Goal: Task Accomplishment & Management: Manage account settings

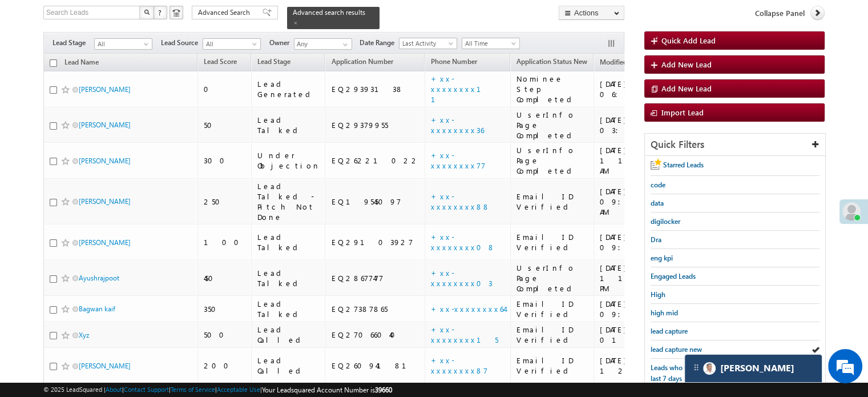
scroll to position [74, 0]
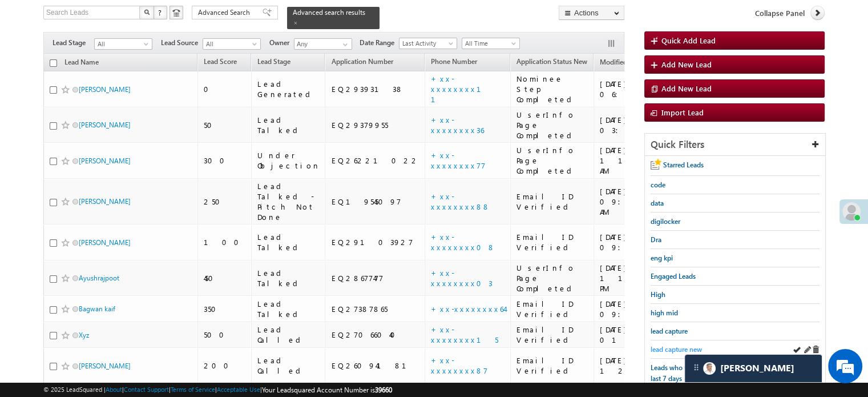
click at [668, 347] on span "lead capture new" at bounding box center [676, 349] width 51 height 9
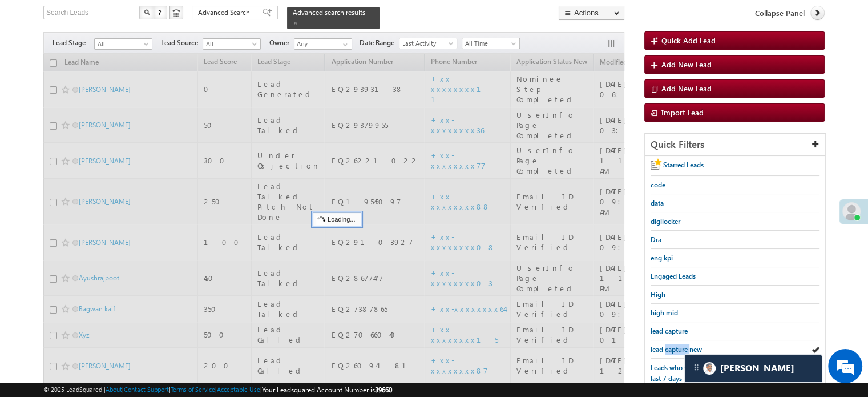
click at [668, 347] on span "lead capture new" at bounding box center [676, 349] width 51 height 9
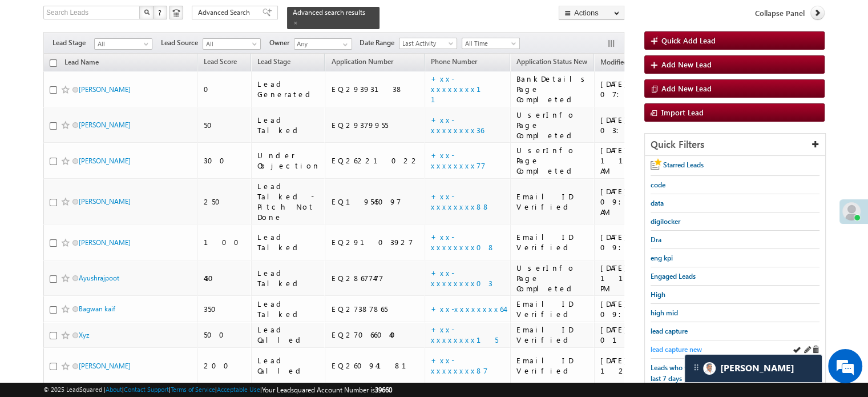
click at [658, 345] on span "lead capture new" at bounding box center [676, 349] width 51 height 9
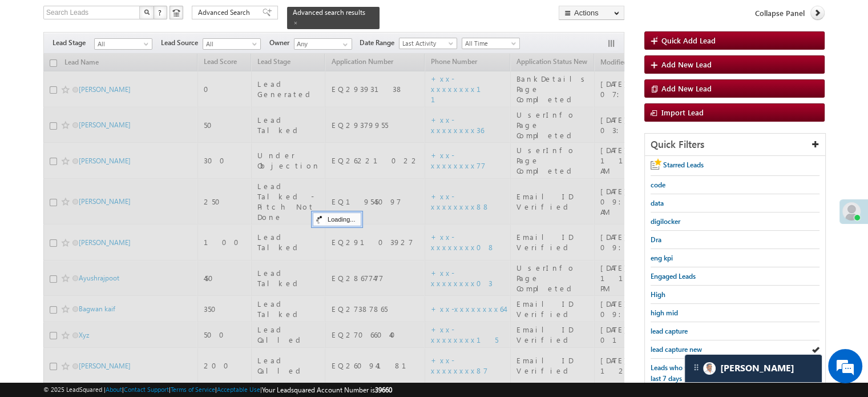
click at [658, 345] on span "lead capture new" at bounding box center [676, 349] width 51 height 9
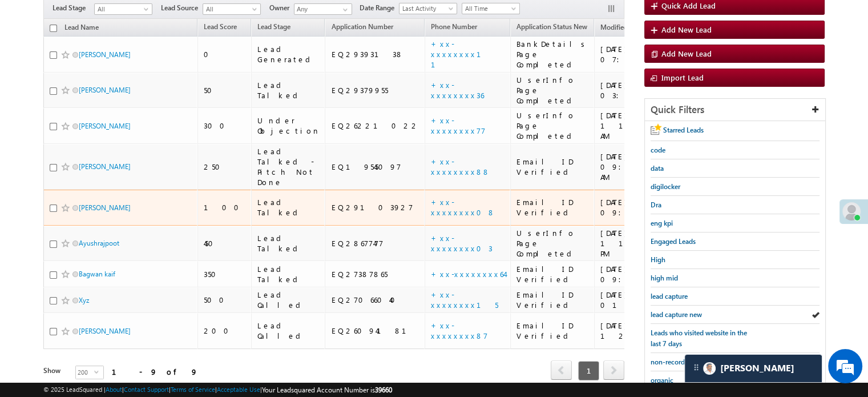
scroll to position [188, 0]
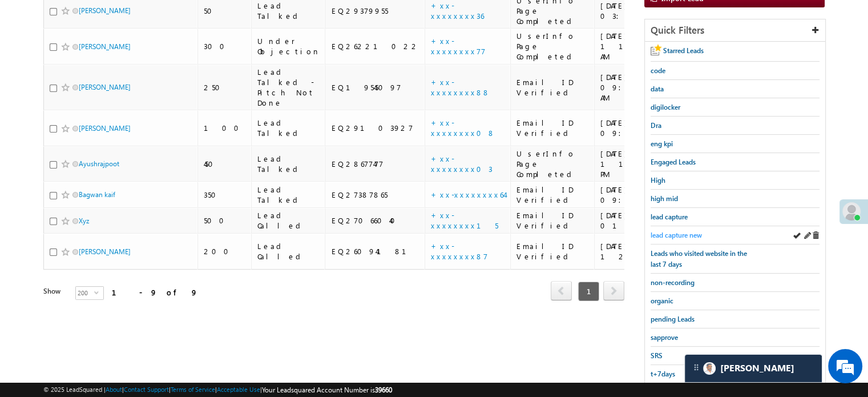
click at [673, 232] on span "lead capture new" at bounding box center [676, 235] width 51 height 9
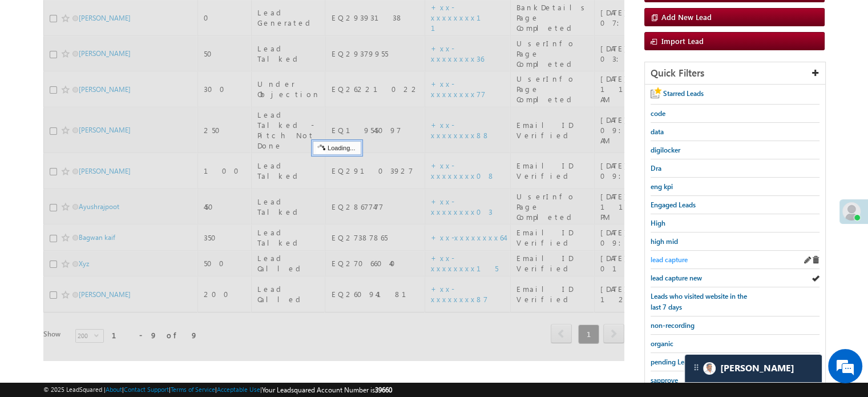
scroll to position [74, 0]
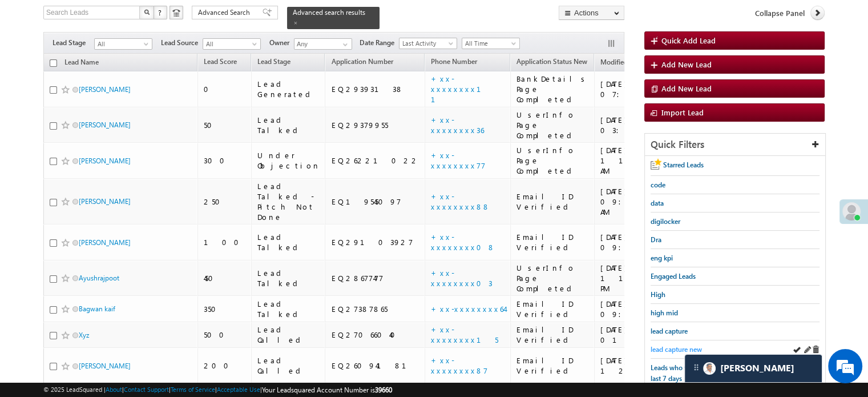
click at [685, 345] on span "lead capture new" at bounding box center [676, 349] width 51 height 9
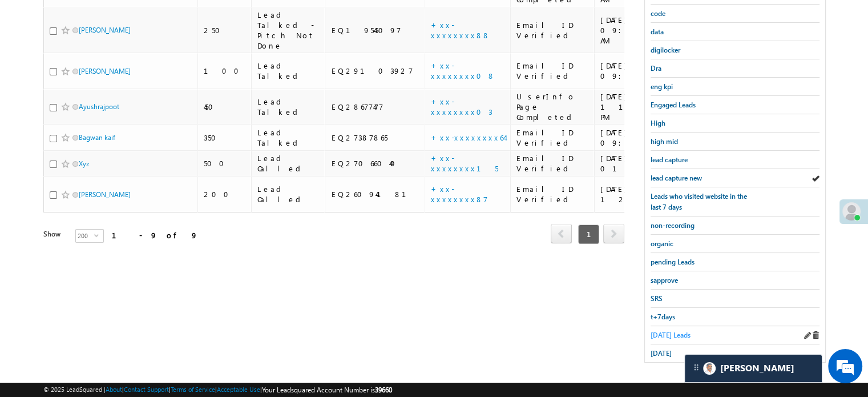
click at [663, 330] on span "Today's Leads" at bounding box center [671, 334] width 40 height 9
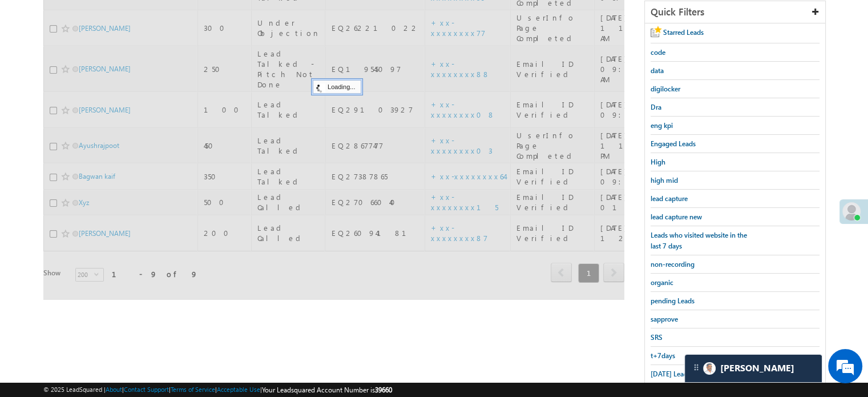
scroll to position [131, 0]
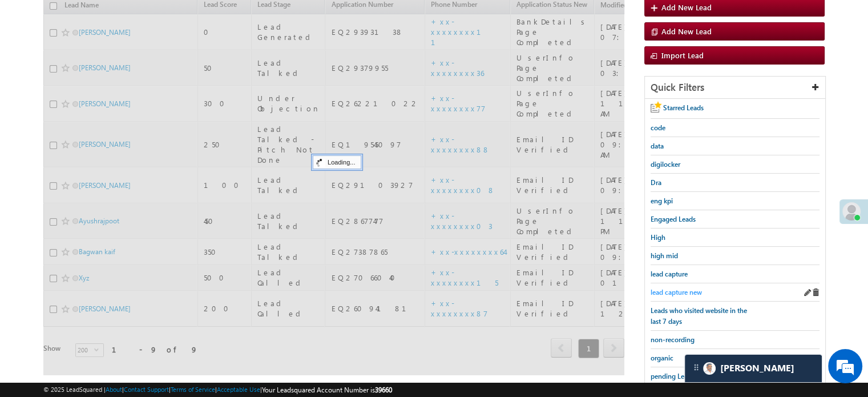
click at [671, 288] on span "lead capture new" at bounding box center [676, 292] width 51 height 9
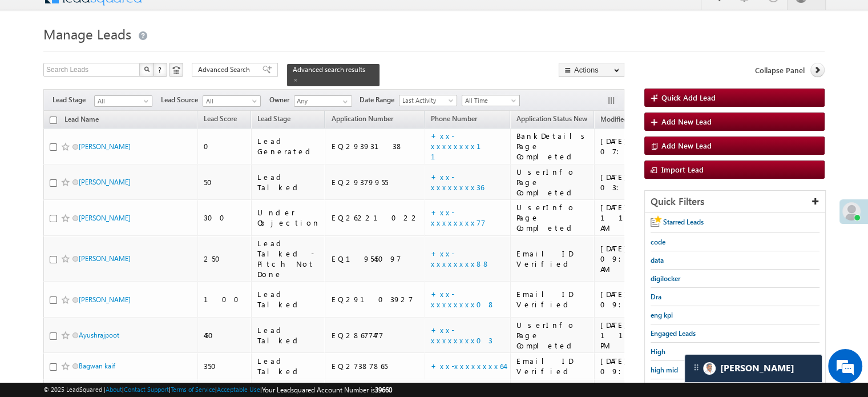
scroll to position [74, 0]
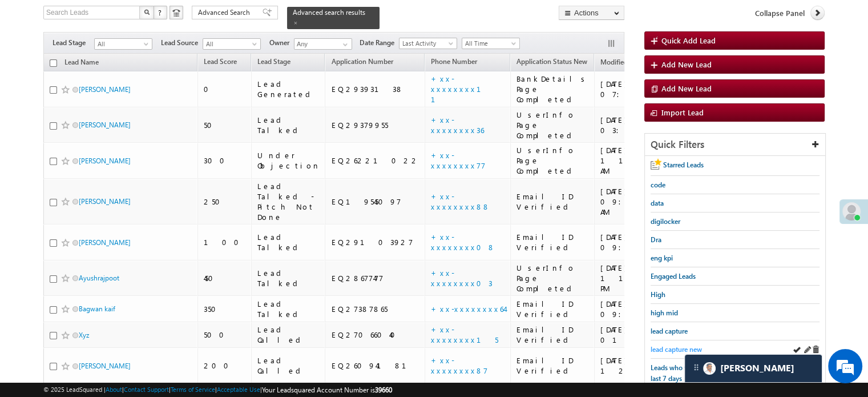
click at [672, 345] on span "lead capture new" at bounding box center [676, 349] width 51 height 9
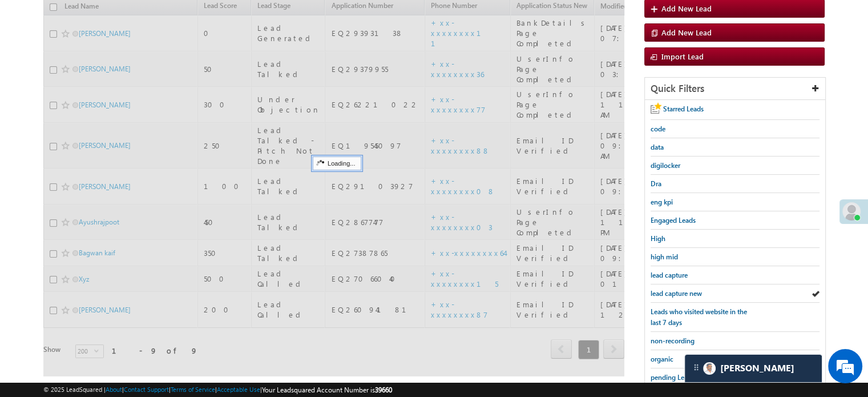
scroll to position [245, 0]
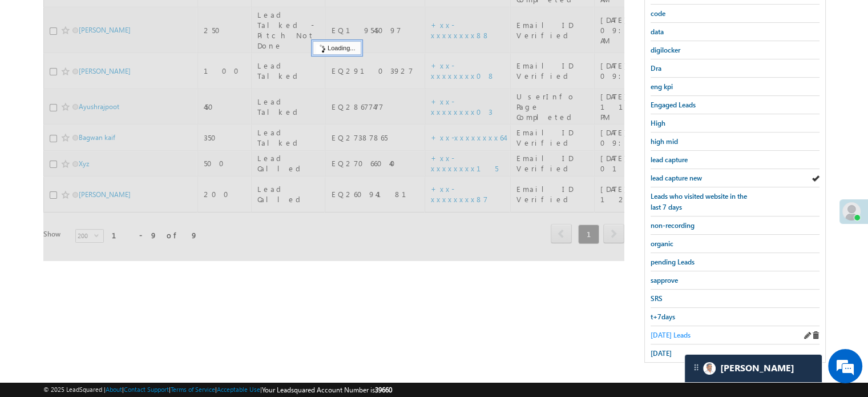
click at [671, 332] on span "Today's Leads" at bounding box center [671, 334] width 40 height 9
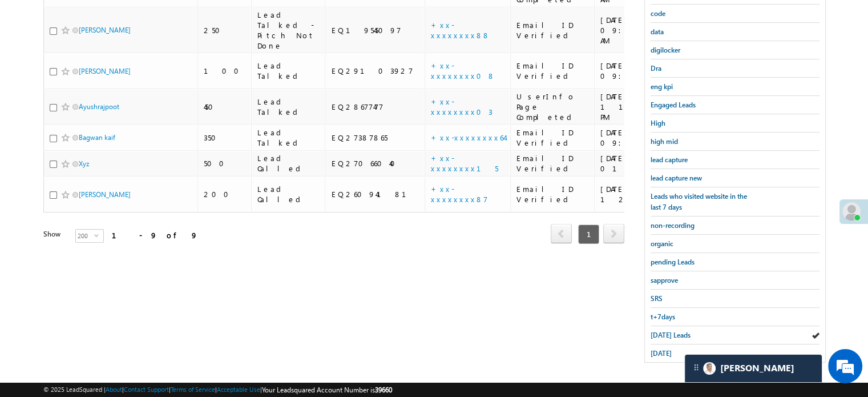
scroll to position [131, 0]
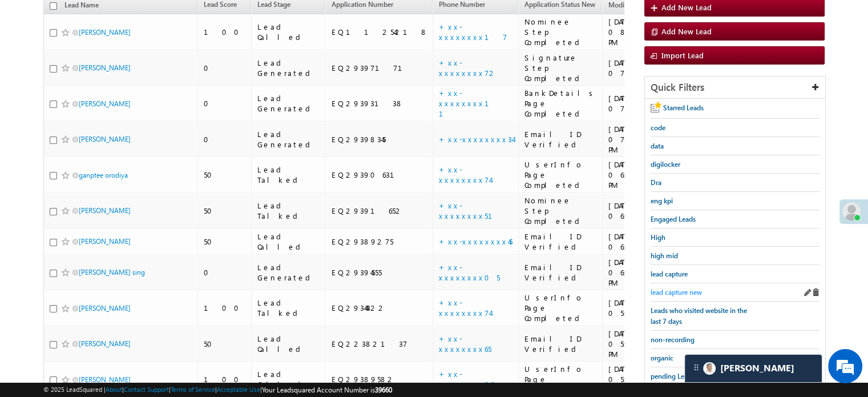
click at [665, 288] on span "lead capture new" at bounding box center [676, 292] width 51 height 9
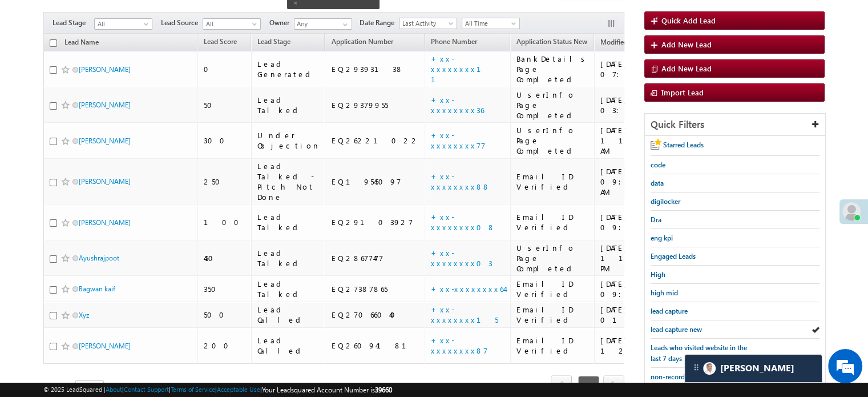
scroll to position [74, 0]
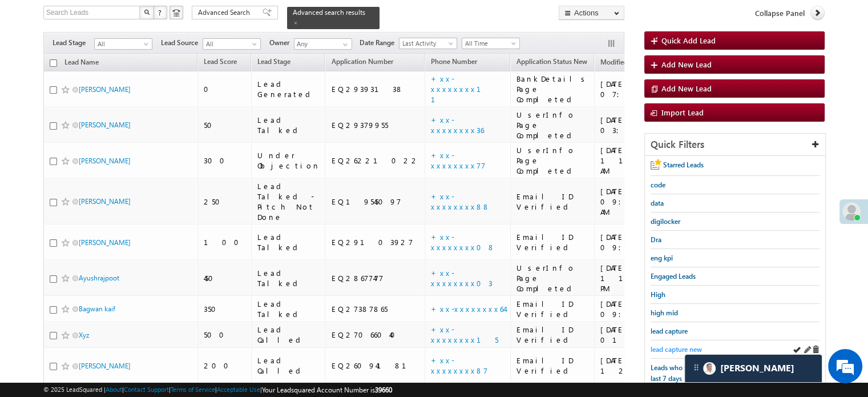
click at [662, 349] on span "lead capture new" at bounding box center [676, 349] width 51 height 9
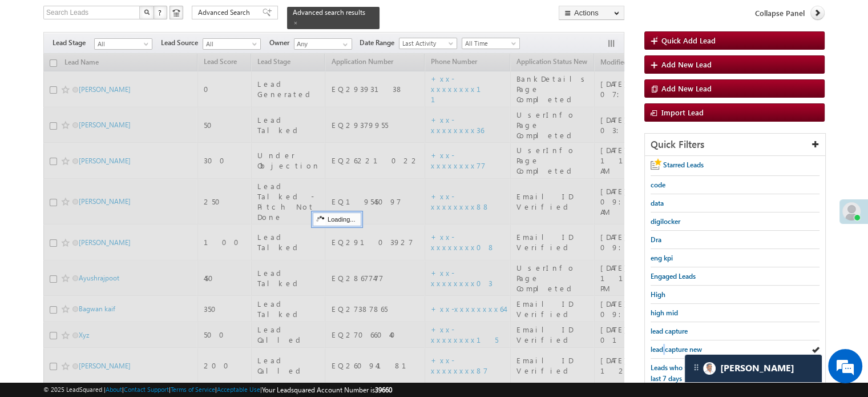
click at [662, 349] on span "lead capture new" at bounding box center [676, 349] width 51 height 9
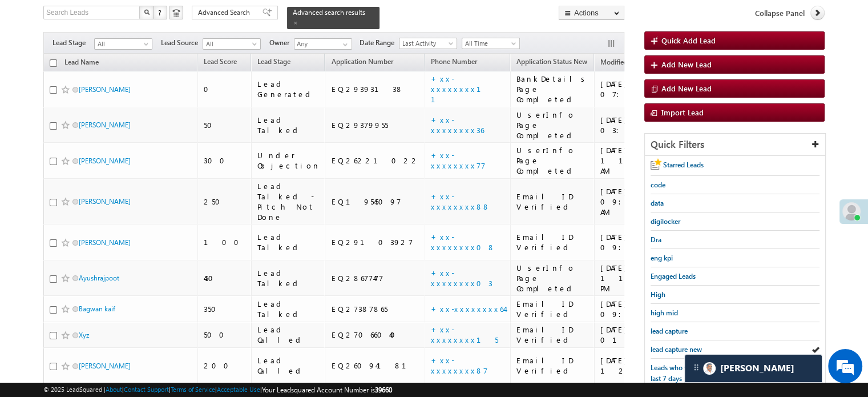
click at [662, 349] on span "lead capture new" at bounding box center [676, 349] width 51 height 9
click at [680, 354] on div "lead capture new" at bounding box center [735, 349] width 169 height 18
click at [676, 348] on span "lead capture new" at bounding box center [676, 349] width 51 height 9
click at [667, 345] on span "lead capture new" at bounding box center [676, 349] width 51 height 9
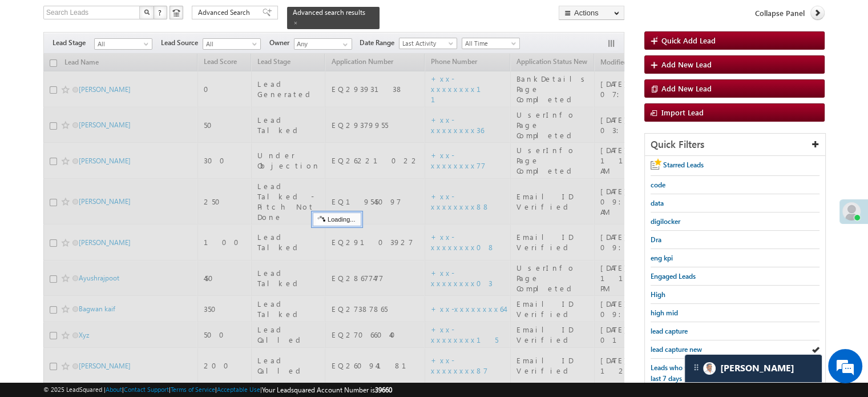
click at [667, 345] on span "lead capture new" at bounding box center [676, 349] width 51 height 9
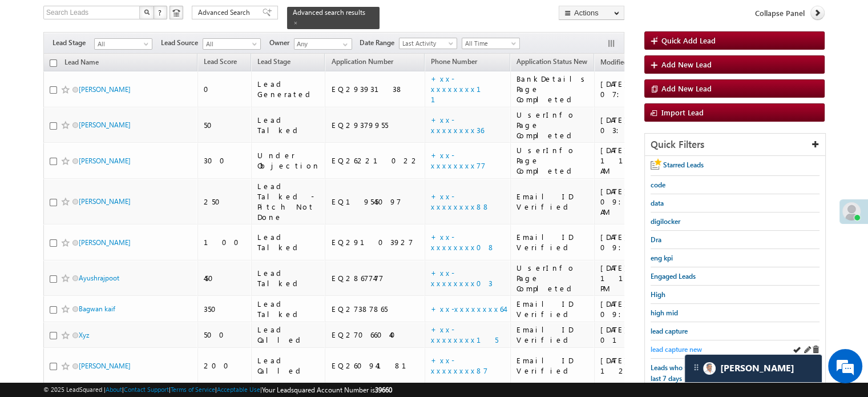
click at [679, 348] on span "lead capture new" at bounding box center [676, 349] width 51 height 9
click at [660, 349] on span "lead capture new" at bounding box center [676, 349] width 51 height 9
click at [669, 350] on span "lead capture new" at bounding box center [676, 349] width 51 height 9
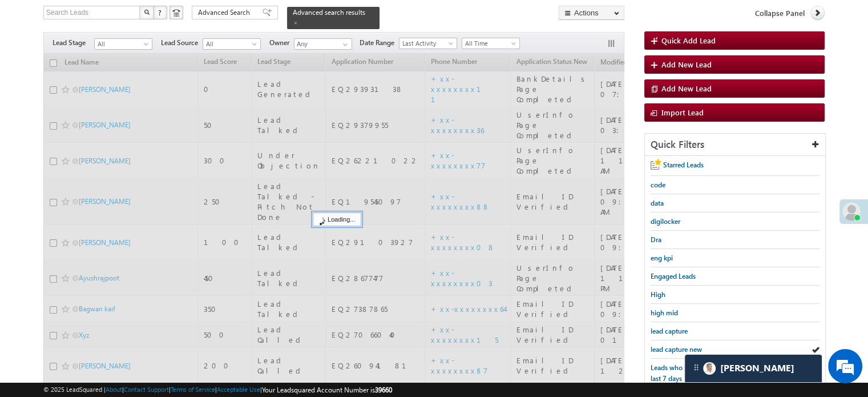
click at [669, 350] on span "lead capture new" at bounding box center [676, 349] width 51 height 9
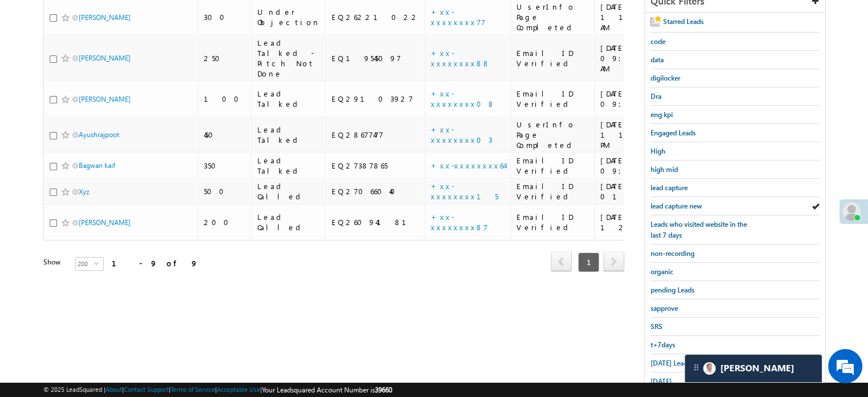
scroll to position [245, 0]
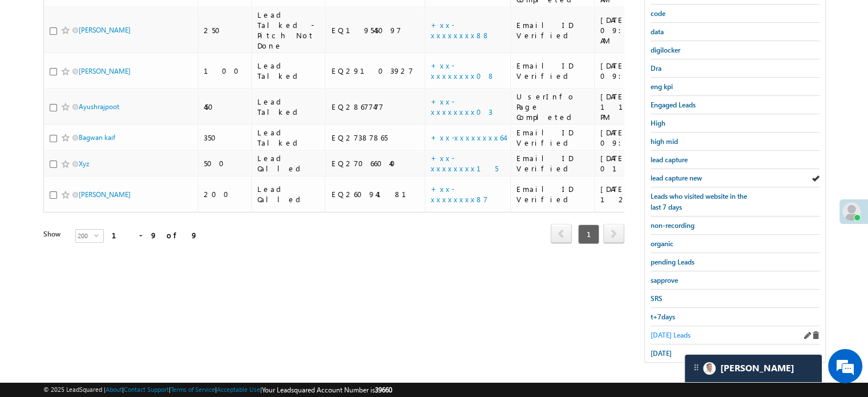
click at [662, 333] on span "Today's Leads" at bounding box center [671, 334] width 40 height 9
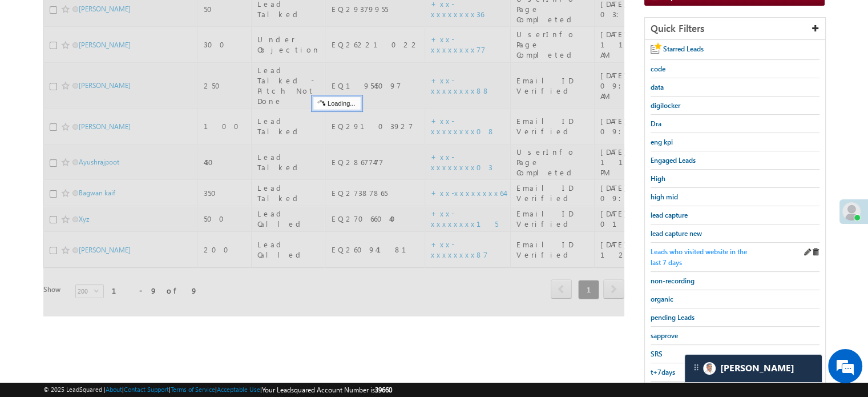
scroll to position [131, 0]
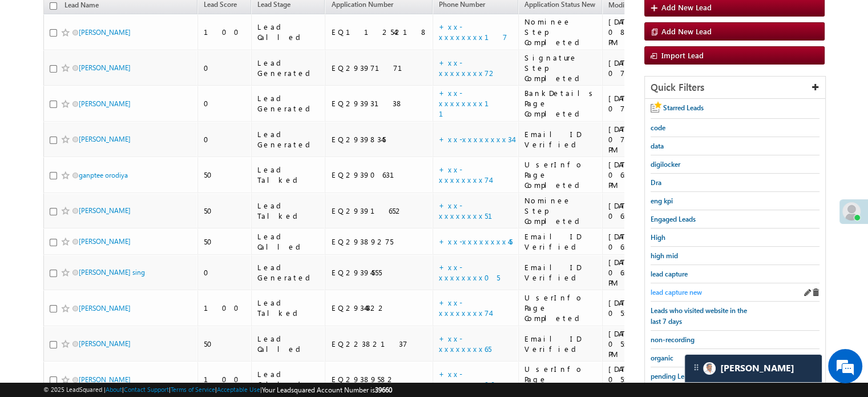
click at [676, 288] on span "lead capture new" at bounding box center [676, 292] width 51 height 9
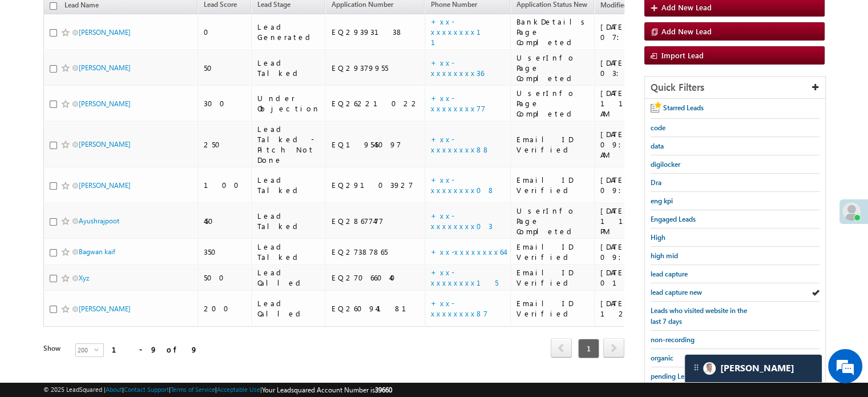
click at [676, 288] on span "lead capture new" at bounding box center [676, 292] width 51 height 9
click at [661, 288] on span "lead capture new" at bounding box center [676, 292] width 51 height 9
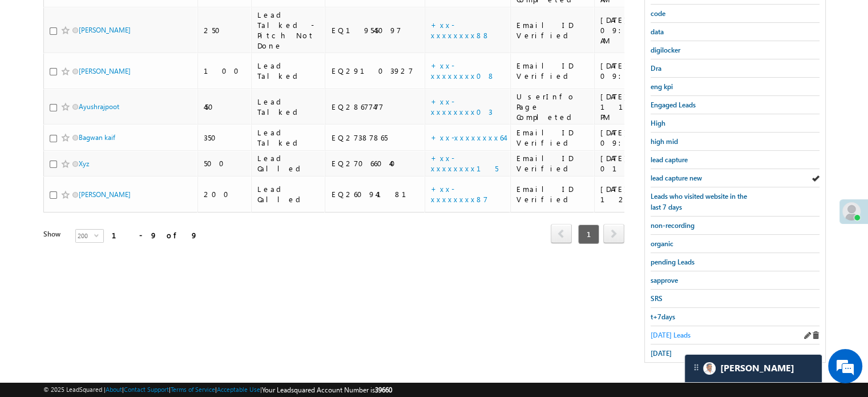
click at [662, 332] on span "Today's Leads" at bounding box center [671, 334] width 40 height 9
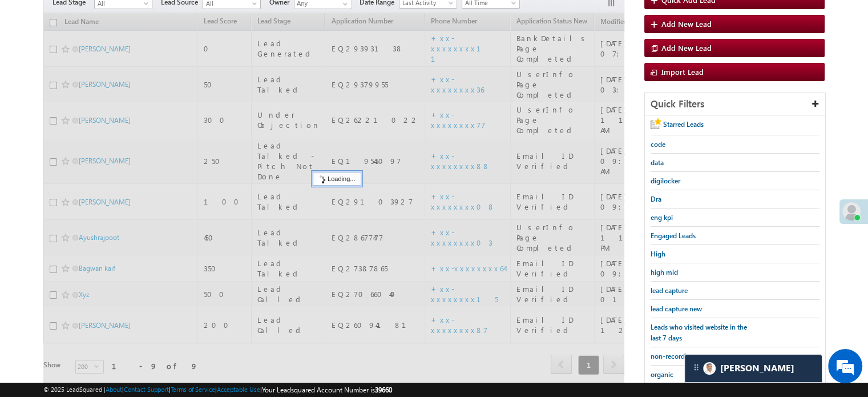
scroll to position [74, 0]
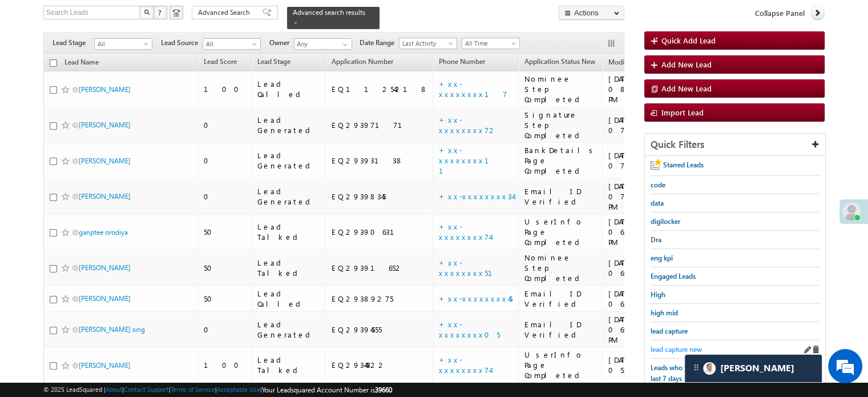
click at [674, 348] on span "lead capture new" at bounding box center [676, 349] width 51 height 9
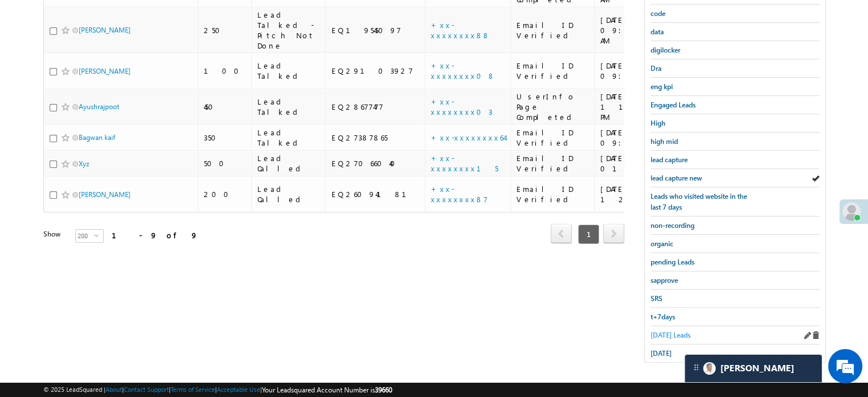
click at [672, 330] on span "Today's Leads" at bounding box center [671, 334] width 40 height 9
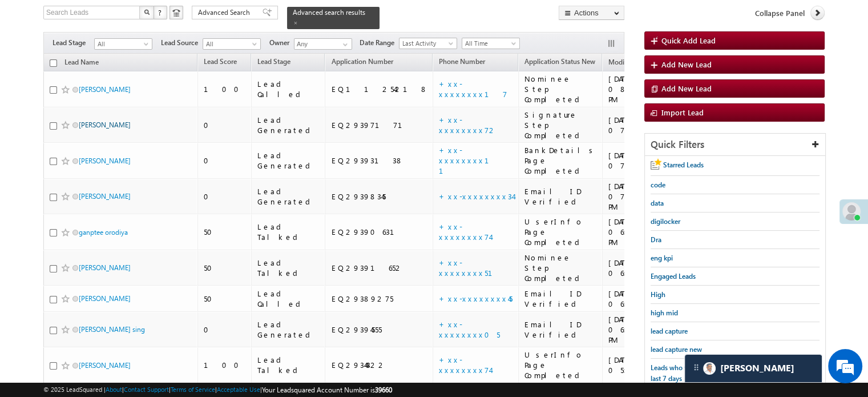
drag, startPoint x: 94, startPoint y: 50, endPoint x: 86, endPoint y: 100, distance: 51.4
click at [665, 348] on span "lead capture new" at bounding box center [676, 349] width 51 height 9
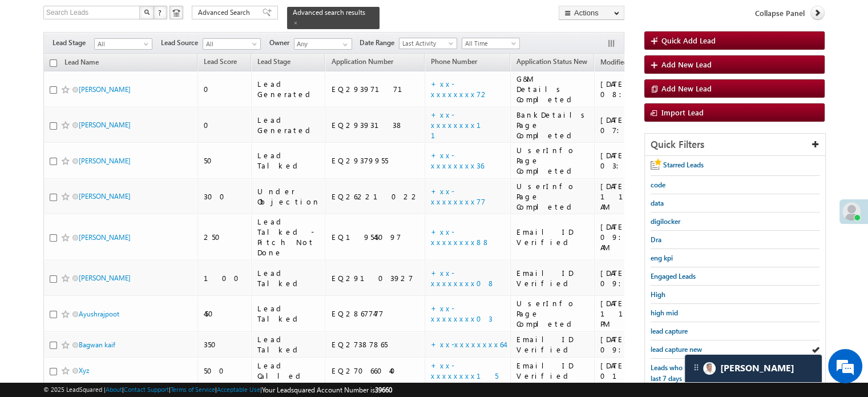
click at [665, 348] on span "lead capture new" at bounding box center [676, 349] width 51 height 9
click at [673, 345] on span "lead capture new" at bounding box center [676, 349] width 51 height 9
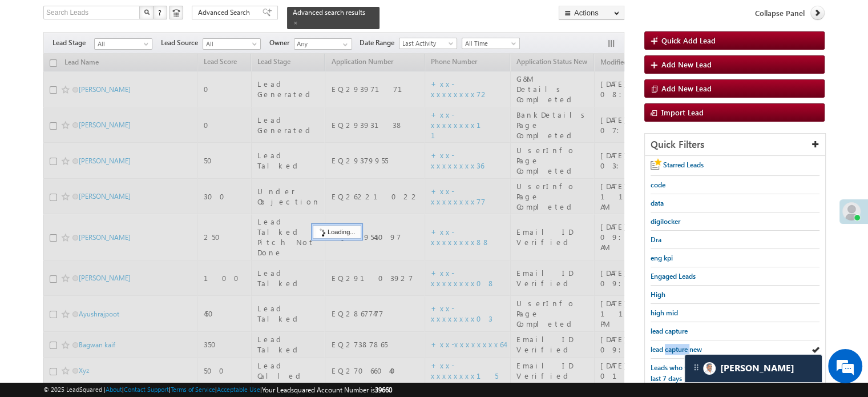
click at [673, 345] on span "lead capture new" at bounding box center [676, 349] width 51 height 9
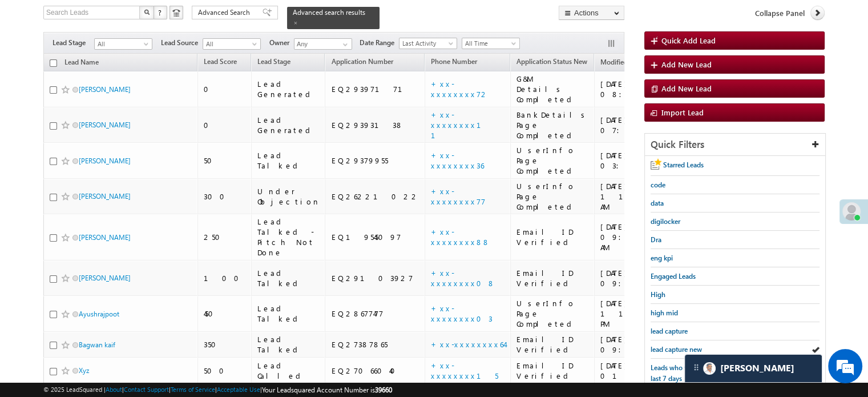
click at [673, 345] on span "lead capture new" at bounding box center [676, 349] width 51 height 9
click at [651, 340] on div "lead capture new" at bounding box center [735, 349] width 169 height 18
click at [656, 344] on link "lead capture new" at bounding box center [676, 349] width 51 height 11
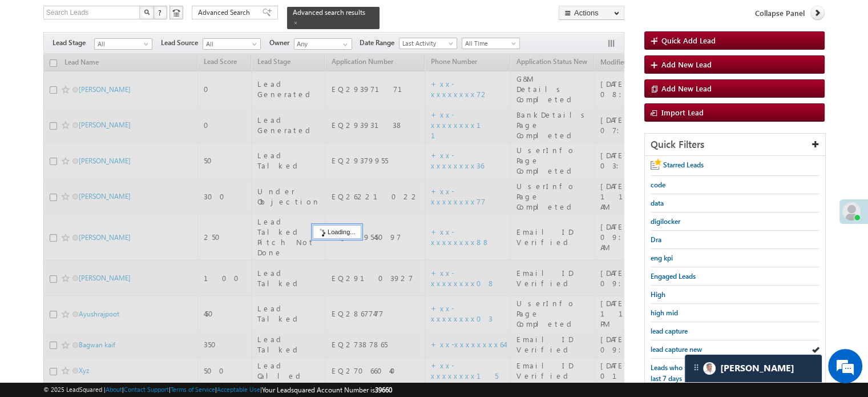
click at [658, 344] on link "lead capture new" at bounding box center [676, 349] width 51 height 11
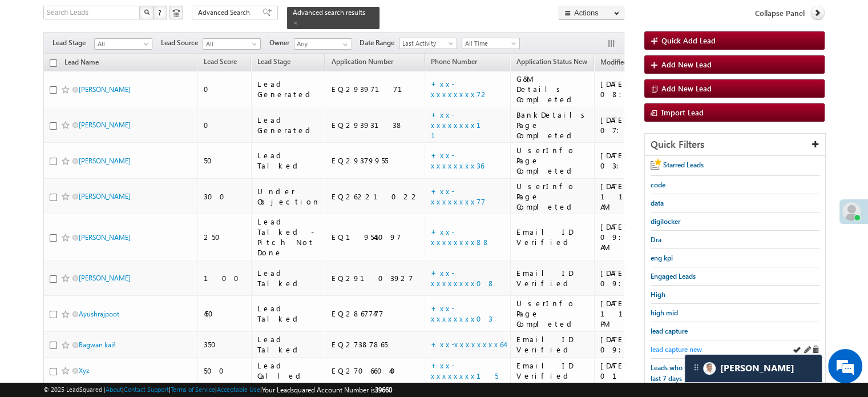
click at [661, 345] on span "lead capture new" at bounding box center [676, 349] width 51 height 9
click at [669, 344] on link "lead capture new" at bounding box center [676, 349] width 51 height 11
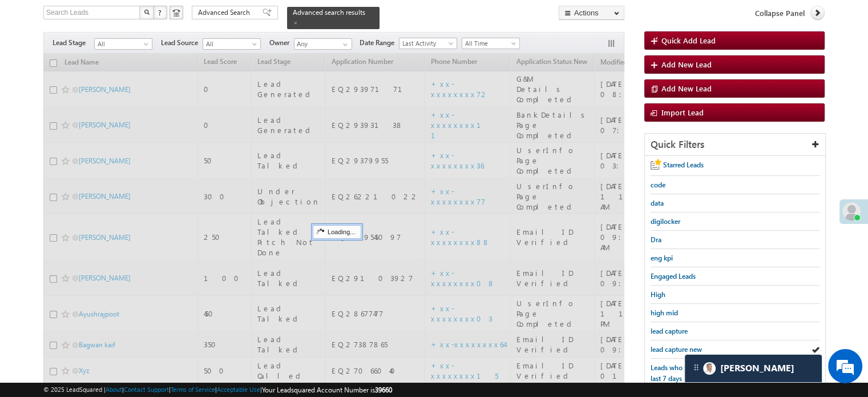
click at [673, 349] on span "lead capture new" at bounding box center [676, 349] width 51 height 9
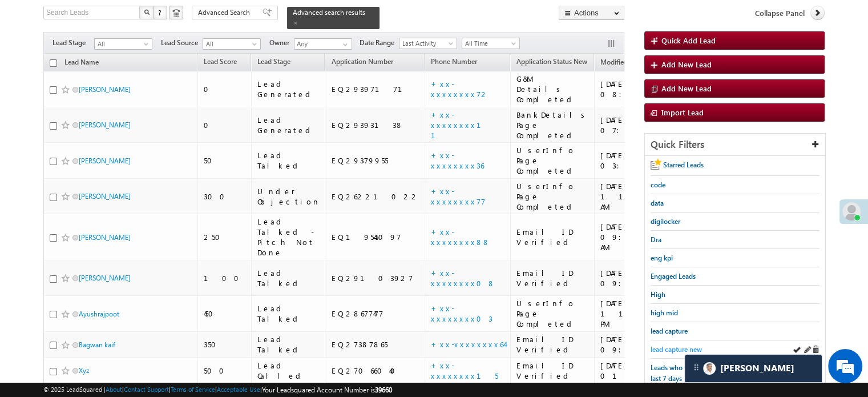
click at [673, 345] on span "lead capture new" at bounding box center [676, 349] width 51 height 9
click at [678, 350] on link "lead capture new" at bounding box center [676, 349] width 51 height 11
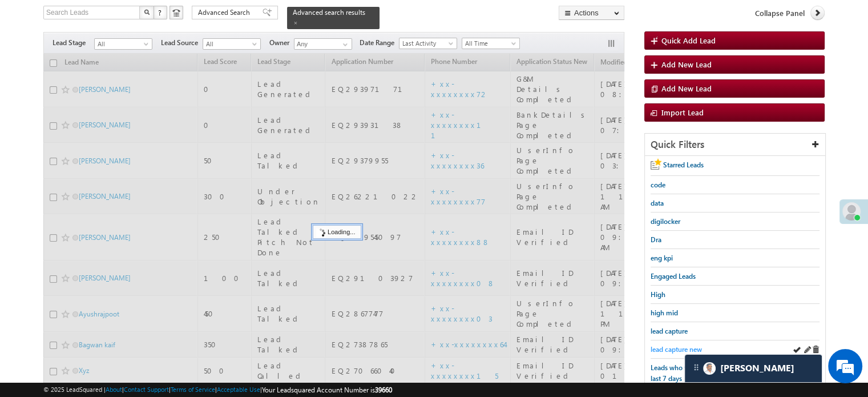
click at [675, 346] on span "lead capture new" at bounding box center [676, 349] width 51 height 9
click at [676, 346] on span "lead capture new" at bounding box center [676, 349] width 51 height 9
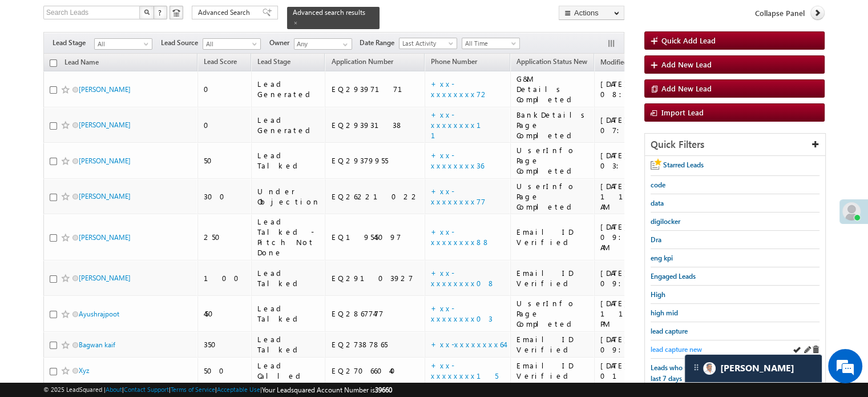
click at [673, 345] on span "lead capture new" at bounding box center [676, 349] width 51 height 9
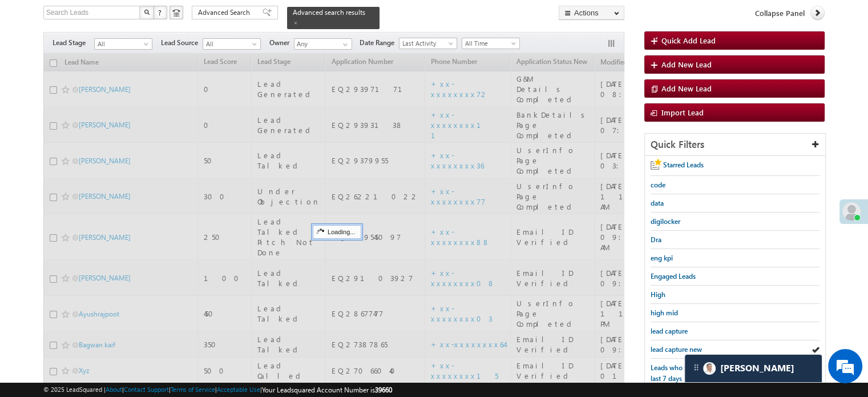
click at [673, 345] on span "lead capture new" at bounding box center [676, 349] width 51 height 9
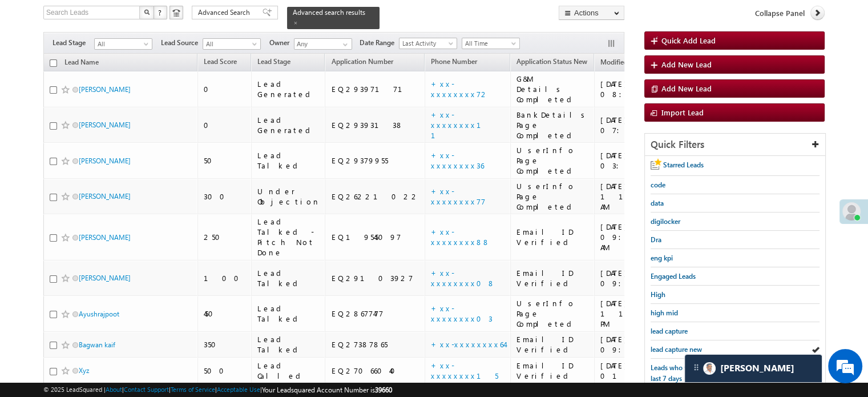
click at [673, 345] on span "lead capture new" at bounding box center [676, 349] width 51 height 9
click at [675, 346] on span "lead capture new" at bounding box center [676, 349] width 51 height 9
click at [665, 340] on div "lead capture new" at bounding box center [735, 349] width 169 height 18
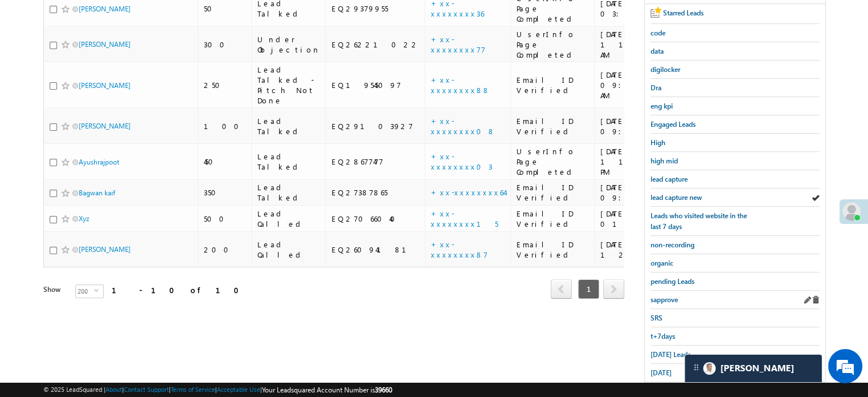
scroll to position [245, 0]
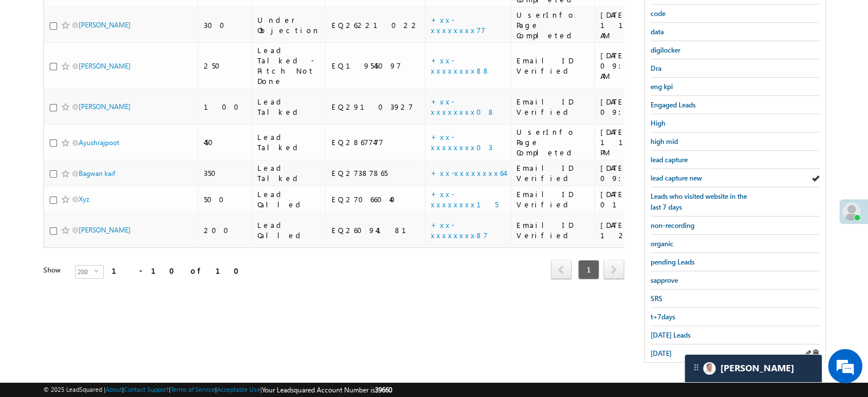
click at [666, 344] on div "yesterday" at bounding box center [735, 353] width 169 height 18
click at [664, 331] on span "Today's Leads" at bounding box center [671, 334] width 40 height 9
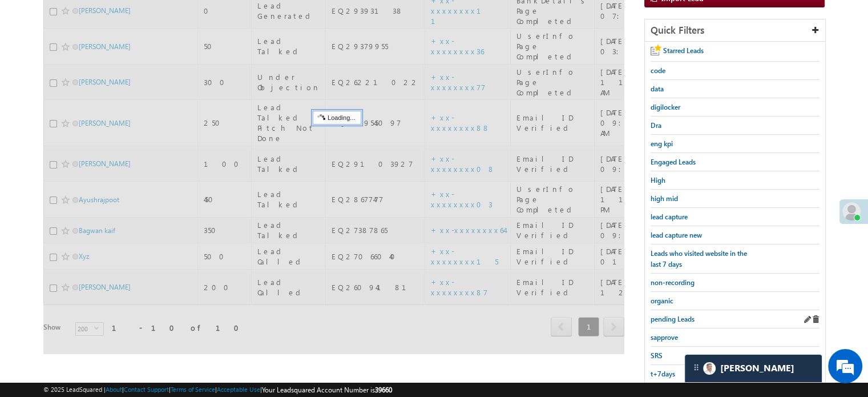
scroll to position [131, 0]
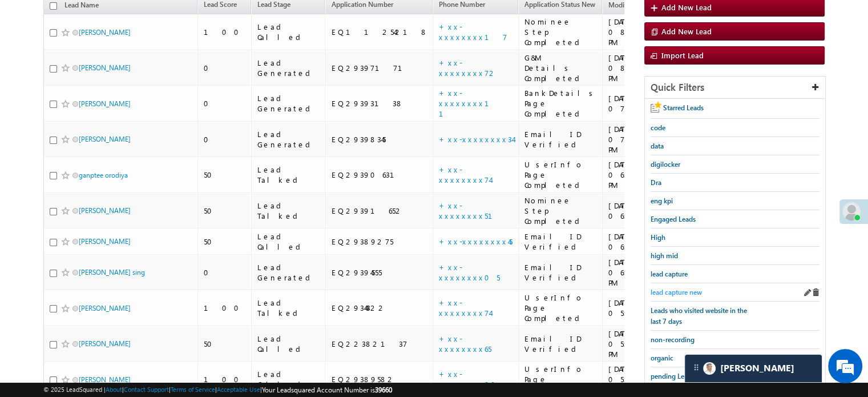
click at [672, 293] on span "lead capture new" at bounding box center [676, 292] width 51 height 9
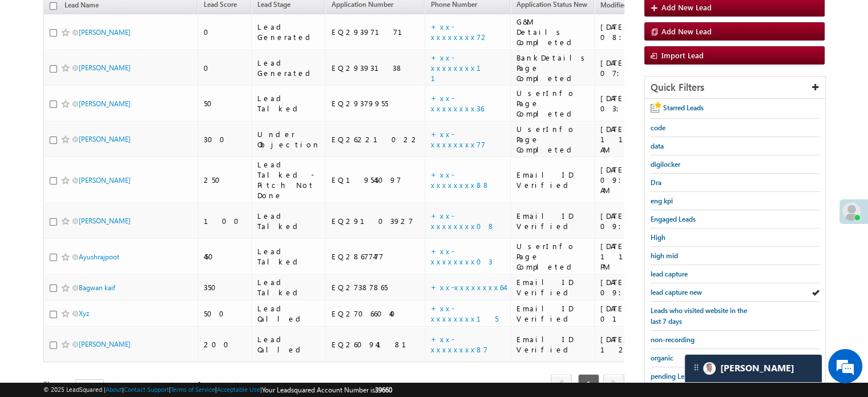
click at [672, 293] on span "lead capture new" at bounding box center [676, 292] width 51 height 9
click at [685, 283] on div "lead capture new" at bounding box center [735, 292] width 169 height 18
click at [684, 288] on span "lead capture new" at bounding box center [676, 292] width 51 height 9
click at [666, 290] on span "lead capture new" at bounding box center [676, 292] width 51 height 9
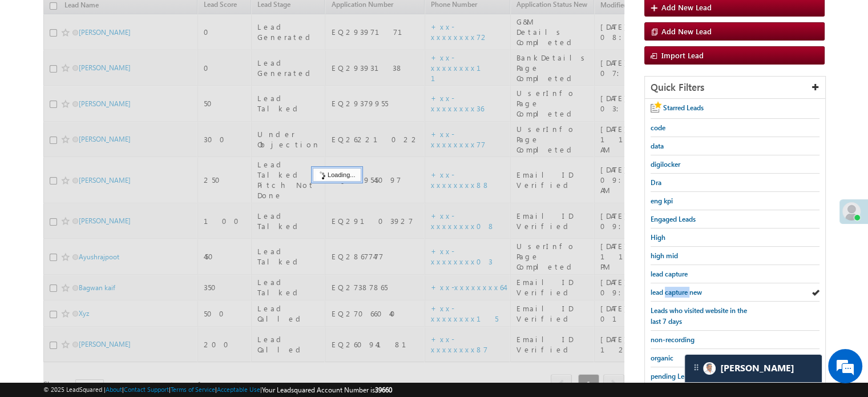
click at [666, 290] on span "lead capture new" at bounding box center [676, 292] width 51 height 9
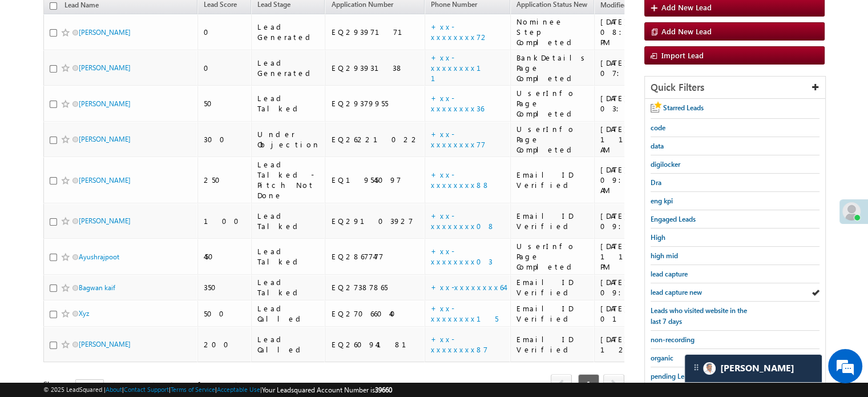
click at [666, 290] on span "lead capture new" at bounding box center [676, 292] width 51 height 9
click at [667, 288] on span "lead capture new" at bounding box center [676, 292] width 51 height 9
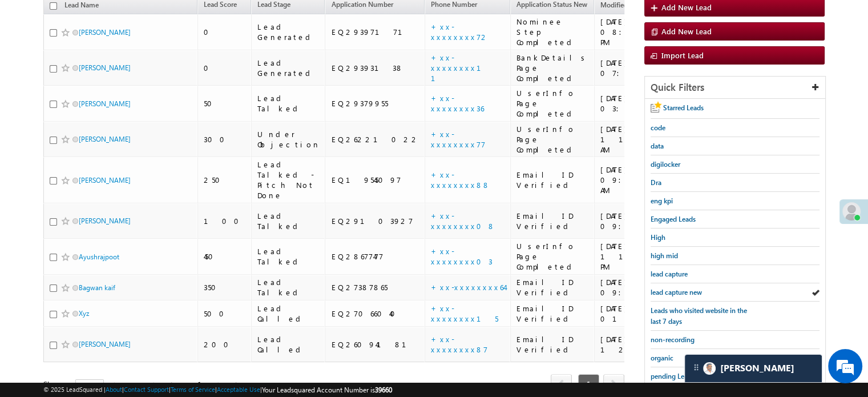
click at [667, 288] on span "lead capture new" at bounding box center [676, 292] width 51 height 9
drag, startPoint x: 664, startPoint y: 278, endPoint x: 669, endPoint y: 288, distance: 11.0
click at [667, 279] on div "Starred Leads code data digilocker Dra eng kpi Engaged Leads High high mid lead…" at bounding box center [735, 287] width 180 height 377
click at [669, 288] on span "lead capture new" at bounding box center [676, 292] width 51 height 9
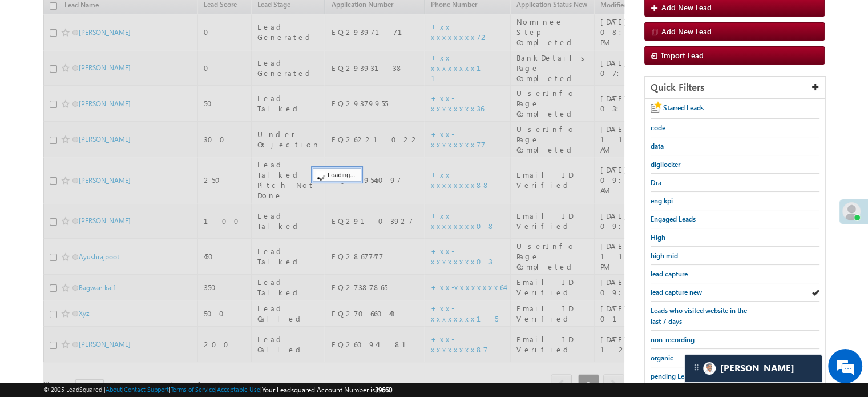
click at [669, 288] on span "lead capture new" at bounding box center [676, 292] width 51 height 9
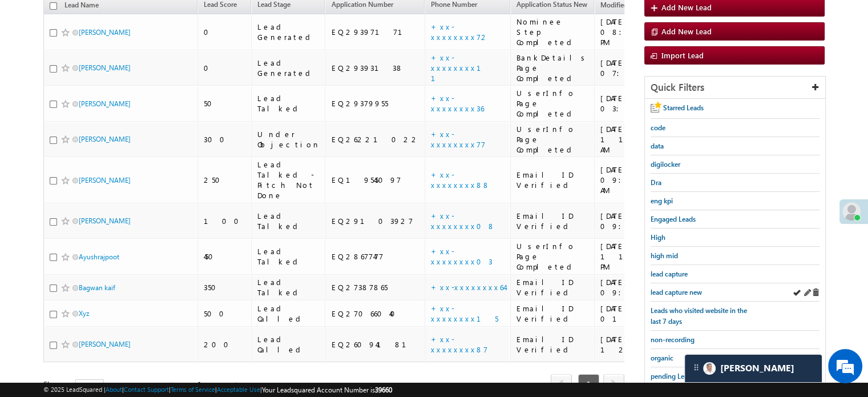
click at [662, 283] on div "lead capture new" at bounding box center [735, 292] width 169 height 18
click at [657, 288] on span "lead capture new" at bounding box center [676, 292] width 51 height 9
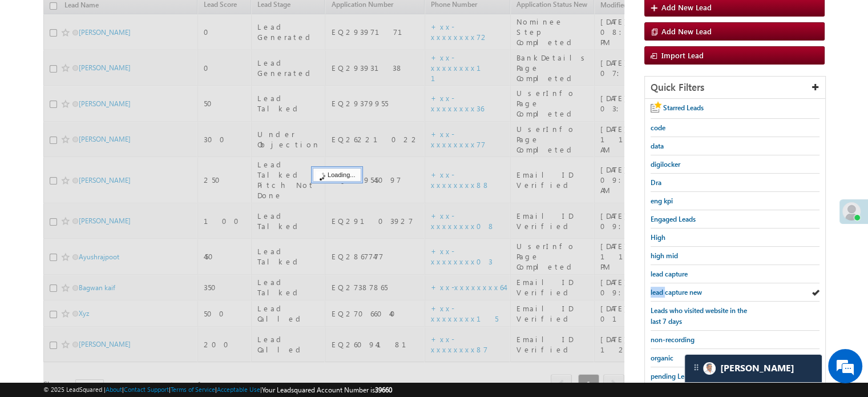
click at [657, 288] on span "lead capture new" at bounding box center [676, 292] width 51 height 9
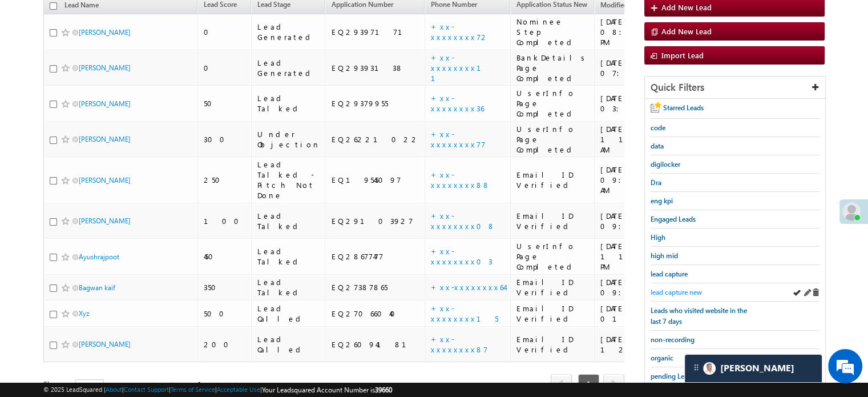
click at [669, 289] on span "lead capture new" at bounding box center [676, 292] width 51 height 9
click at [684, 288] on span "lead capture new" at bounding box center [676, 292] width 51 height 9
click at [668, 288] on span "lead capture new" at bounding box center [676, 292] width 51 height 9
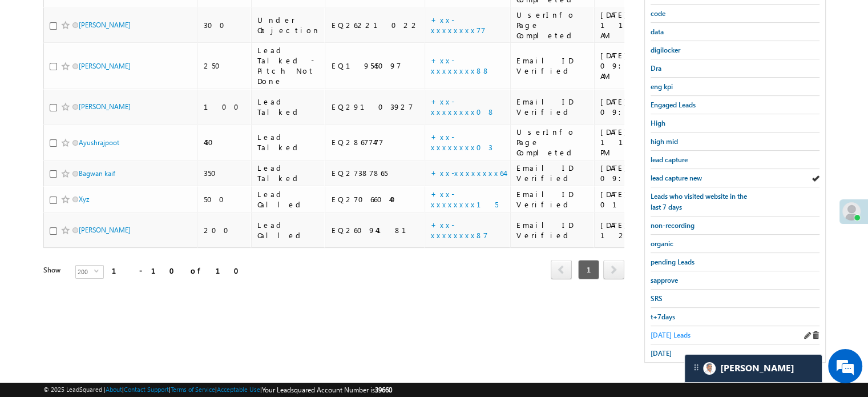
click at [662, 334] on link "Today's Leads" at bounding box center [671, 334] width 40 height 11
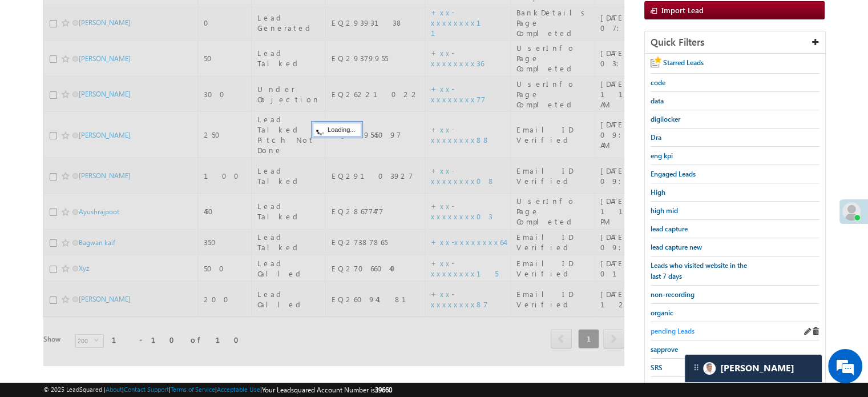
scroll to position [131, 0]
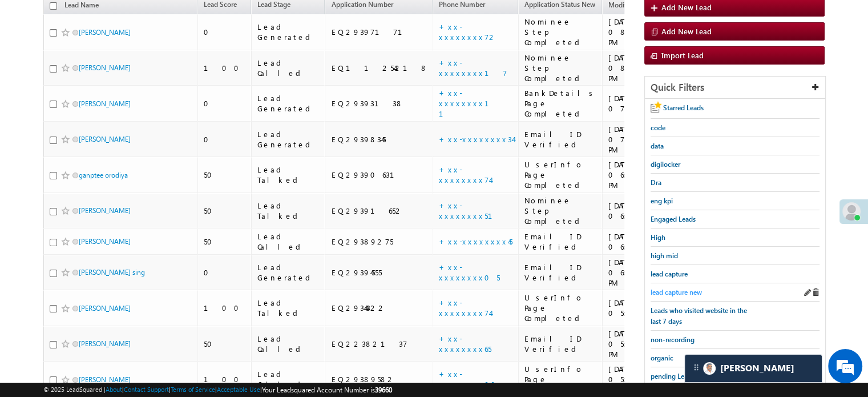
click at [678, 291] on span "lead capture new" at bounding box center [676, 292] width 51 height 9
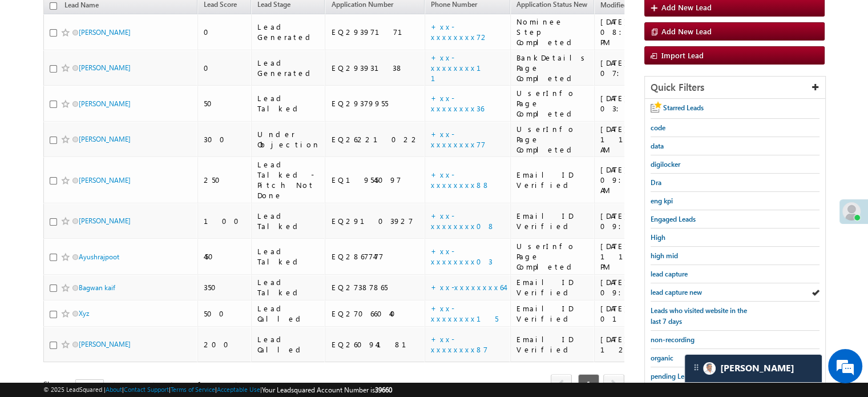
click at [678, 291] on span "lead capture new" at bounding box center [676, 292] width 51 height 9
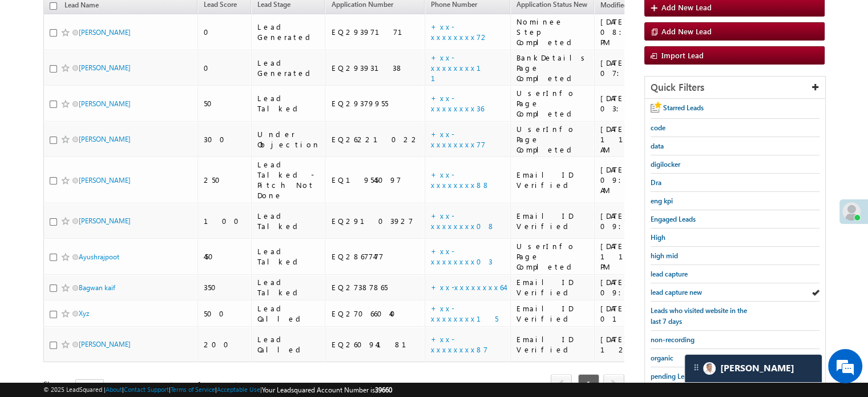
click at [678, 291] on span "lead capture new" at bounding box center [676, 292] width 51 height 9
click at [673, 289] on span "lead capture new" at bounding box center [676, 292] width 51 height 9
click at [673, 288] on span "lead capture new" at bounding box center [676, 292] width 51 height 9
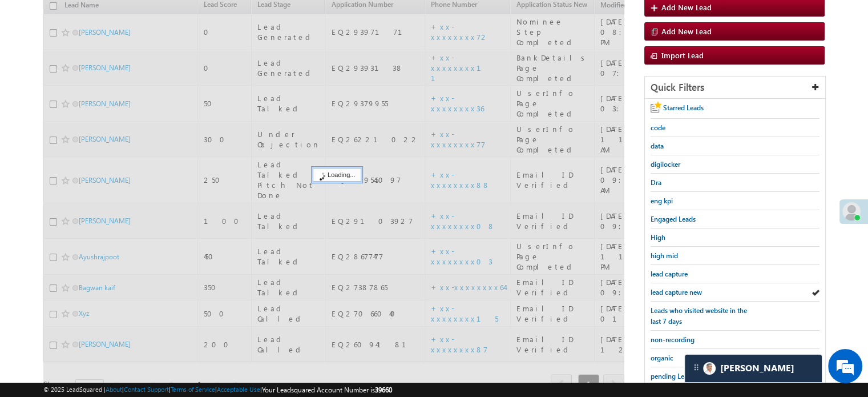
click at [673, 288] on span "lead capture new" at bounding box center [676, 292] width 51 height 9
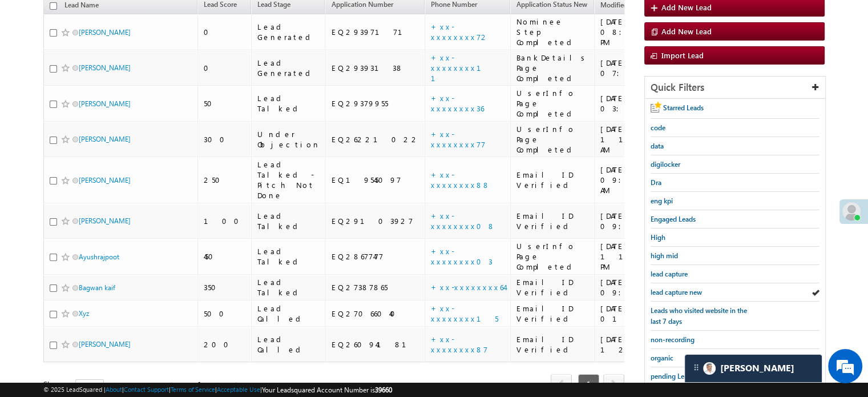
click at [673, 288] on span "lead capture new" at bounding box center [676, 292] width 51 height 9
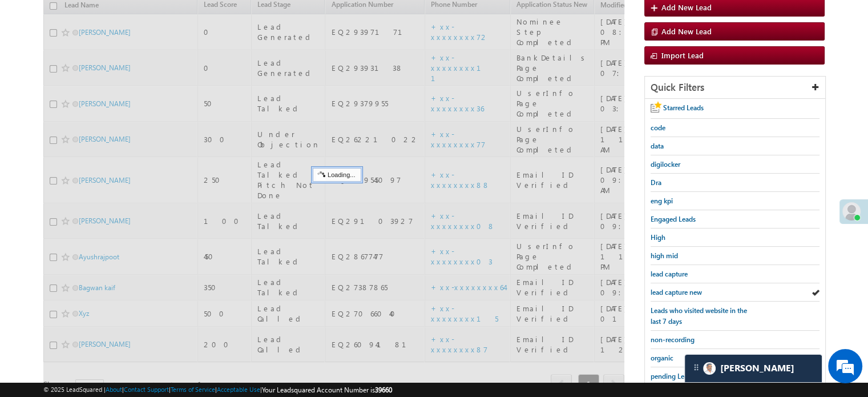
click at [673, 288] on span "lead capture new" at bounding box center [676, 292] width 51 height 9
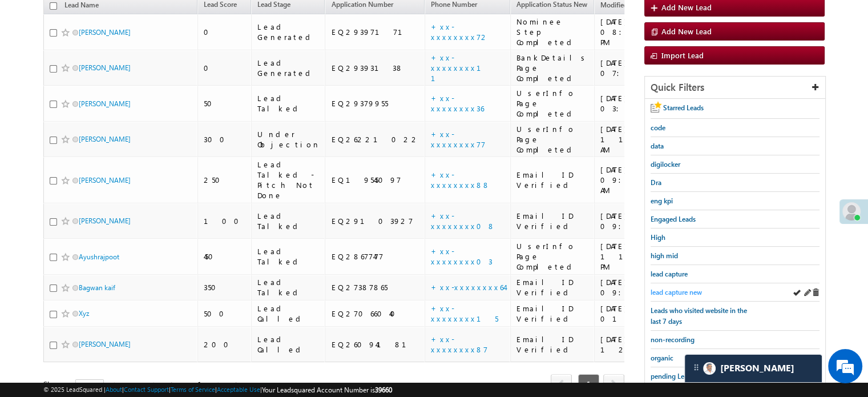
click at [675, 288] on span "lead capture new" at bounding box center [676, 292] width 51 height 9
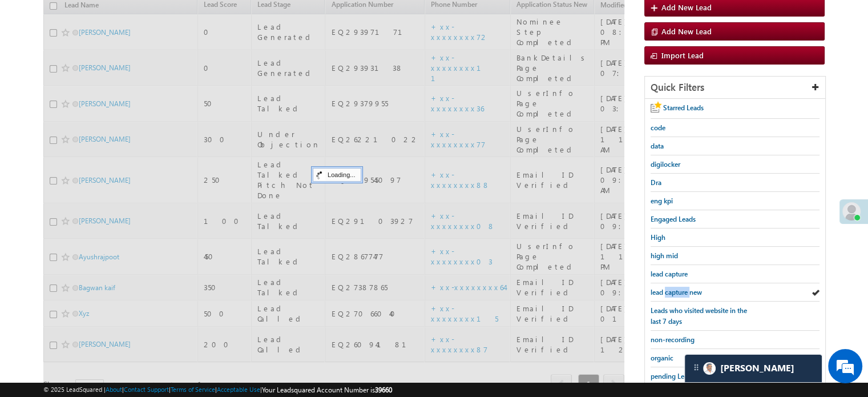
click at [675, 288] on span "lead capture new" at bounding box center [676, 292] width 51 height 9
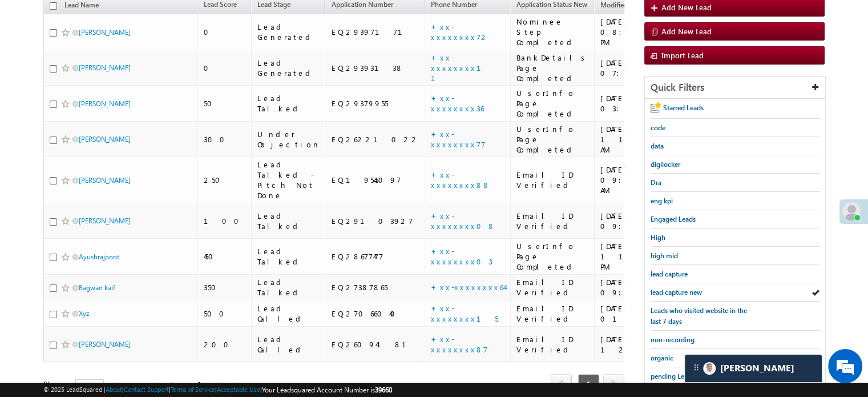
click at [675, 288] on span "lead capture new" at bounding box center [676, 292] width 51 height 9
click at [674, 288] on span "lead capture new" at bounding box center [676, 292] width 51 height 9
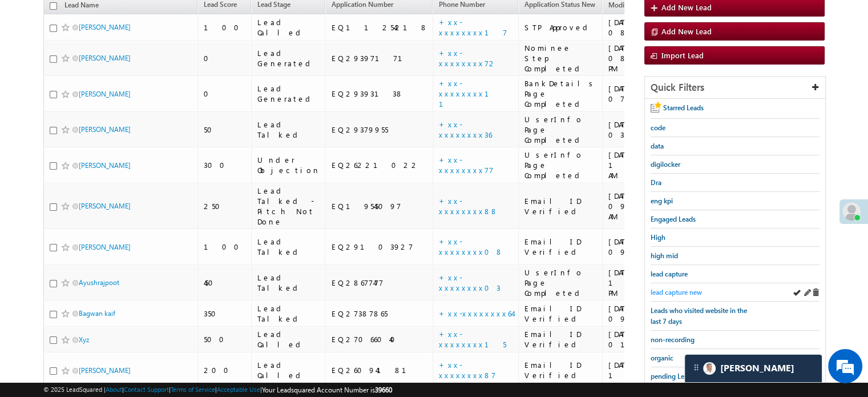
click at [677, 288] on span "lead capture new" at bounding box center [676, 292] width 51 height 9
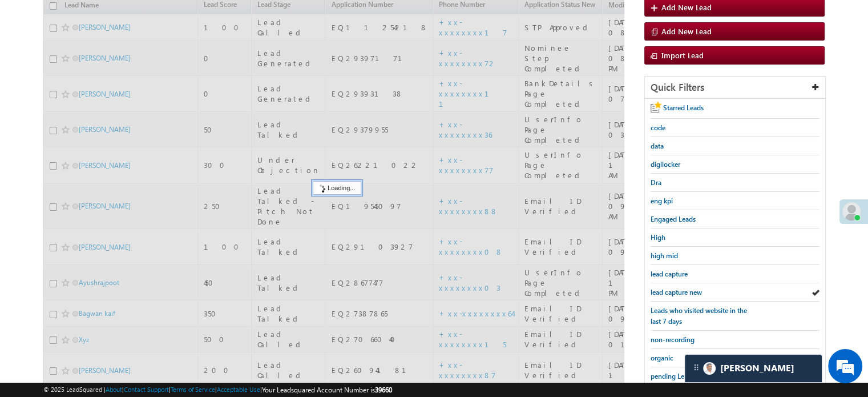
click at [677, 288] on span "lead capture new" at bounding box center [676, 292] width 51 height 9
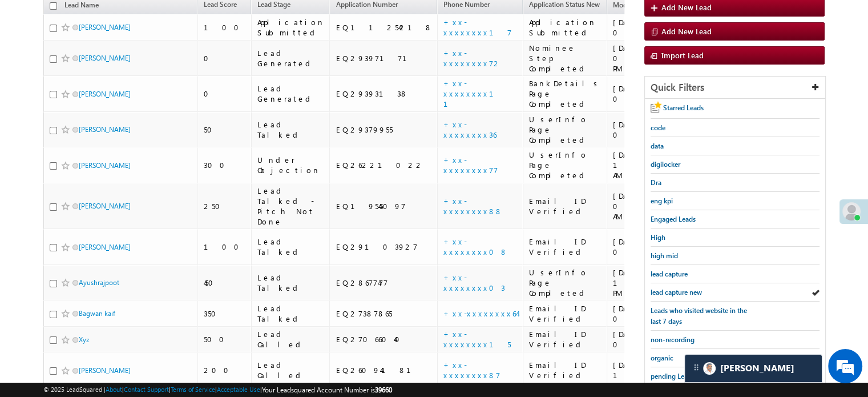
click at [677, 288] on span "lead capture new" at bounding box center [676, 292] width 51 height 9
click at [664, 288] on span "lead capture new" at bounding box center [676, 292] width 51 height 9
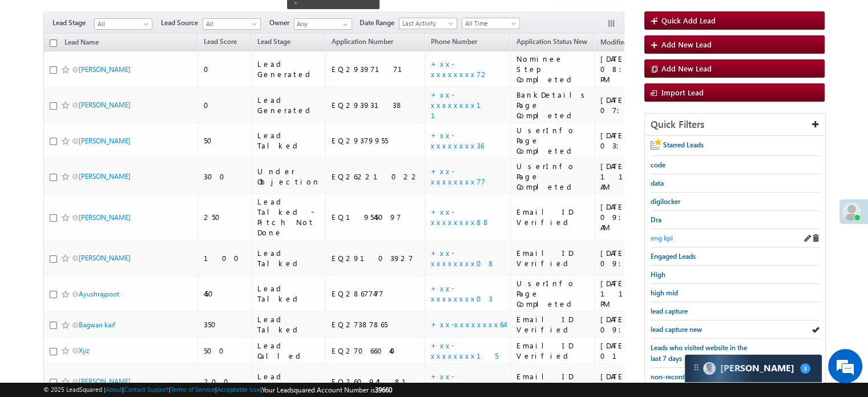
scroll to position [74, 0]
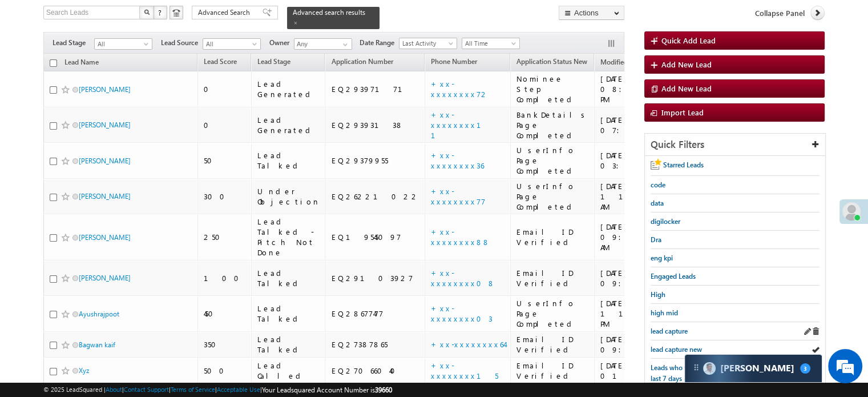
click at [660, 336] on div "lead capture" at bounding box center [735, 331] width 169 height 18
click at [660, 340] on div "lead capture new" at bounding box center [735, 349] width 169 height 18
click at [661, 345] on span "lead capture new" at bounding box center [676, 349] width 51 height 9
click at [667, 345] on span "lead capture new" at bounding box center [676, 349] width 51 height 9
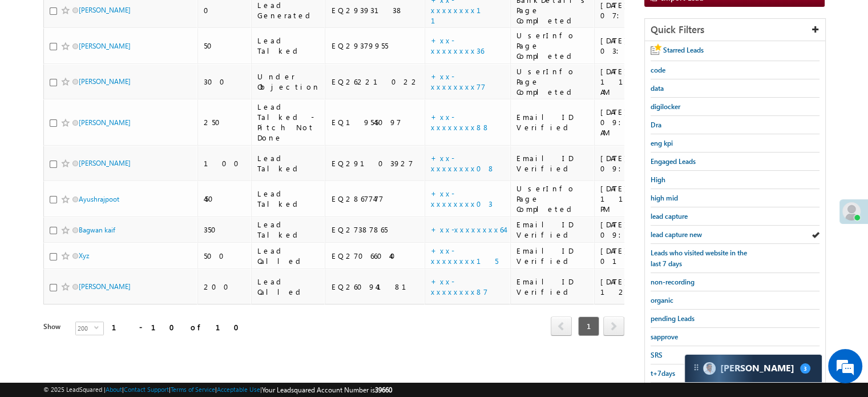
scroll to position [245, 0]
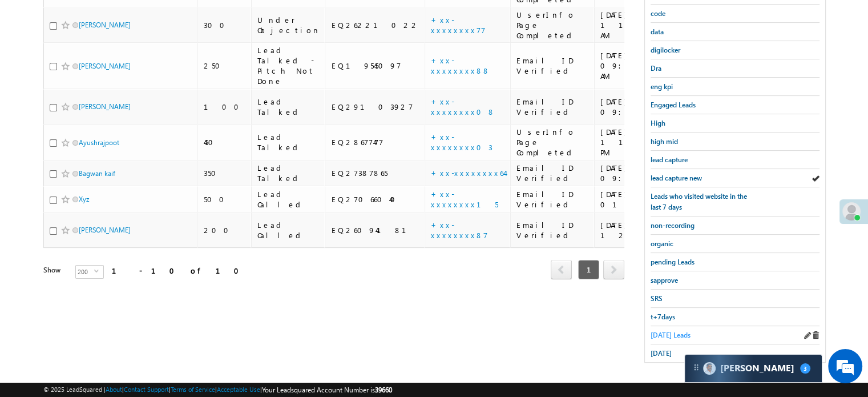
click at [665, 330] on span "Today's Leads" at bounding box center [671, 334] width 40 height 9
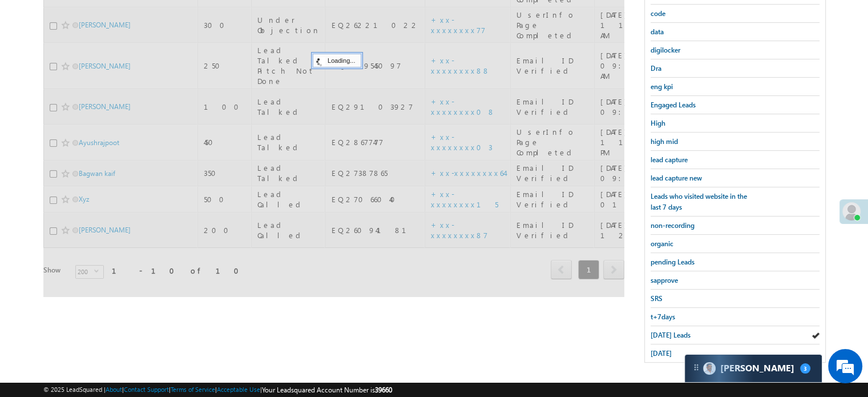
scroll to position [74, 0]
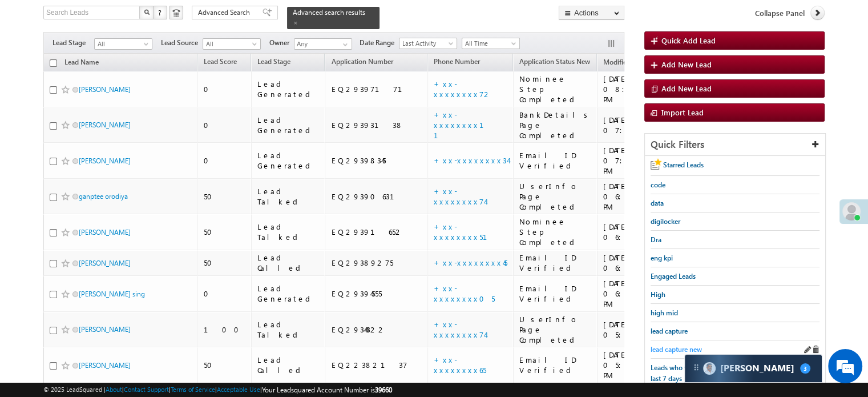
click at [665, 346] on span "lead capture new" at bounding box center [676, 349] width 51 height 9
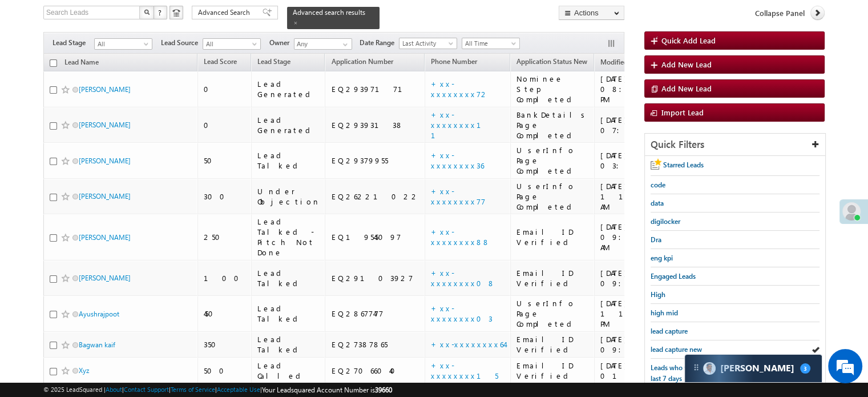
click at [665, 346] on span "lead capture new" at bounding box center [676, 349] width 51 height 9
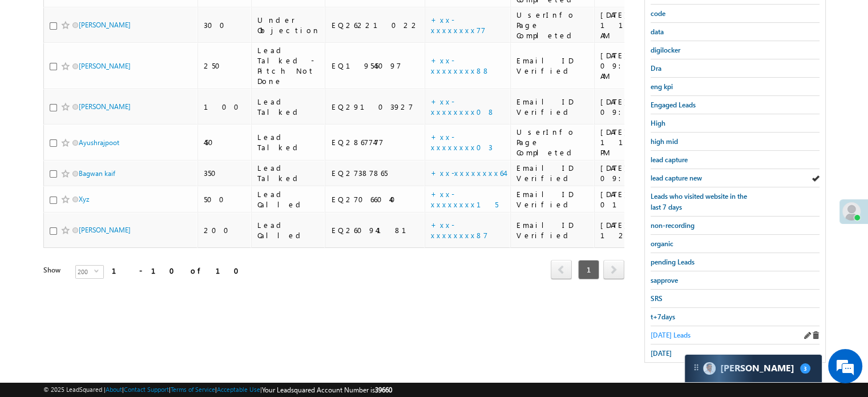
click at [667, 330] on span "Today's Leads" at bounding box center [671, 334] width 40 height 9
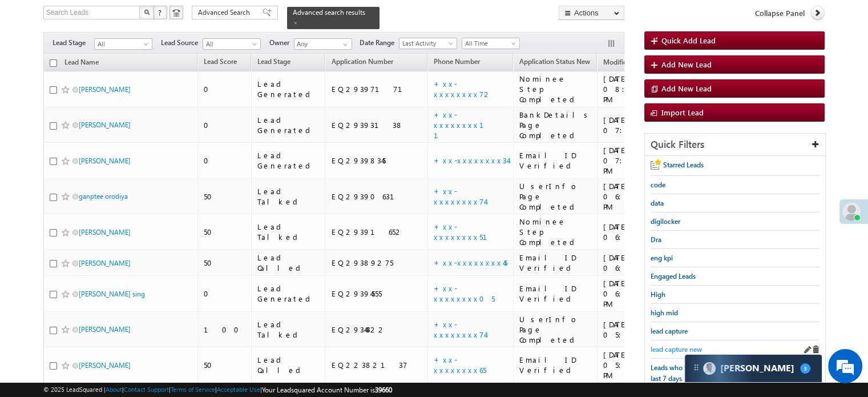
click at [652, 349] on span "lead capture new" at bounding box center [676, 349] width 51 height 9
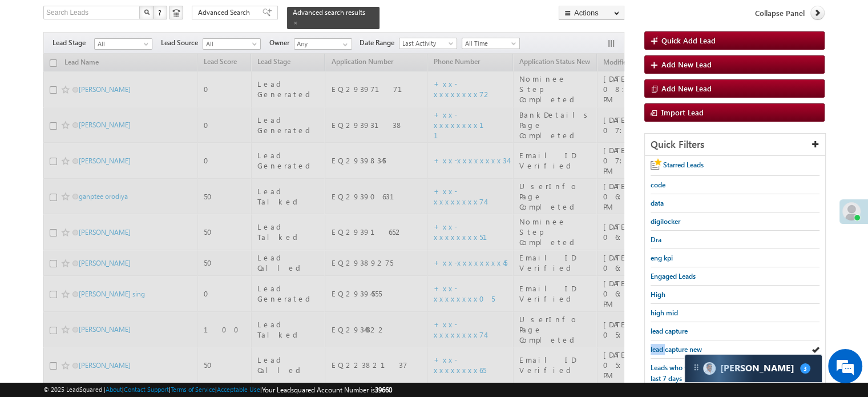
click at [652, 349] on span "lead capture new" at bounding box center [676, 349] width 51 height 9
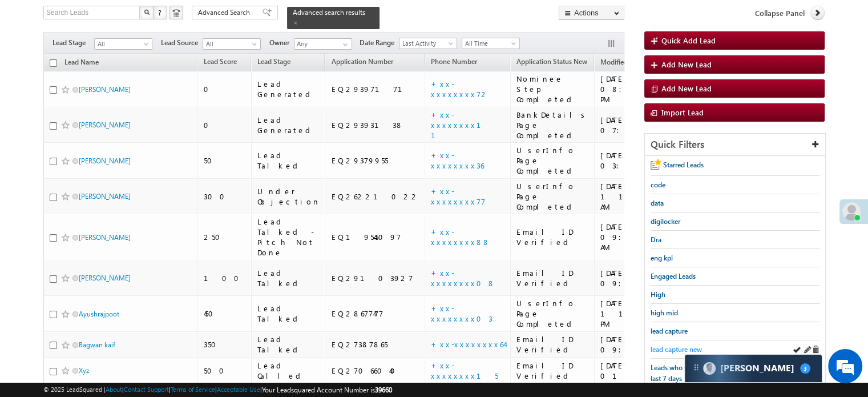
click at [676, 345] on span "lead capture new" at bounding box center [676, 349] width 51 height 9
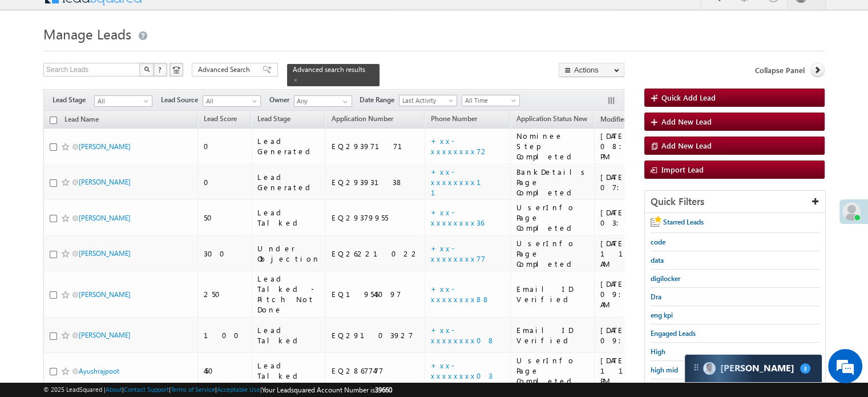
scroll to position [188, 0]
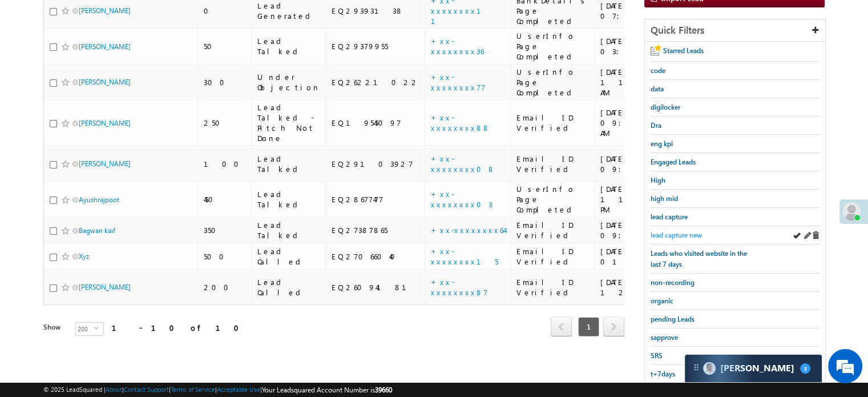
click at [697, 236] on span "lead capture new" at bounding box center [676, 235] width 51 height 9
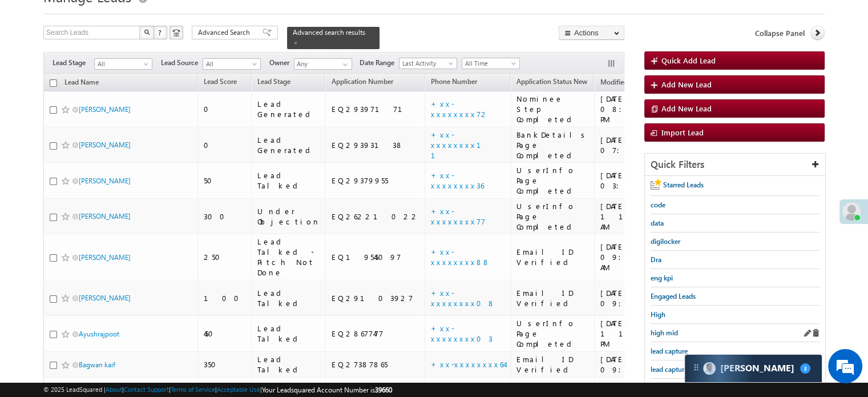
scroll to position [74, 0]
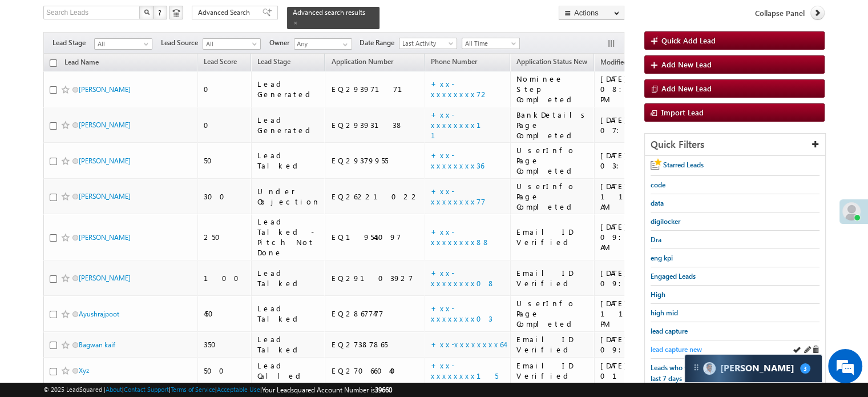
click at [680, 344] on link "lead capture new" at bounding box center [676, 349] width 51 height 11
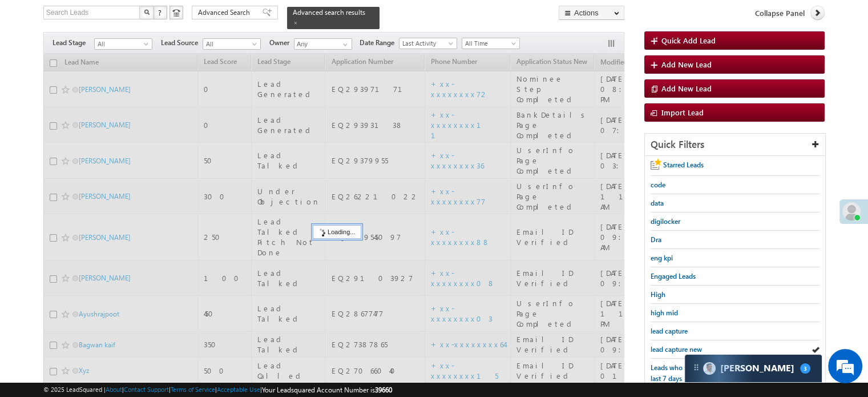
click at [677, 345] on span "lead capture new" at bounding box center [676, 349] width 51 height 9
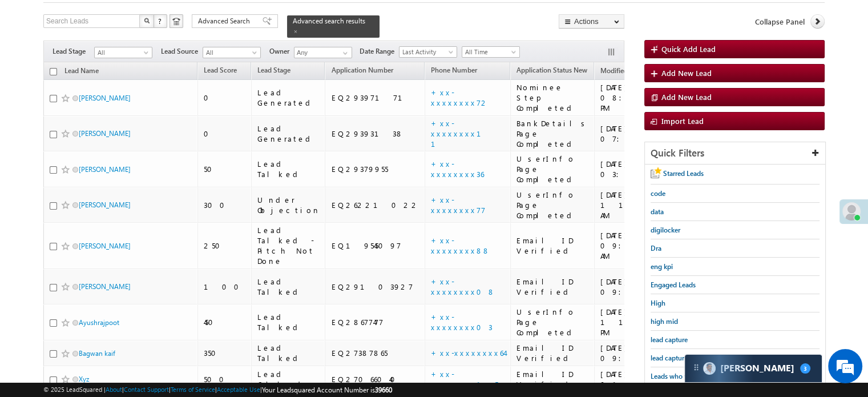
scroll to position [131, 0]
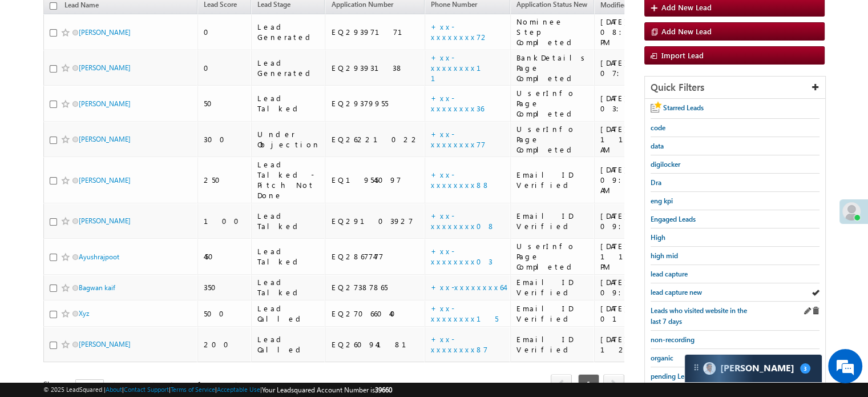
click at [686, 301] on div "Leads who visited website in the last 7 days" at bounding box center [735, 315] width 169 height 29
click at [673, 292] on span "lead capture new" at bounding box center [676, 292] width 51 height 9
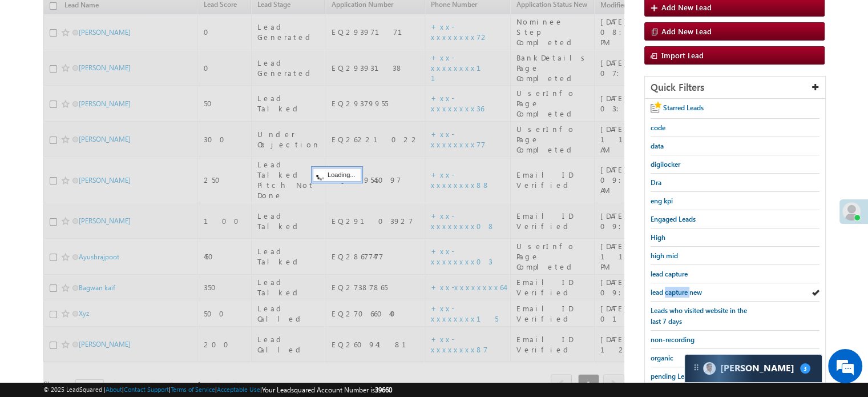
click at [673, 292] on span "lead capture new" at bounding box center [676, 292] width 51 height 9
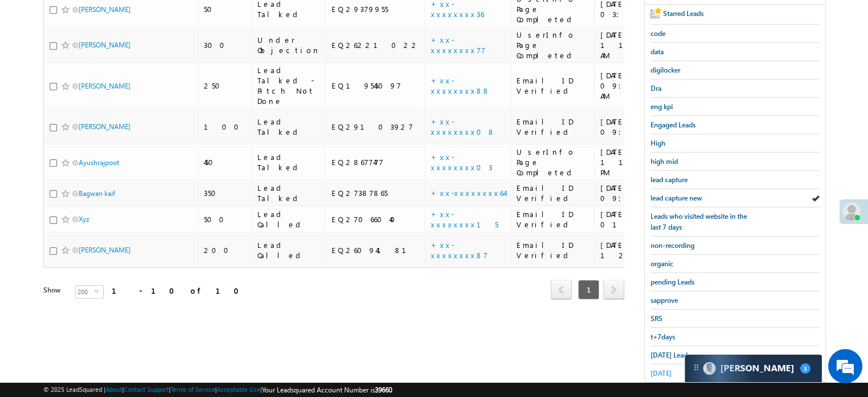
scroll to position [245, 0]
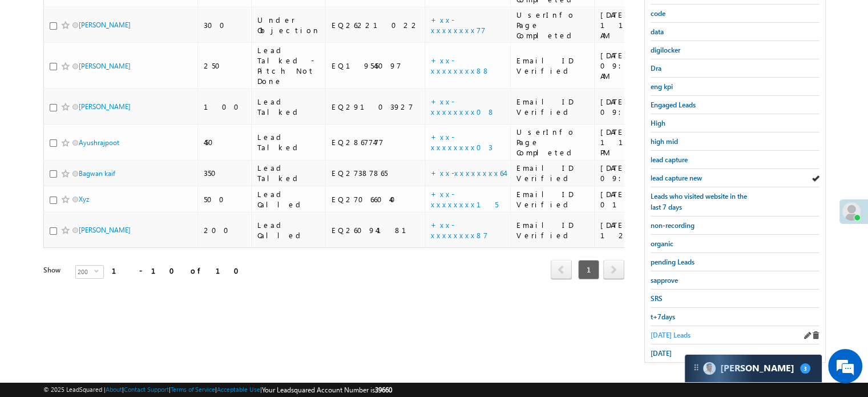
click at [656, 335] on div "Today's Leads" at bounding box center [735, 335] width 169 height 18
click at [656, 332] on span "Today's Leads" at bounding box center [671, 334] width 40 height 9
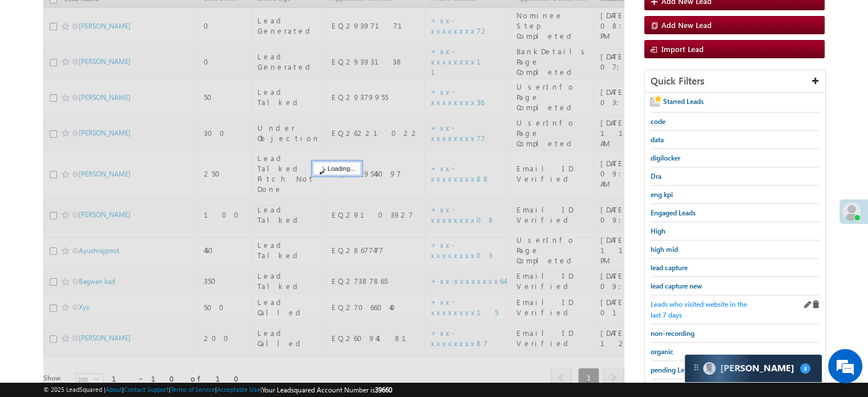
scroll to position [131, 0]
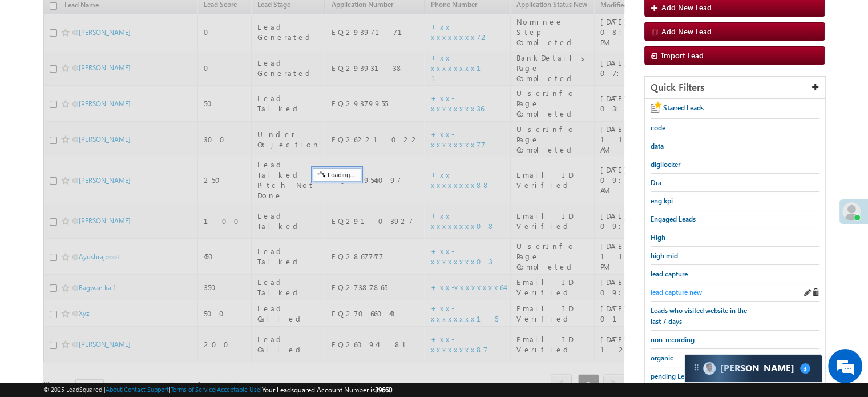
click at [675, 291] on span "lead capture new" at bounding box center [676, 292] width 51 height 9
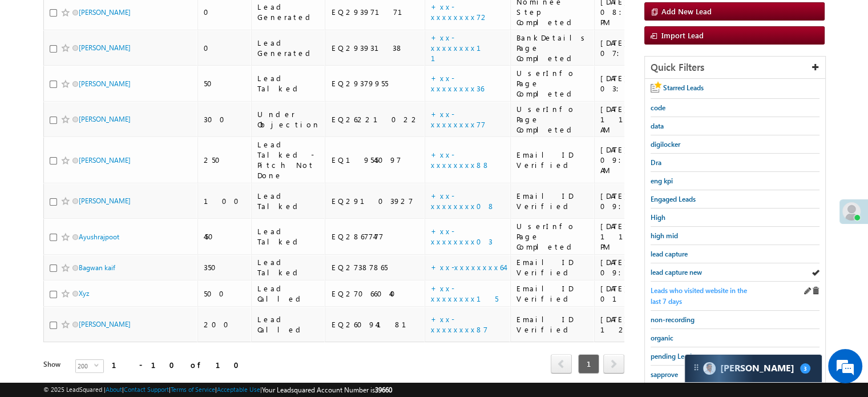
scroll to position [188, 0]
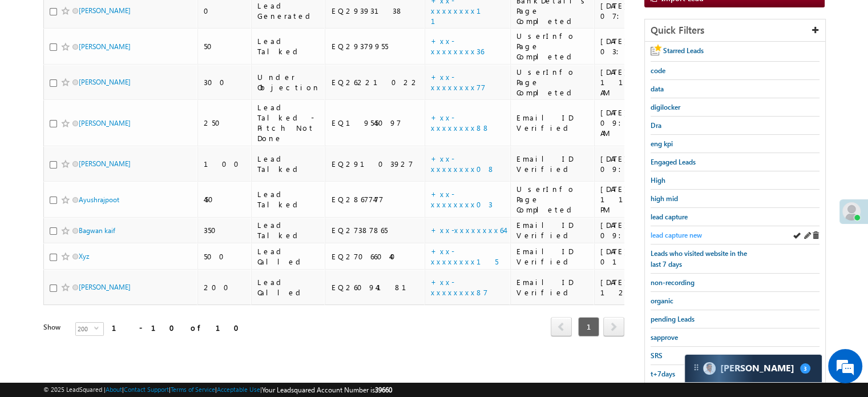
click at [672, 232] on span "lead capture new" at bounding box center [676, 235] width 51 height 9
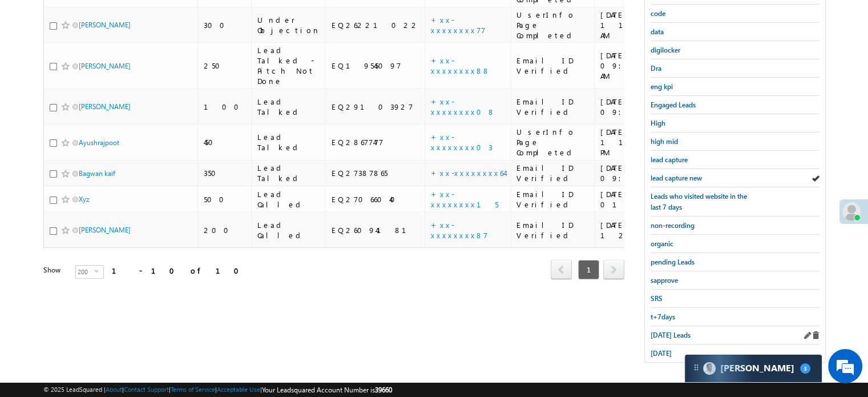
click at [669, 326] on div "Today's Leads" at bounding box center [735, 335] width 169 height 18
click at [669, 330] on span "Today's Leads" at bounding box center [671, 334] width 40 height 9
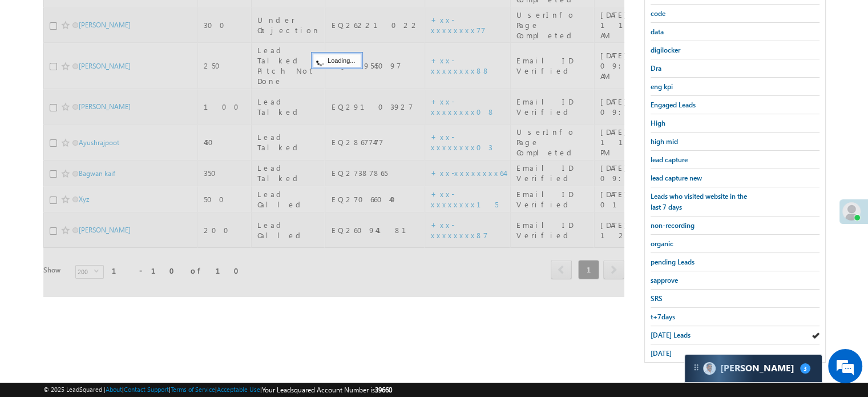
click at [669, 330] on span "Today's Leads" at bounding box center [671, 334] width 40 height 9
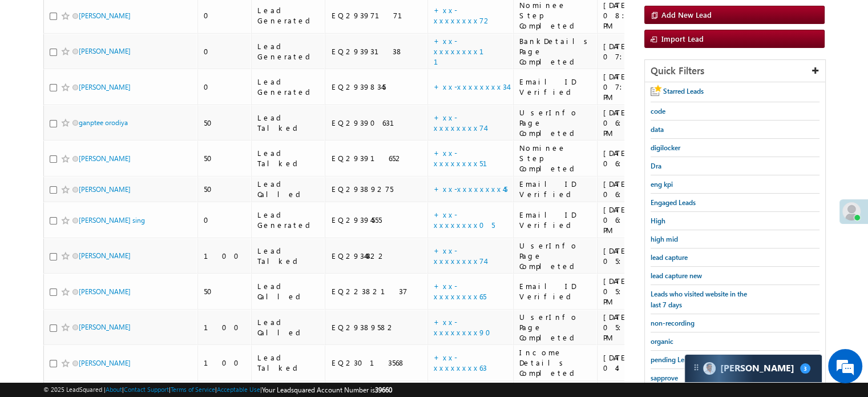
scroll to position [188, 0]
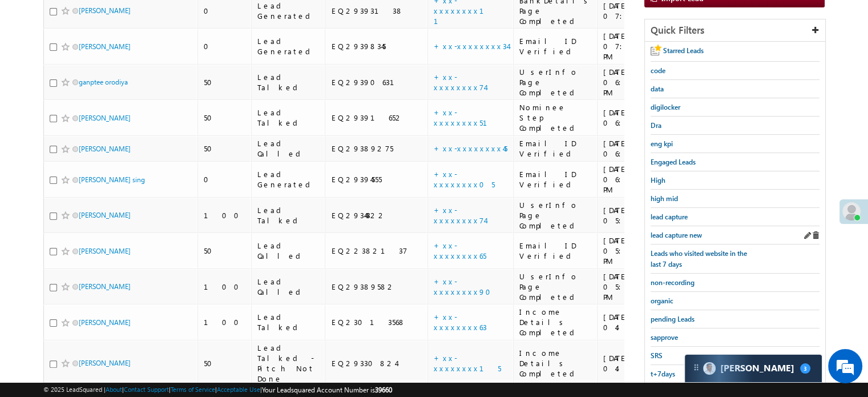
click at [680, 238] on div "lead capture new" at bounding box center [735, 235] width 169 height 18
click at [679, 236] on span "lead capture new" at bounding box center [676, 235] width 51 height 9
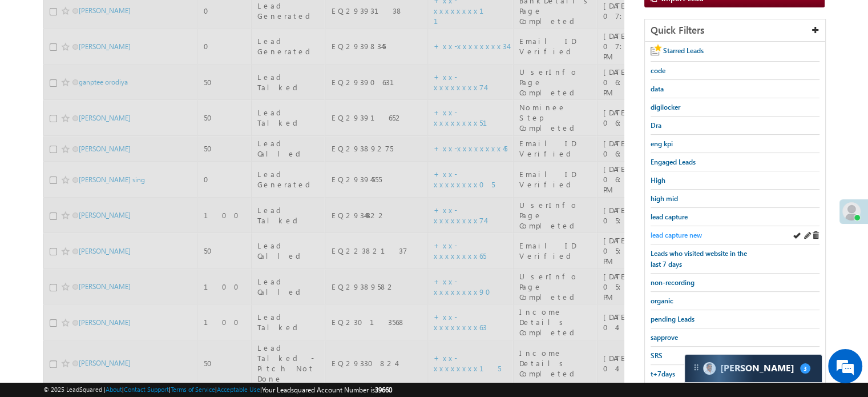
scroll to position [131, 0]
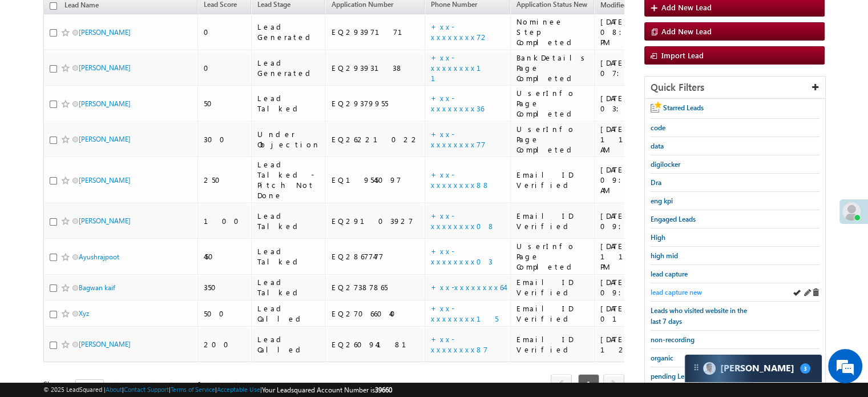
click at [685, 288] on span "lead capture new" at bounding box center [676, 292] width 51 height 9
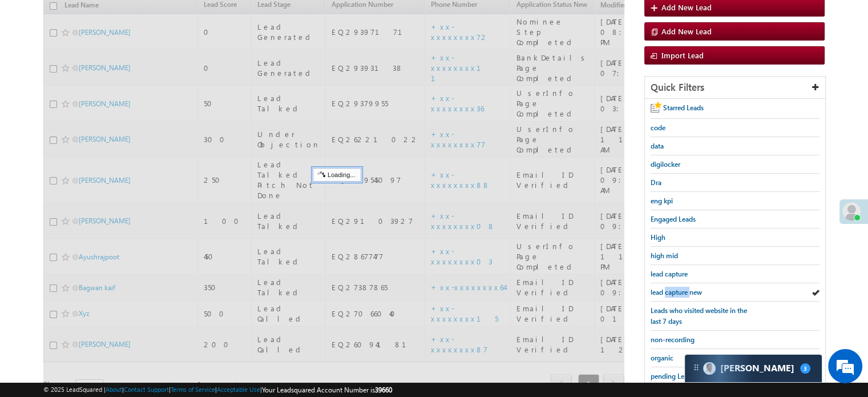
click at [684, 288] on span "lead capture new" at bounding box center [676, 292] width 51 height 9
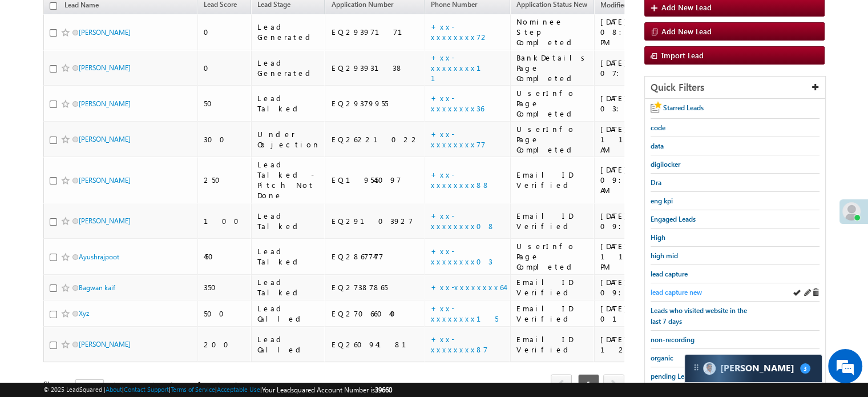
scroll to position [74, 0]
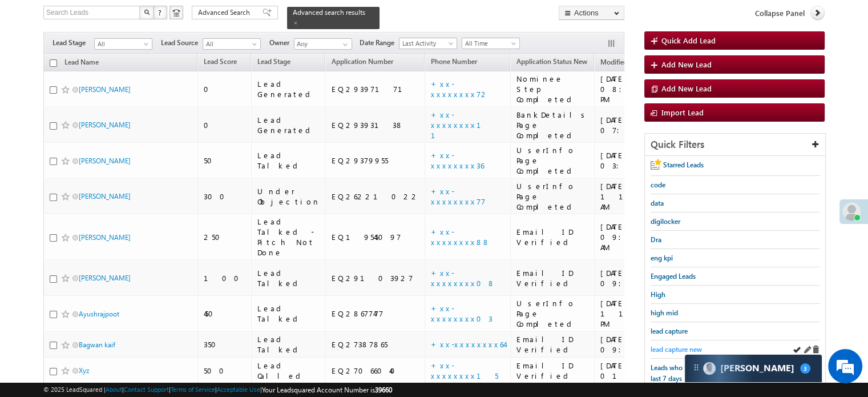
click at [662, 346] on span "lead capture new" at bounding box center [676, 349] width 51 height 9
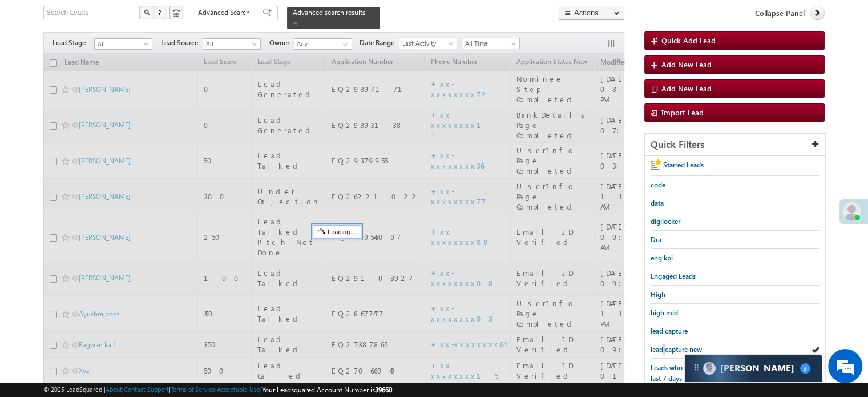
click at [662, 346] on span "lead capture new" at bounding box center [676, 349] width 51 height 9
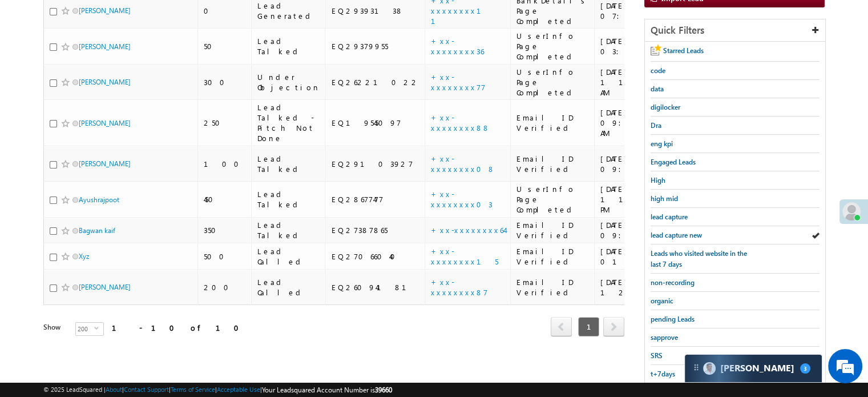
scroll to position [245, 0]
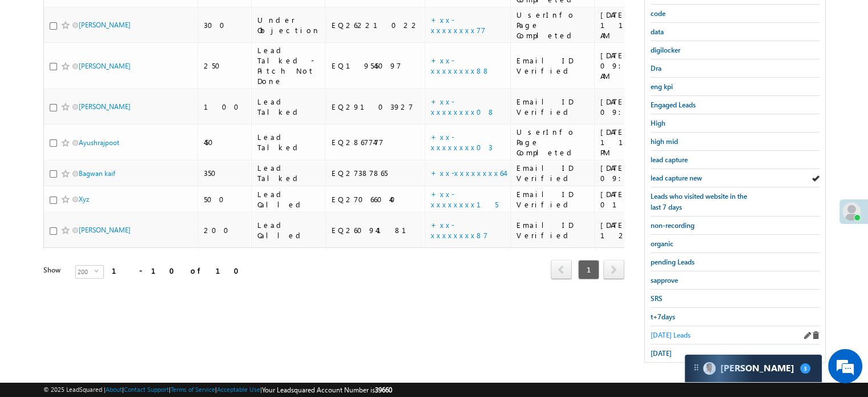
click at [667, 334] on link "Today's Leads" at bounding box center [671, 334] width 40 height 11
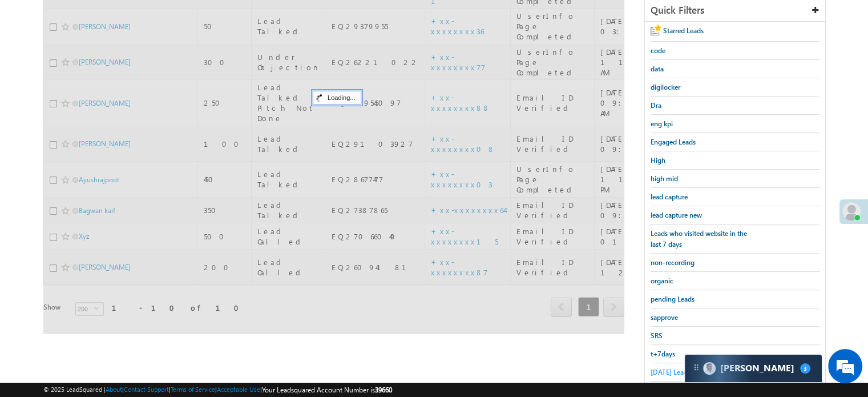
scroll to position [188, 0]
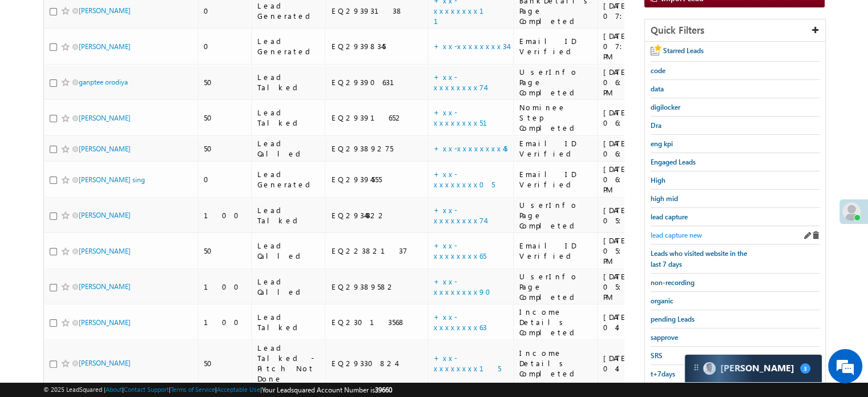
click at [678, 231] on span "lead capture new" at bounding box center [676, 235] width 51 height 9
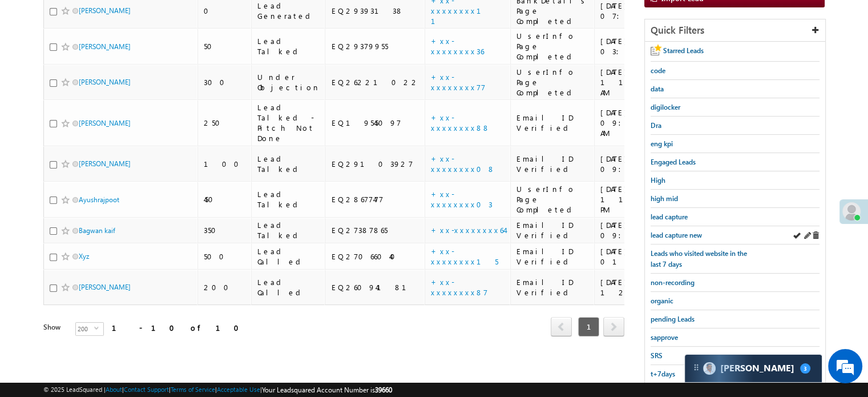
click at [676, 226] on div "lead capture new" at bounding box center [735, 235] width 169 height 18
click at [677, 226] on div "lead capture new" at bounding box center [735, 235] width 169 height 18
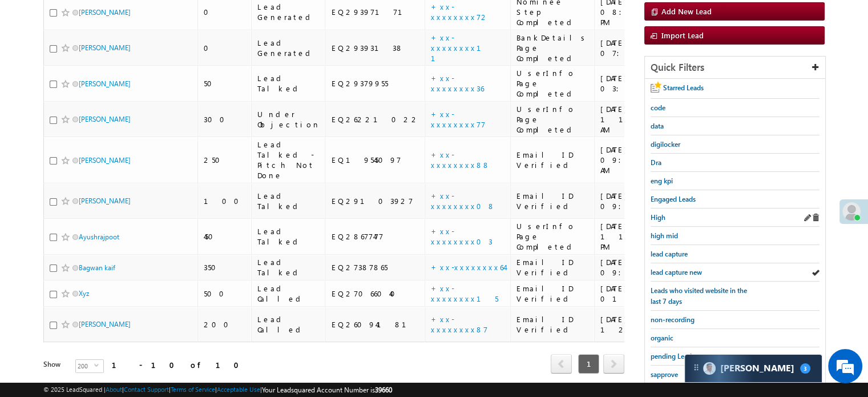
scroll to position [131, 0]
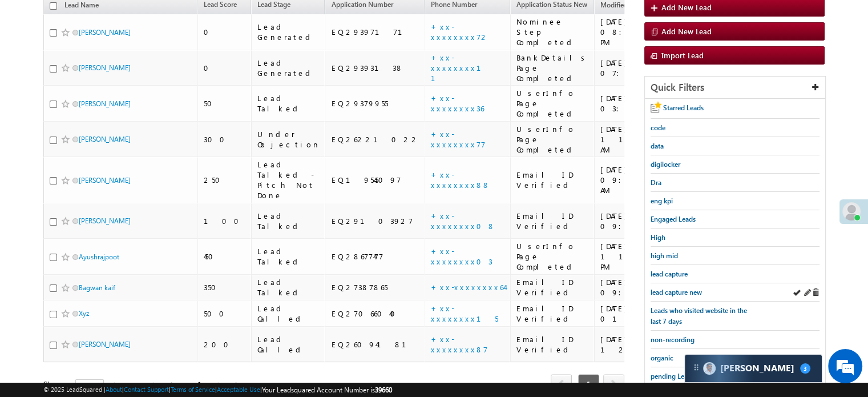
click at [676, 283] on div "lead capture new" at bounding box center [735, 292] width 169 height 18
click at [676, 288] on span "lead capture new" at bounding box center [676, 292] width 51 height 9
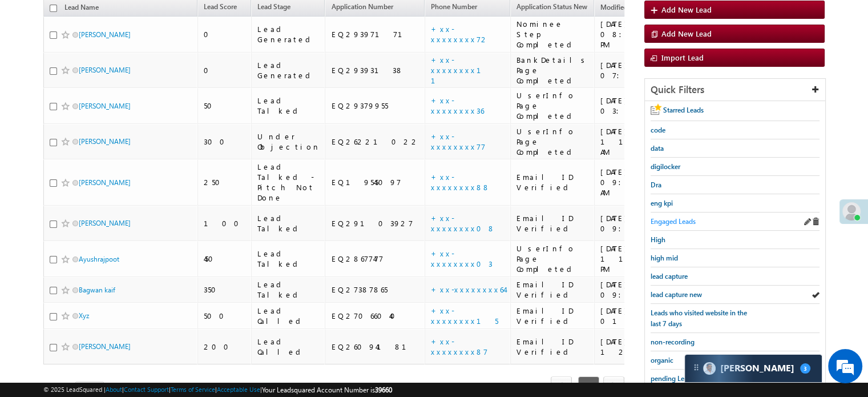
scroll to position [171, 0]
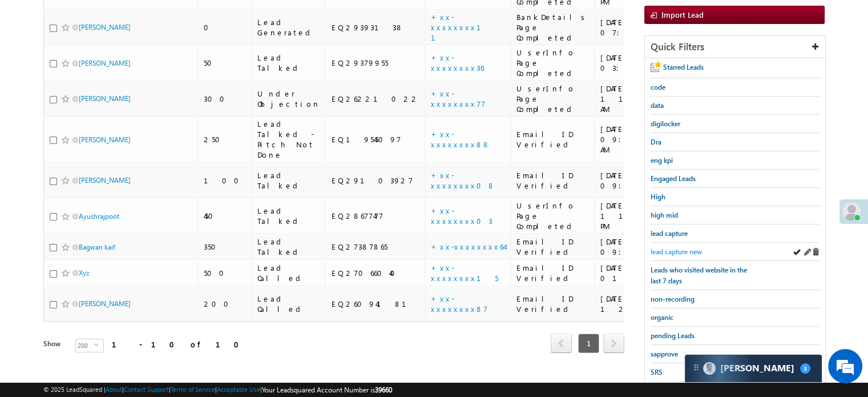
click at [673, 248] on span "lead capture new" at bounding box center [676, 251] width 51 height 9
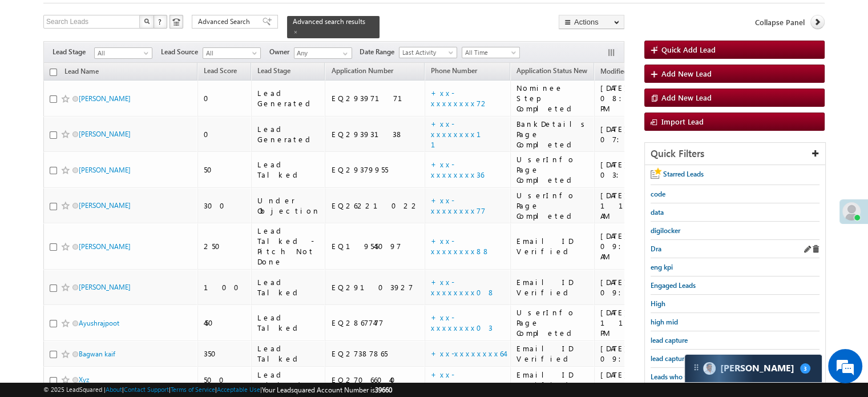
scroll to position [114, 0]
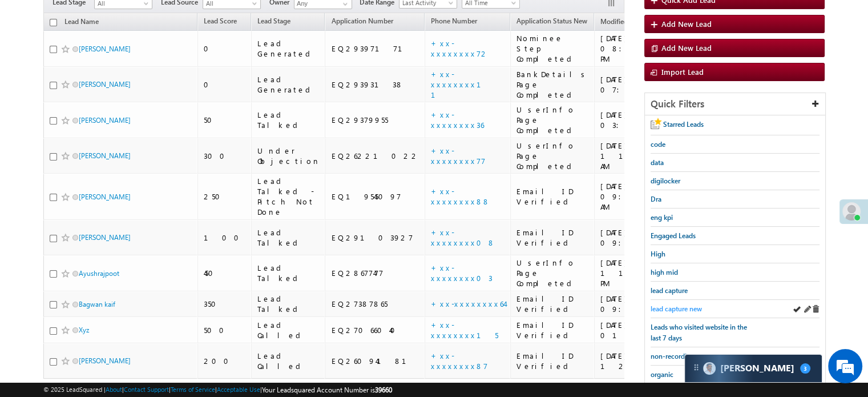
click at [670, 304] on span "lead capture new" at bounding box center [676, 308] width 51 height 9
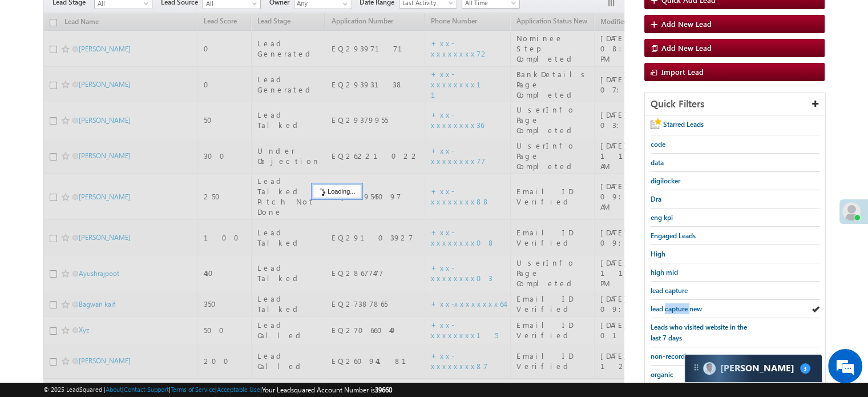
click at [670, 304] on span "lead capture new" at bounding box center [676, 308] width 51 height 9
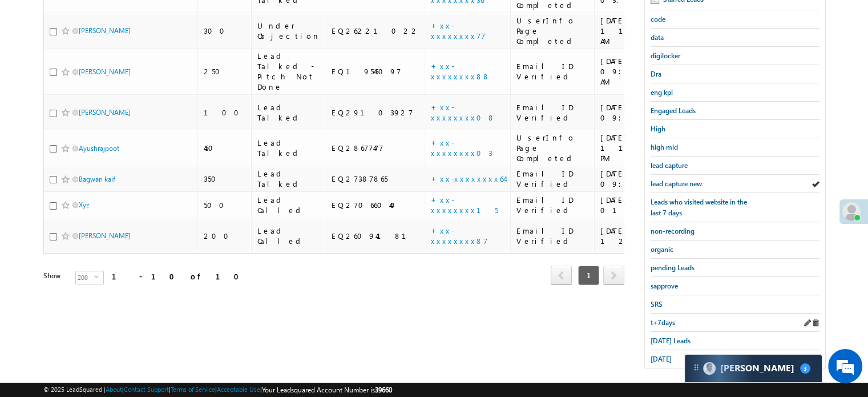
scroll to position [245, 0]
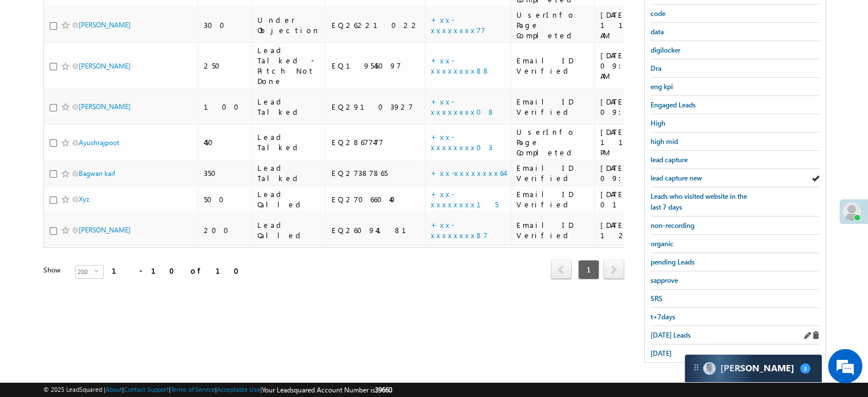
click at [666, 326] on div "Today's Leads" at bounding box center [735, 335] width 169 height 18
click at [668, 330] on span "Today's Leads" at bounding box center [671, 334] width 40 height 9
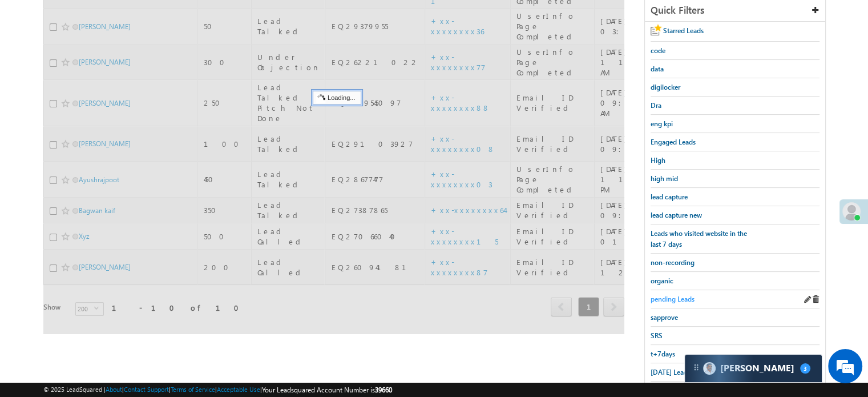
scroll to position [188, 0]
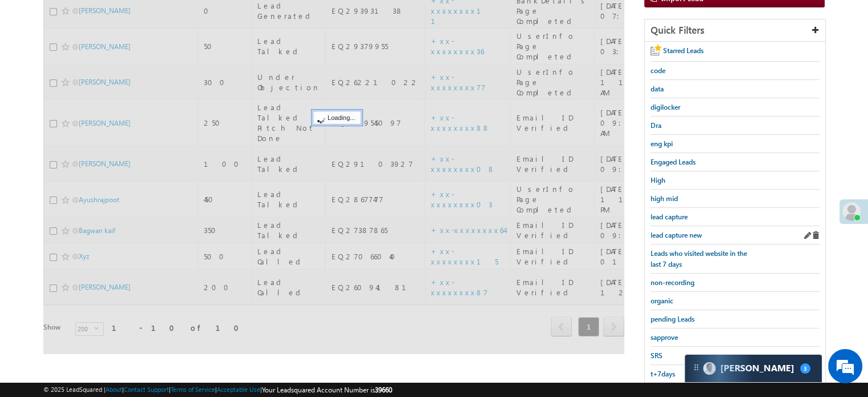
click at [677, 238] on div "lead capture new" at bounding box center [735, 235] width 169 height 18
click at [677, 235] on span "lead capture new" at bounding box center [676, 235] width 51 height 9
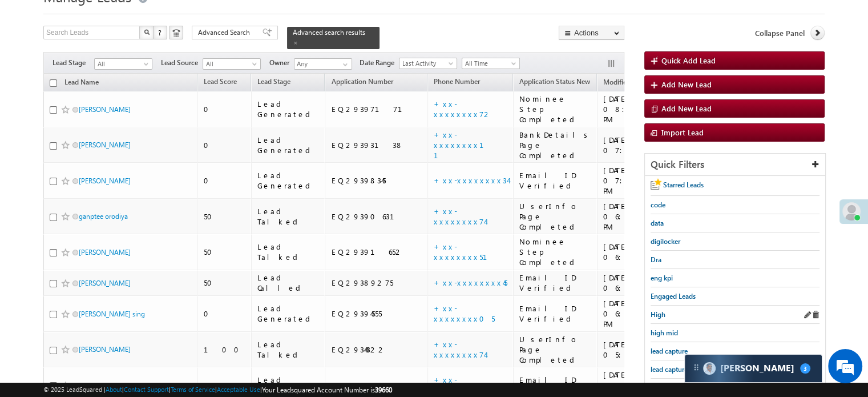
scroll to position [74, 0]
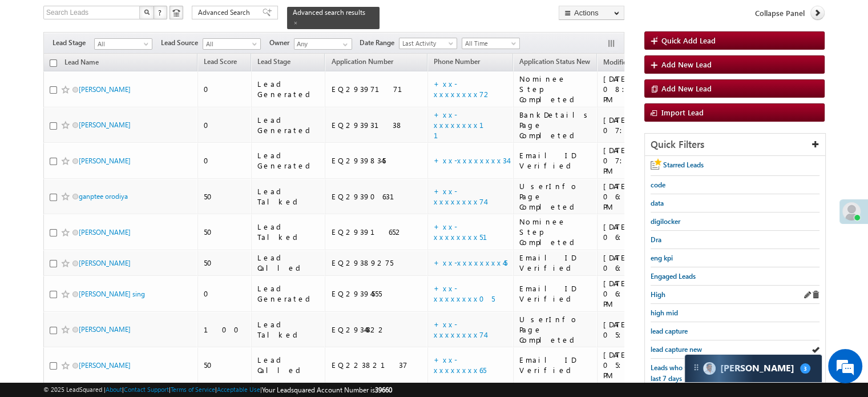
click at [690, 345] on span "lead capture new" at bounding box center [676, 349] width 51 height 9
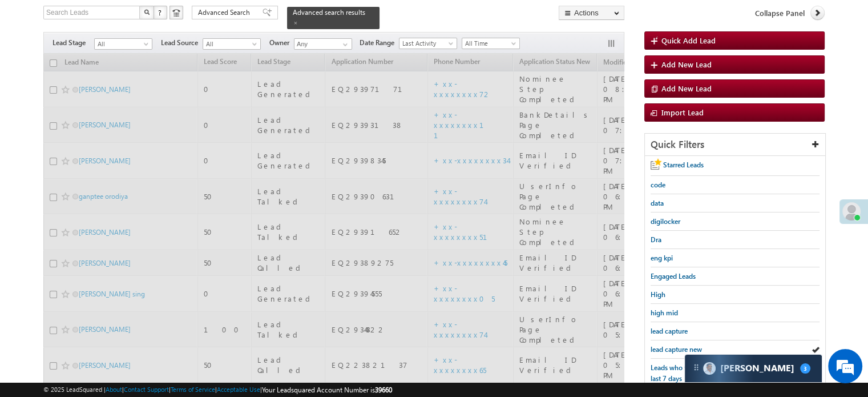
click at [690, 345] on span "lead capture new" at bounding box center [676, 349] width 51 height 9
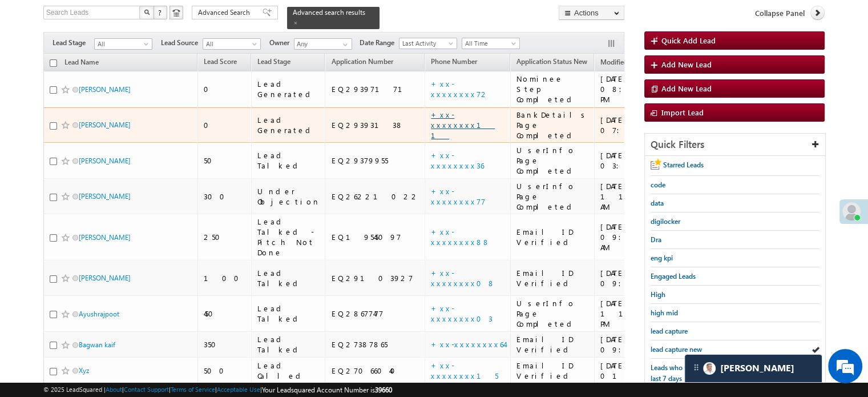
click at [431, 110] on link "+xx-xxxxxxxx11" at bounding box center [463, 125] width 64 height 30
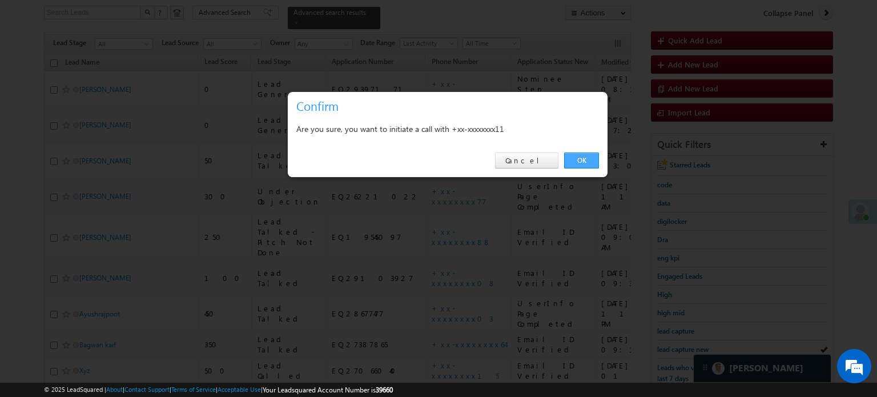
click at [591, 159] on link "OK" at bounding box center [581, 160] width 35 height 16
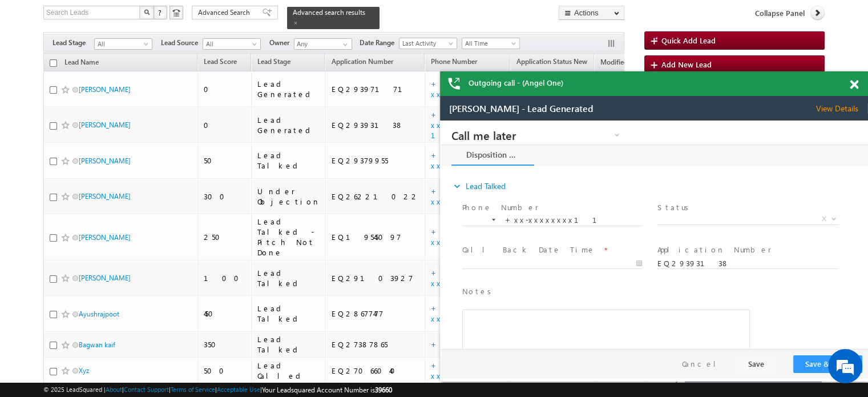
scroll to position [0, 0]
click at [854, 87] on span at bounding box center [854, 85] width 9 height 10
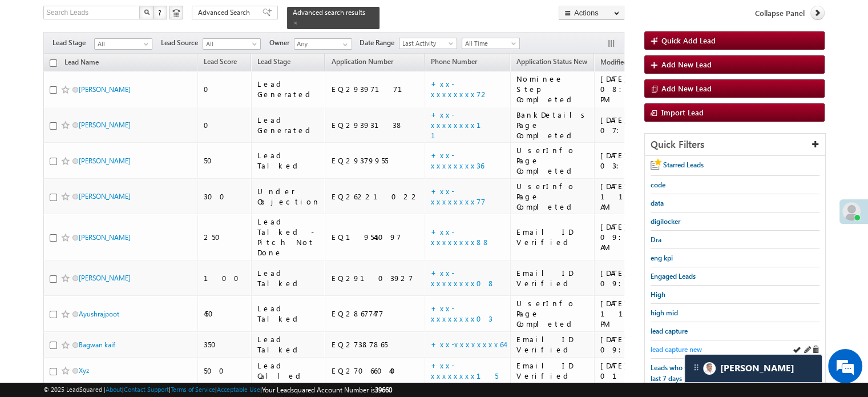
click at [675, 350] on span "lead capture new" at bounding box center [676, 349] width 51 height 9
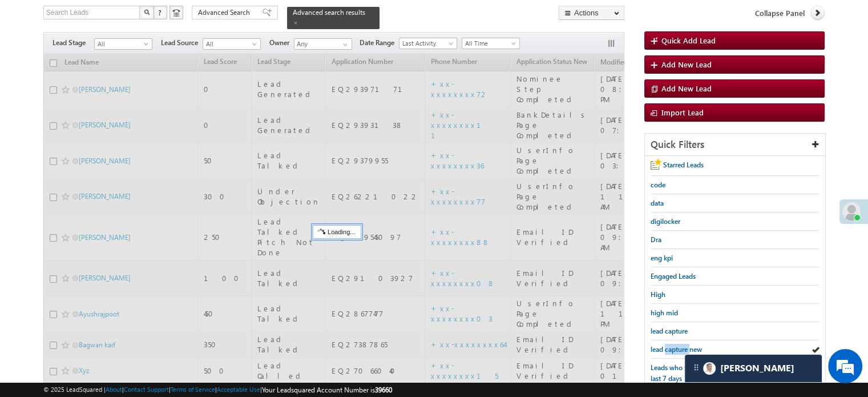
click at [674, 350] on span "lead capture new" at bounding box center [676, 349] width 51 height 9
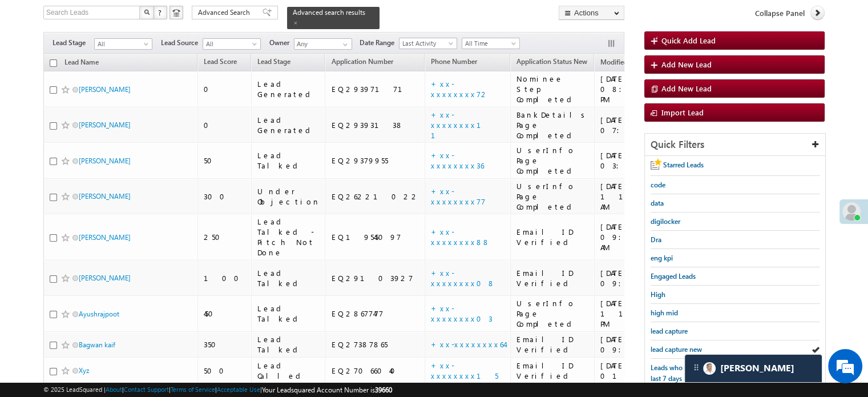
click at [674, 350] on span "lead capture new" at bounding box center [676, 349] width 51 height 9
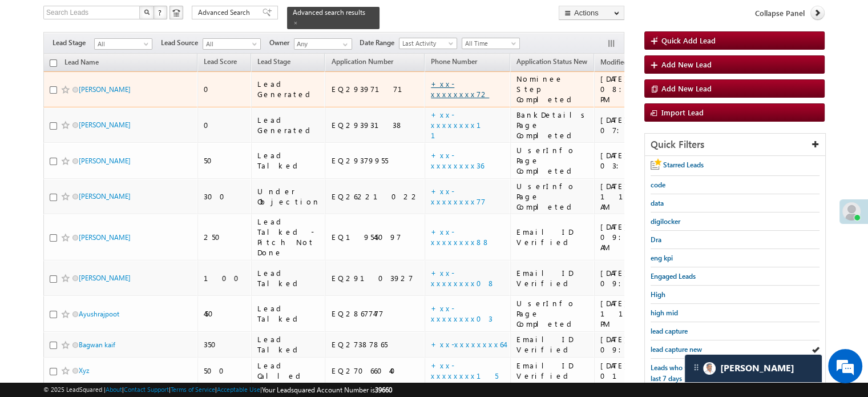
click at [431, 79] on link "+xx-xxxxxxxx72" at bounding box center [460, 89] width 58 height 20
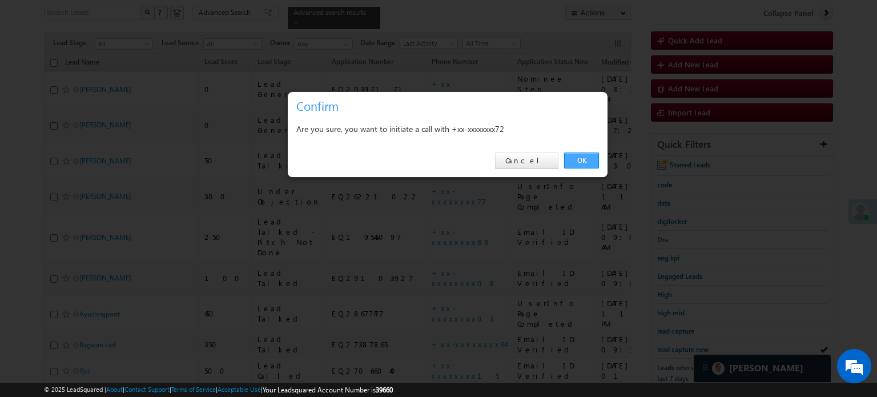
click at [586, 154] on link "OK" at bounding box center [581, 160] width 35 height 16
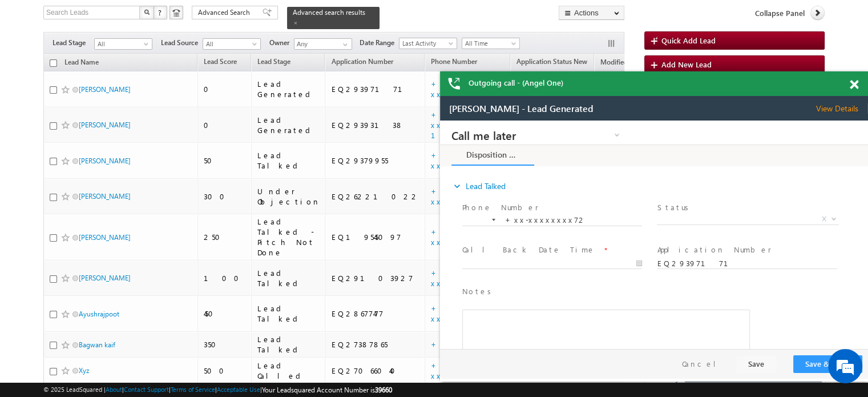
scroll to position [0, 0]
click at [852, 84] on span at bounding box center [854, 85] width 9 height 10
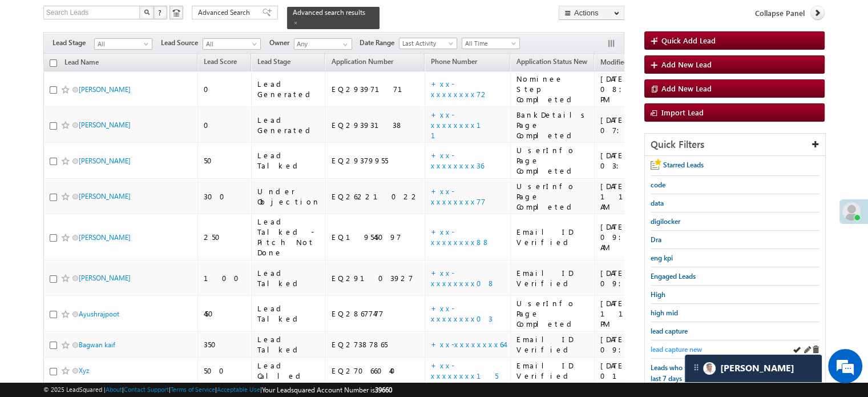
click at [687, 345] on span "lead capture new" at bounding box center [676, 349] width 51 height 9
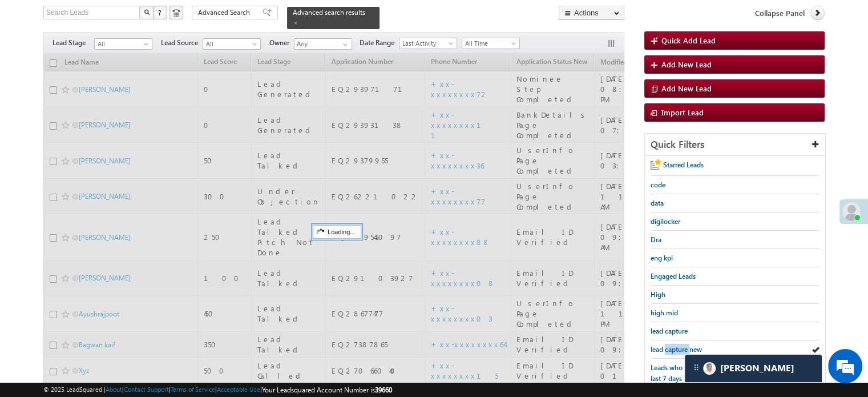
click at [687, 345] on span "lead capture new" at bounding box center [676, 349] width 51 height 9
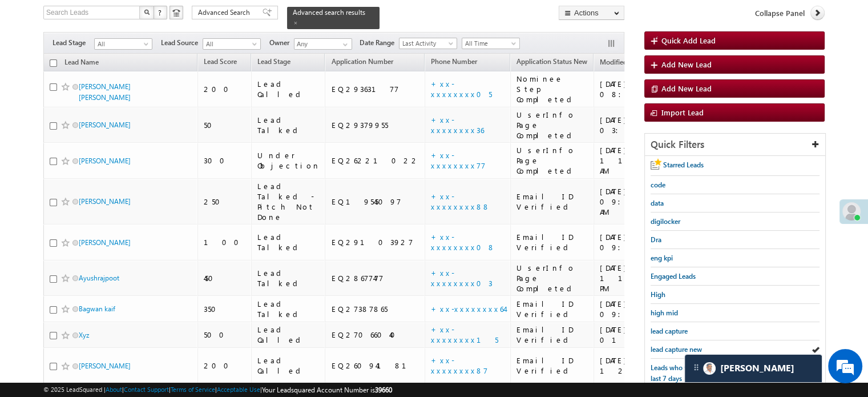
click at [687, 345] on span "lead capture new" at bounding box center [676, 349] width 51 height 9
click at [677, 345] on span "lead capture new" at bounding box center [676, 349] width 51 height 9
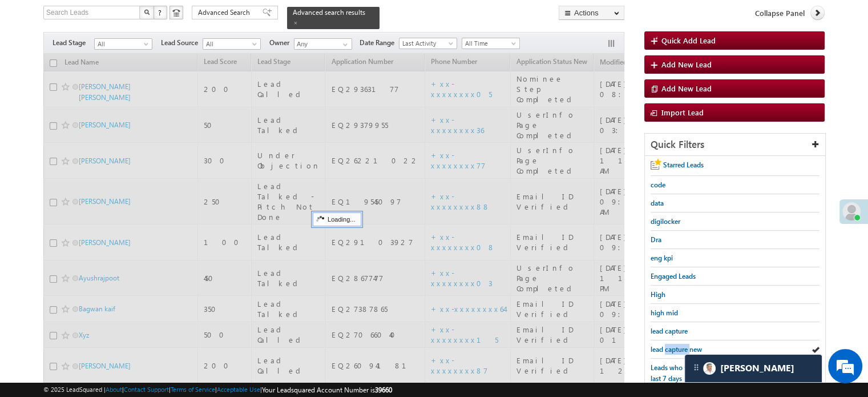
click at [677, 345] on span "lead capture new" at bounding box center [676, 349] width 51 height 9
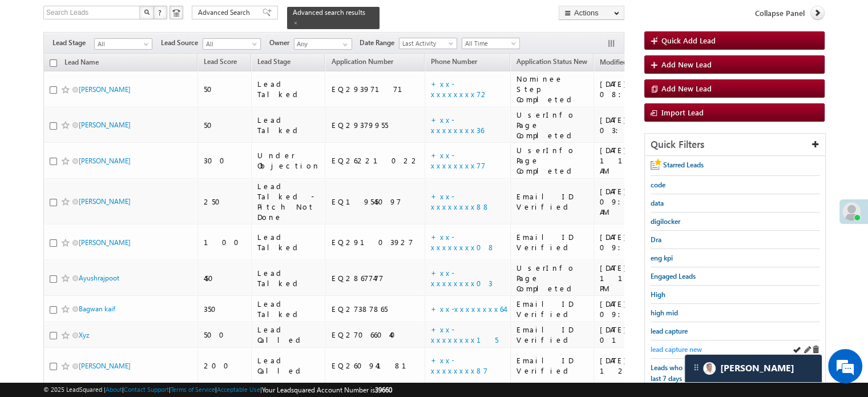
click at [676, 345] on span "lead capture new" at bounding box center [676, 349] width 51 height 9
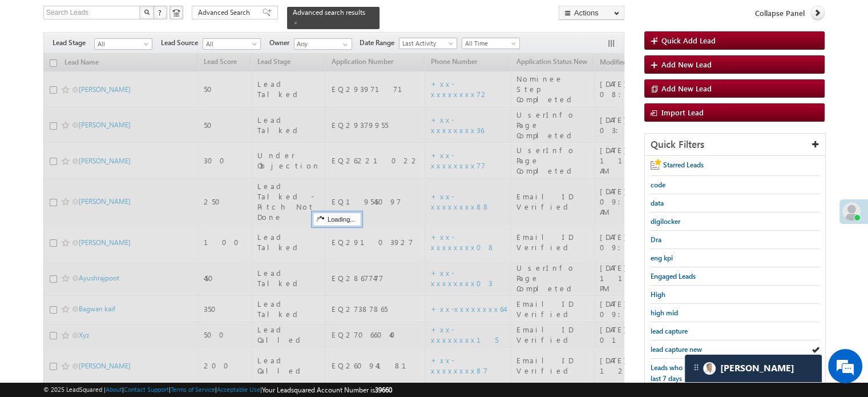
click at [676, 345] on span "lead capture new" at bounding box center [676, 349] width 51 height 9
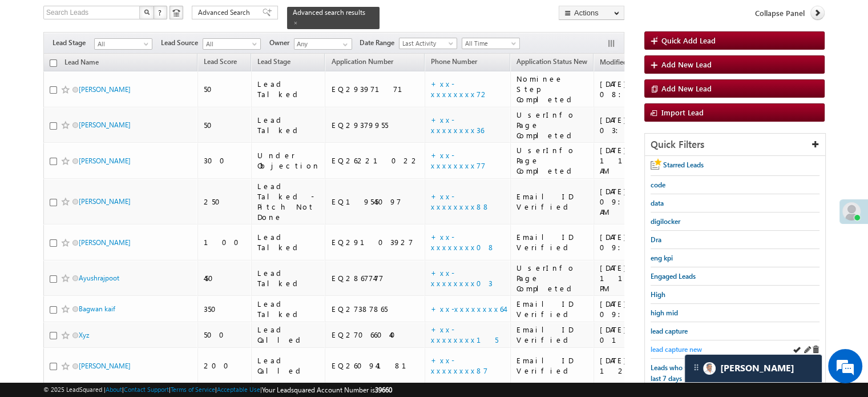
click at [671, 345] on span "lead capture new" at bounding box center [676, 349] width 51 height 9
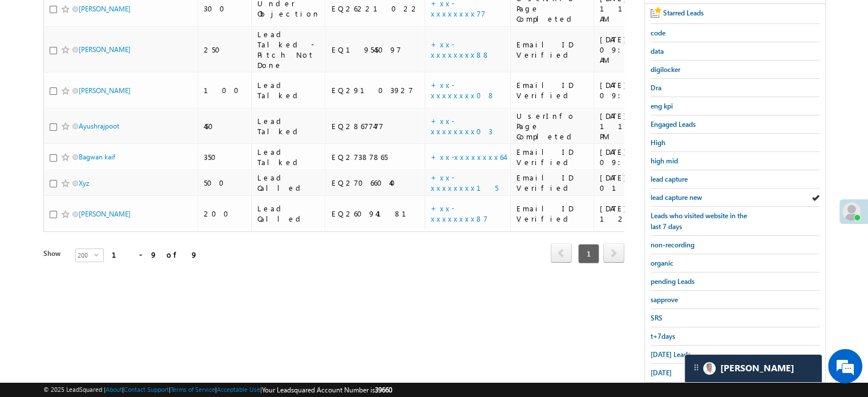
scroll to position [245, 0]
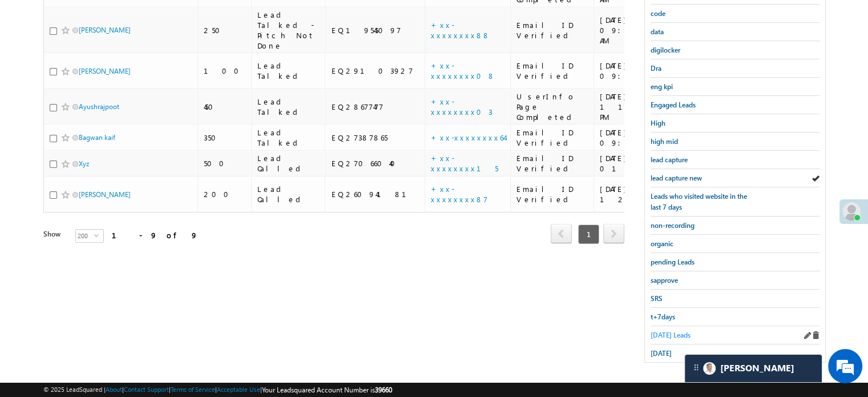
click at [666, 330] on span "Today's Leads" at bounding box center [671, 334] width 40 height 9
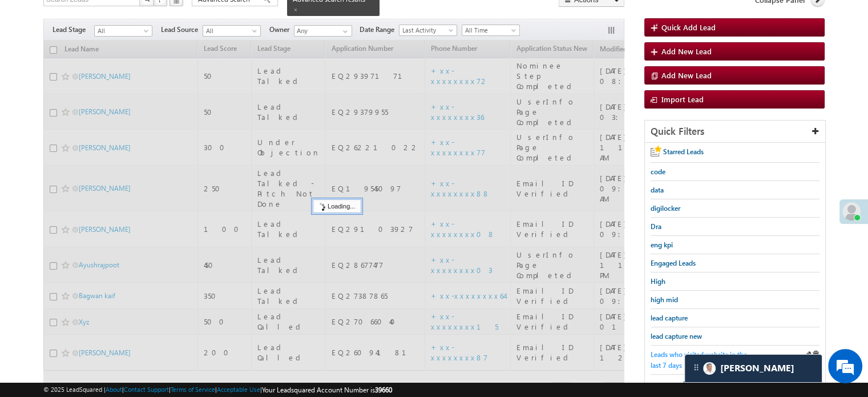
scroll to position [74, 0]
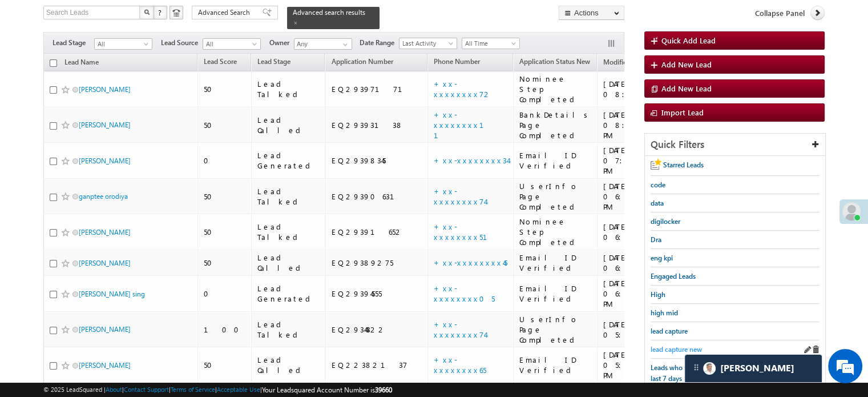
click at [676, 345] on span "lead capture new" at bounding box center [676, 349] width 51 height 9
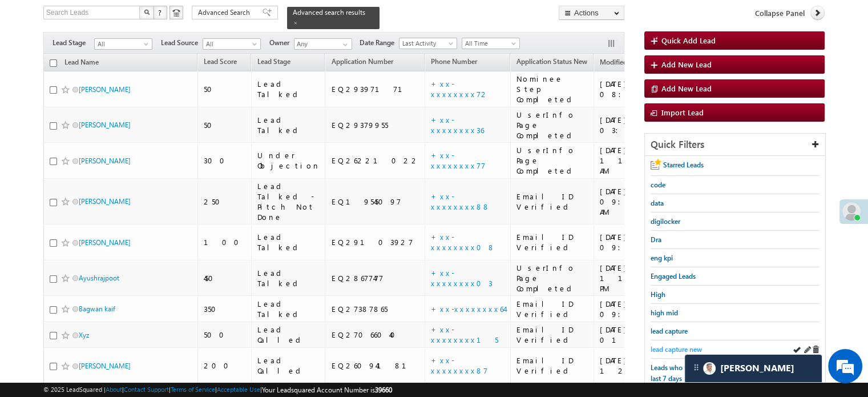
click at [663, 347] on span "lead capture new" at bounding box center [676, 349] width 51 height 9
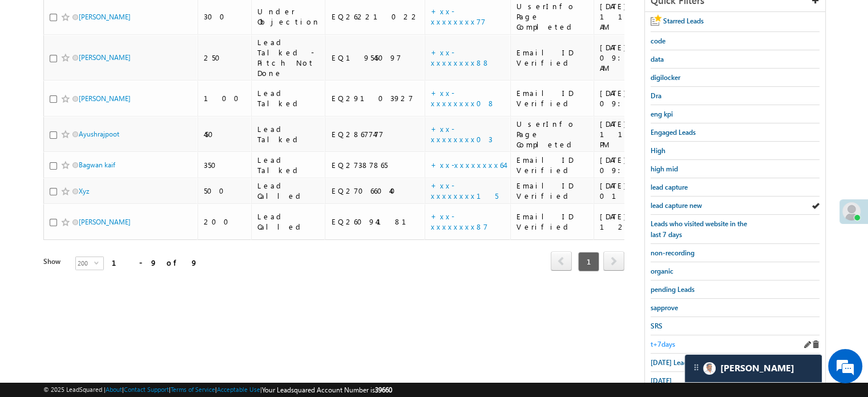
scroll to position [245, 0]
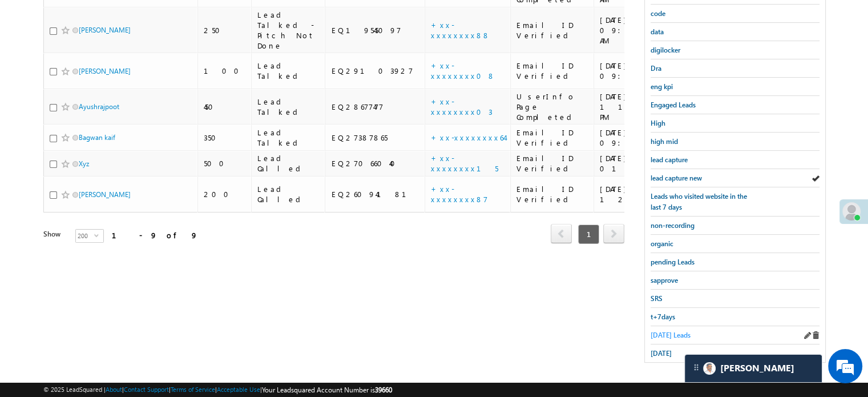
click at [665, 330] on span "Today's Leads" at bounding box center [671, 334] width 40 height 9
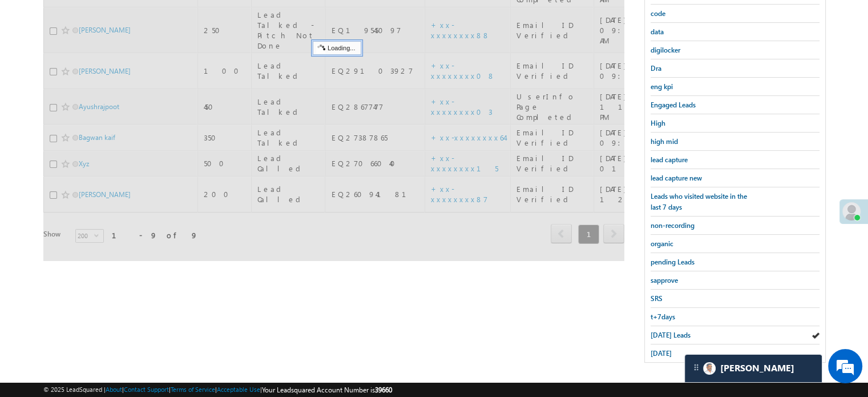
scroll to position [131, 0]
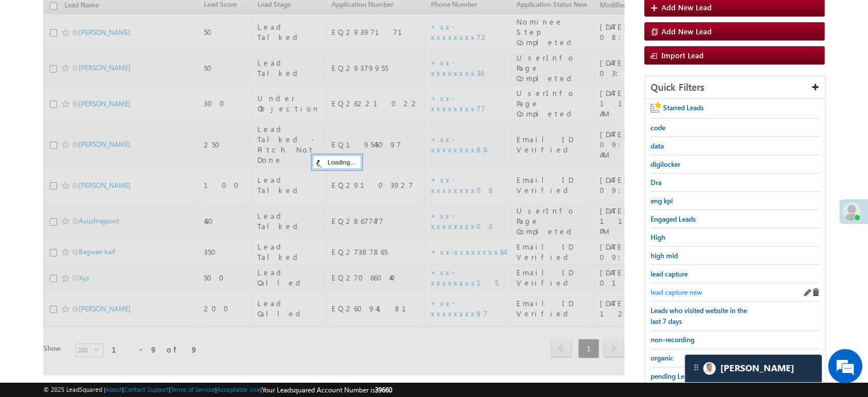
click at [677, 289] on span "lead capture new" at bounding box center [676, 292] width 51 height 9
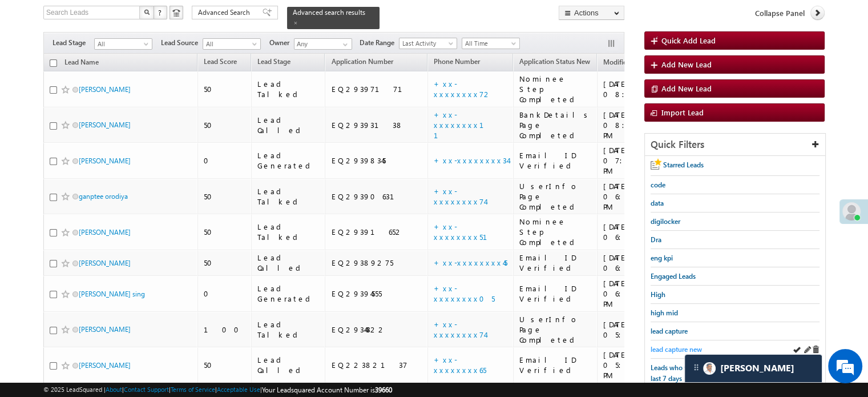
click at [674, 346] on span "lead capture new" at bounding box center [676, 349] width 51 height 9
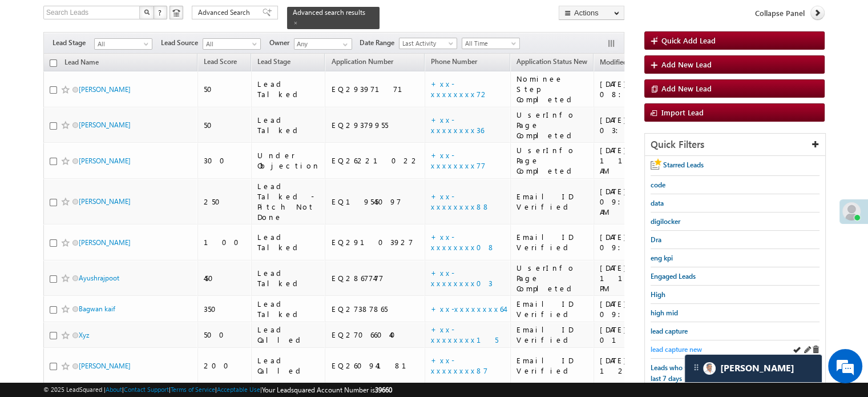
click at [660, 345] on span "lead capture new" at bounding box center [676, 349] width 51 height 9
click at [659, 345] on span "lead capture new" at bounding box center [676, 349] width 51 height 9
click at [662, 345] on span "lead capture new" at bounding box center [676, 349] width 51 height 9
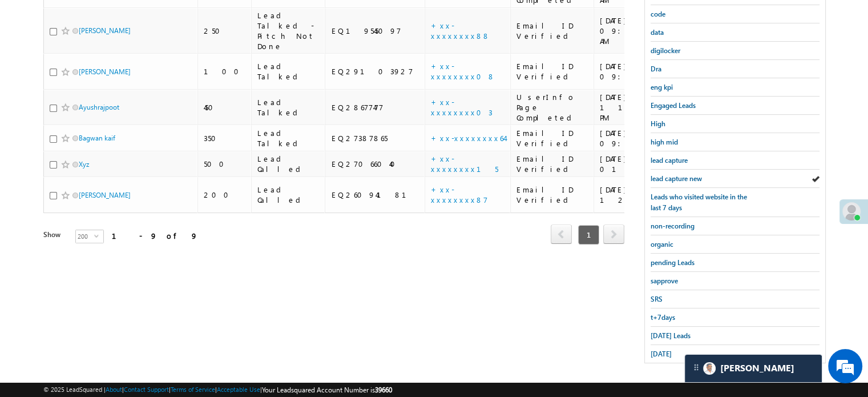
scroll to position [245, 0]
click at [664, 335] on div "Today's Leads" at bounding box center [735, 335] width 169 height 18
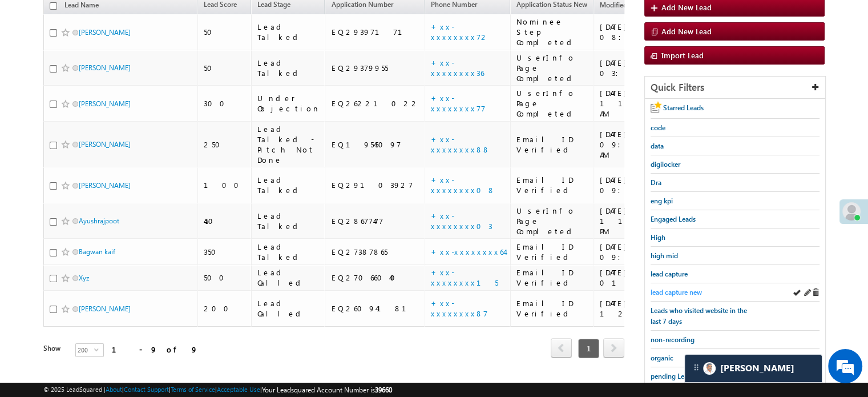
click at [660, 288] on span "lead capture new" at bounding box center [676, 292] width 51 height 9
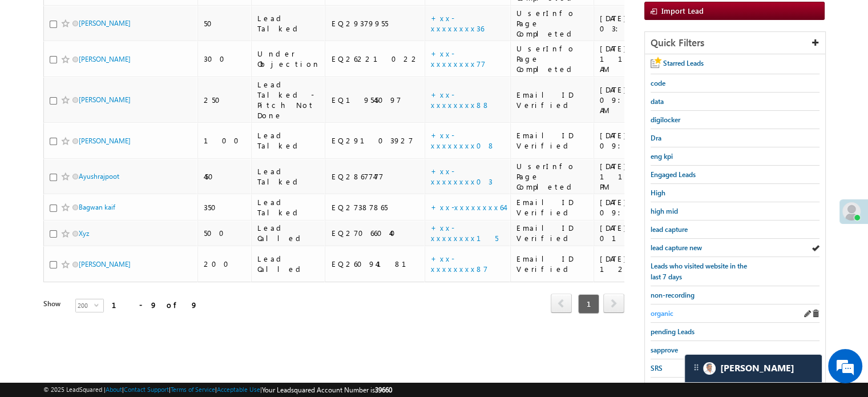
scroll to position [245, 0]
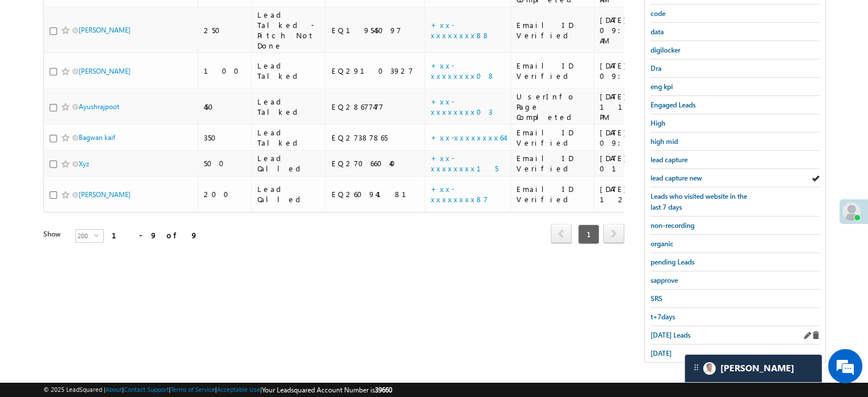
click at [660, 335] on div "Today's Leads" at bounding box center [735, 335] width 169 height 18
click at [660, 332] on span "Today's Leads" at bounding box center [671, 334] width 40 height 9
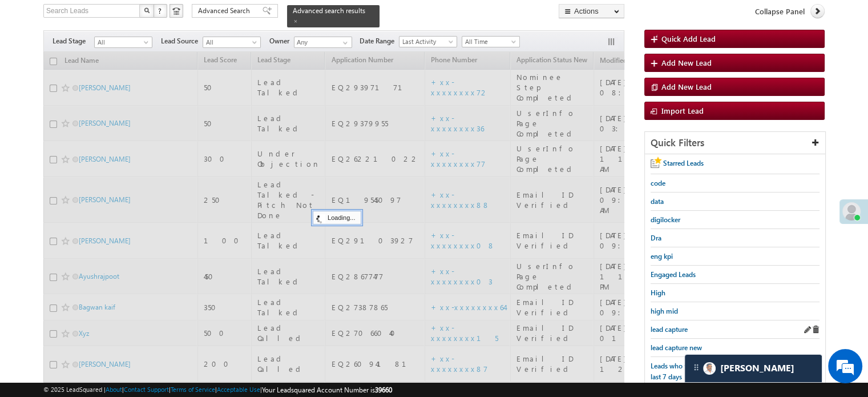
scroll to position [74, 0]
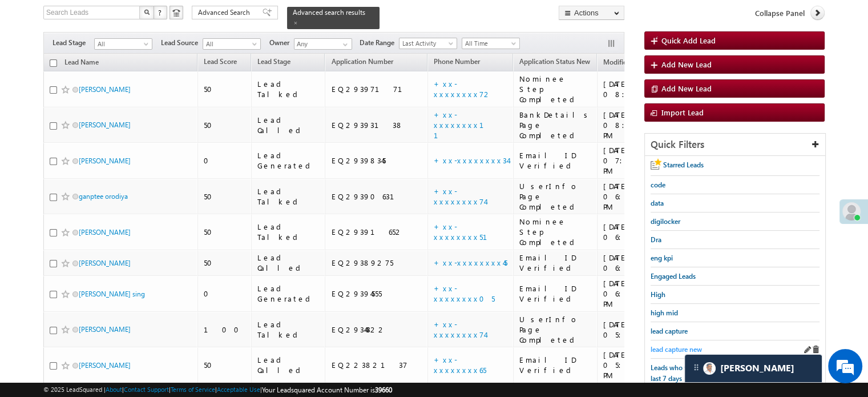
click at [667, 349] on span "lead capture new" at bounding box center [676, 349] width 51 height 9
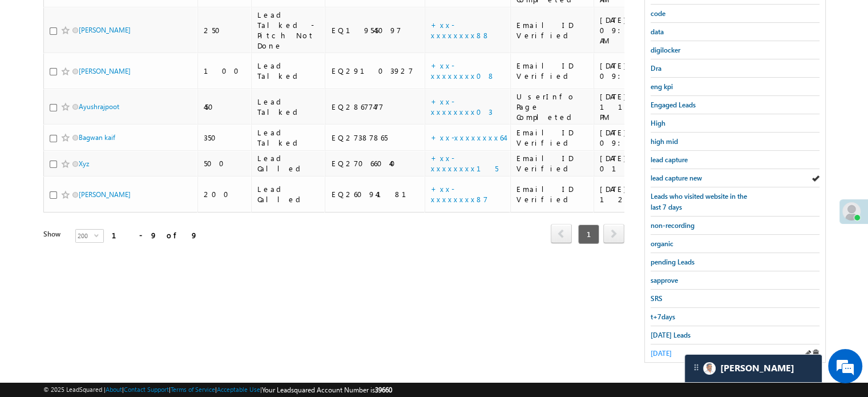
click at [667, 349] on span "yesterday" at bounding box center [661, 353] width 21 height 9
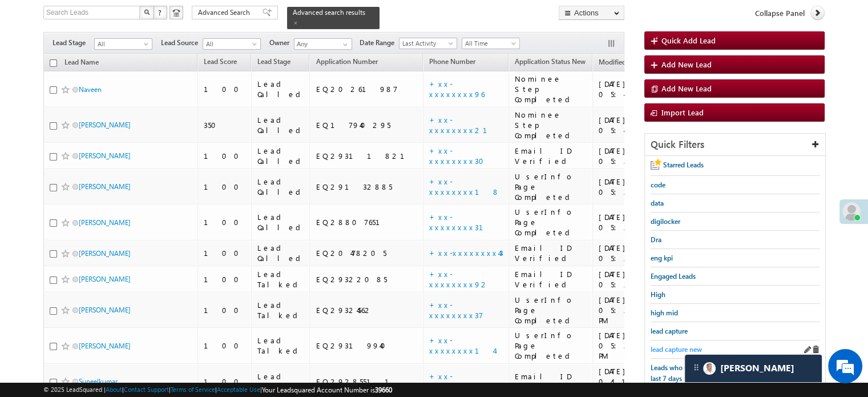
click at [669, 345] on span "lead capture new" at bounding box center [676, 349] width 51 height 9
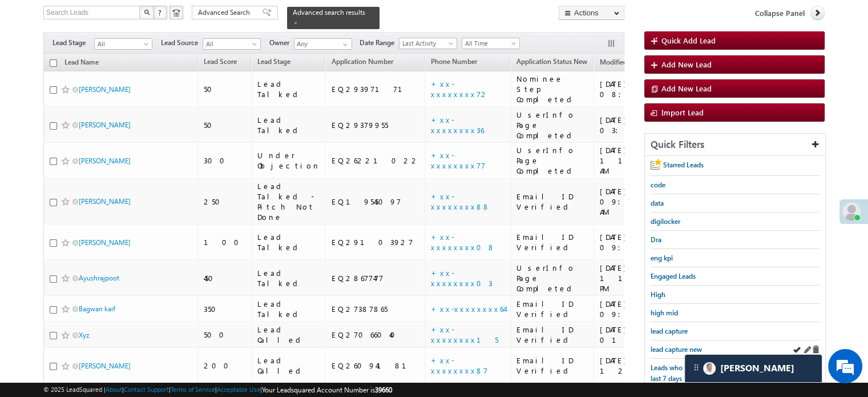
click at [669, 352] on div "lead capture new" at bounding box center [735, 349] width 169 height 18
click at [668, 349] on span "lead capture new" at bounding box center [676, 349] width 51 height 9
click at [661, 345] on span "lead capture new" at bounding box center [676, 349] width 51 height 9
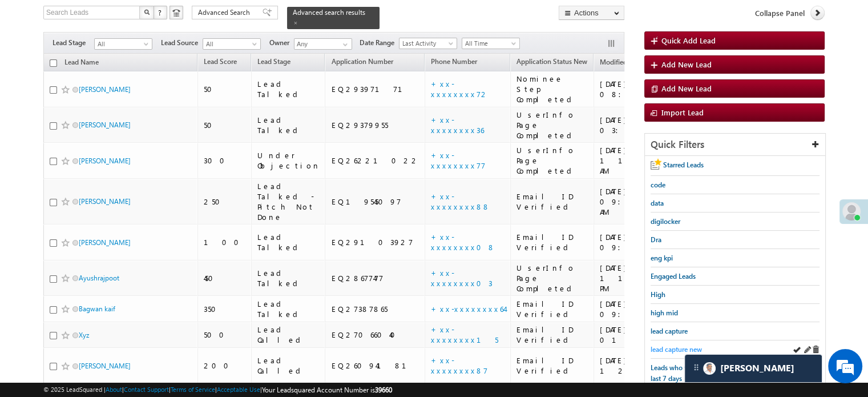
click at [662, 345] on span "lead capture new" at bounding box center [676, 349] width 51 height 9
click at [676, 345] on span "lead capture new" at bounding box center [676, 349] width 51 height 9
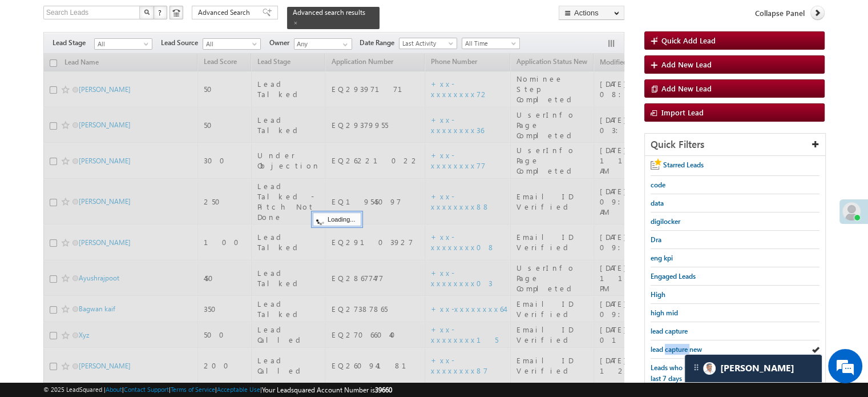
click at [676, 345] on span "lead capture new" at bounding box center [676, 349] width 51 height 9
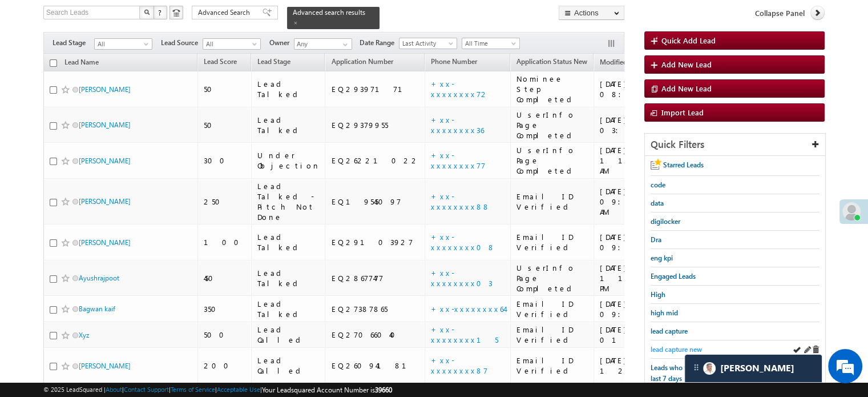
click at [672, 345] on span "lead capture new" at bounding box center [676, 349] width 51 height 9
click at [661, 340] on div "lead capture new" at bounding box center [735, 349] width 169 height 18
click at [662, 340] on div "lead capture new" at bounding box center [735, 349] width 169 height 18
click at [660, 340] on div "lead capture new" at bounding box center [735, 349] width 169 height 18
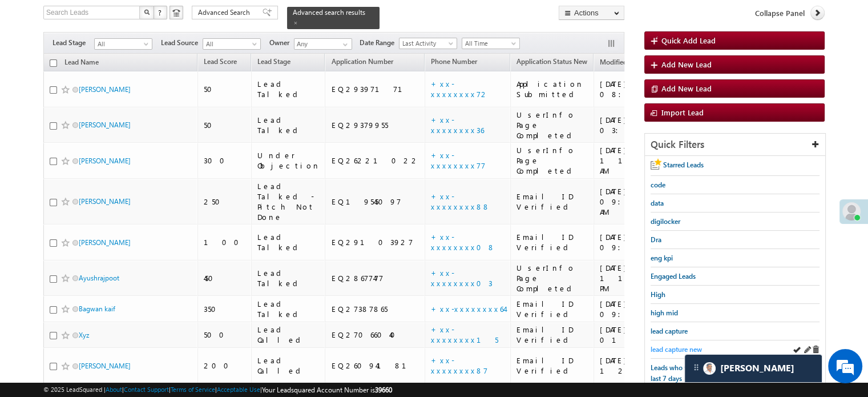
click at [660, 345] on span "lead capture new" at bounding box center [676, 349] width 51 height 9
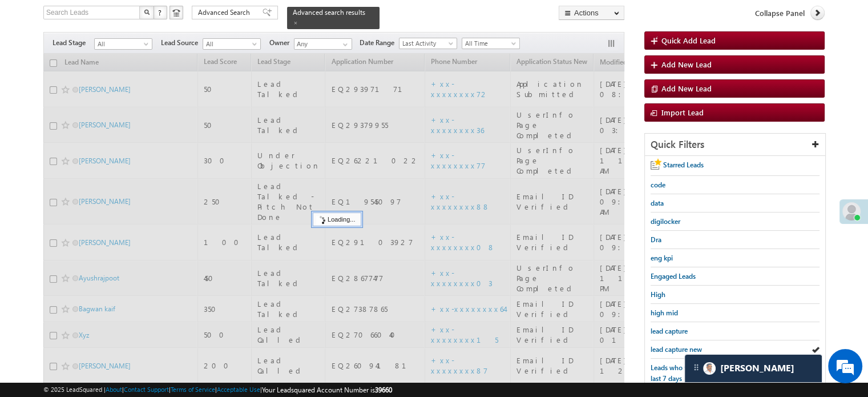
click at [660, 345] on span "lead capture new" at bounding box center [676, 349] width 51 height 9
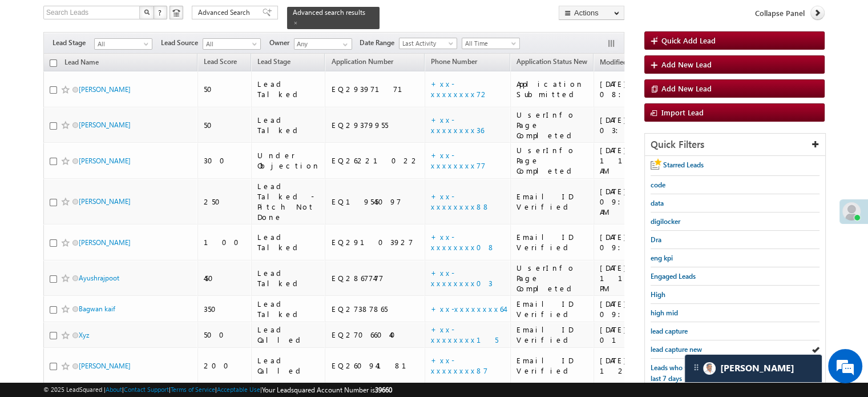
click at [660, 345] on span "lead capture new" at bounding box center [676, 349] width 51 height 9
click at [669, 345] on span "lead capture new" at bounding box center [676, 349] width 51 height 9
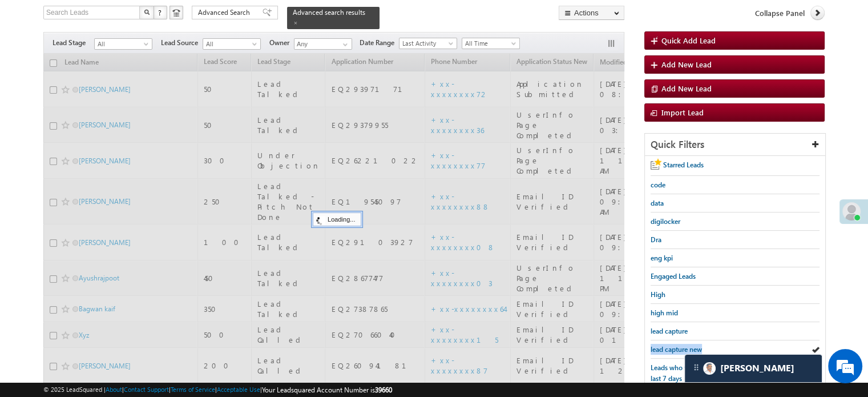
click at [669, 345] on span "lead capture new" at bounding box center [676, 349] width 51 height 9
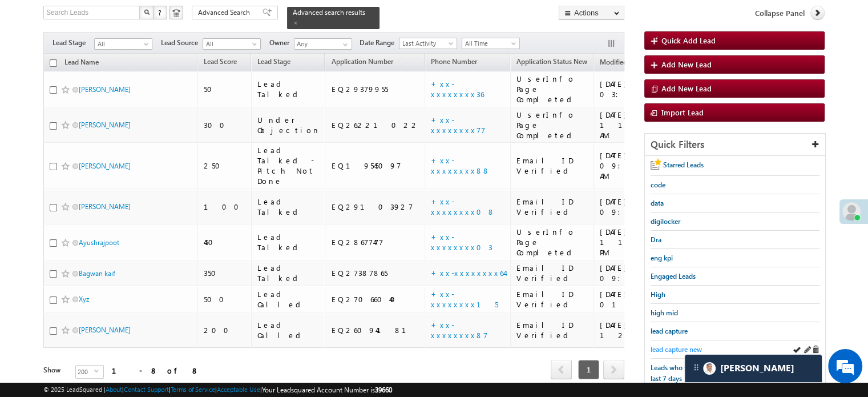
click at [667, 347] on span "lead capture new" at bounding box center [676, 349] width 51 height 9
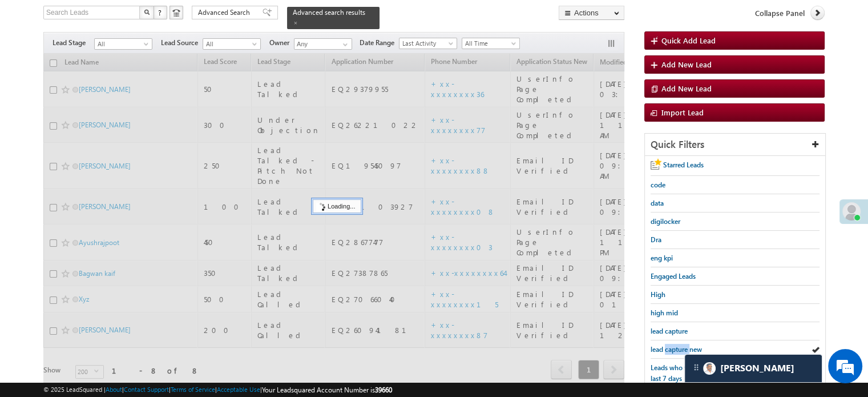
click at [667, 347] on span "lead capture new" at bounding box center [676, 349] width 51 height 9
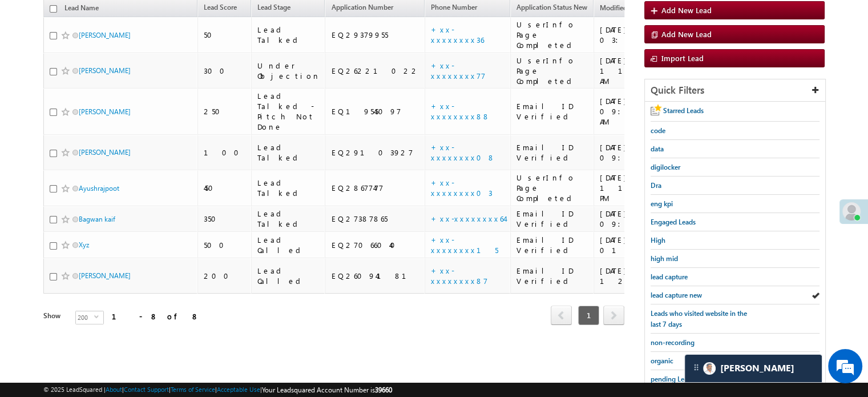
scroll to position [245, 0]
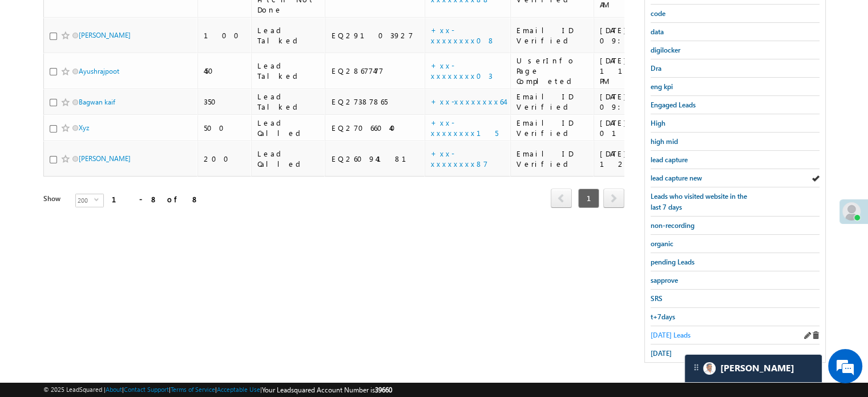
click at [672, 332] on span "Today's Leads" at bounding box center [671, 334] width 40 height 9
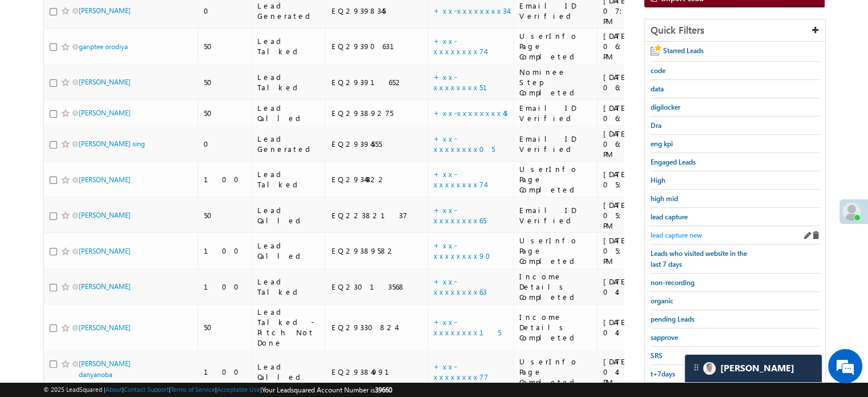
scroll to position [131, 0]
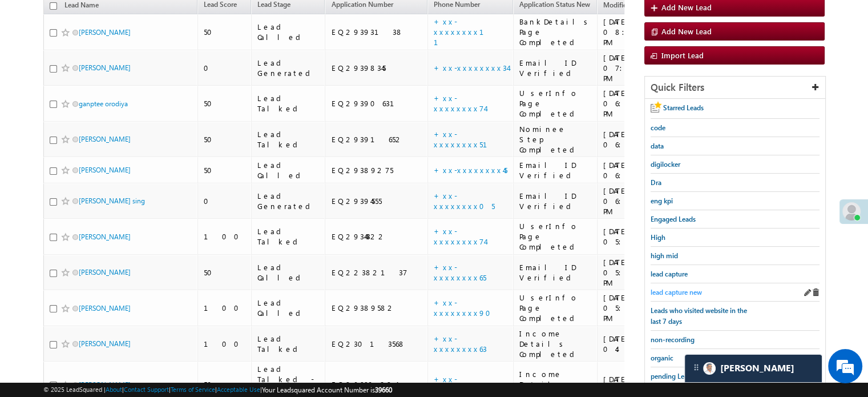
click at [691, 288] on span "lead capture new" at bounding box center [676, 292] width 51 height 9
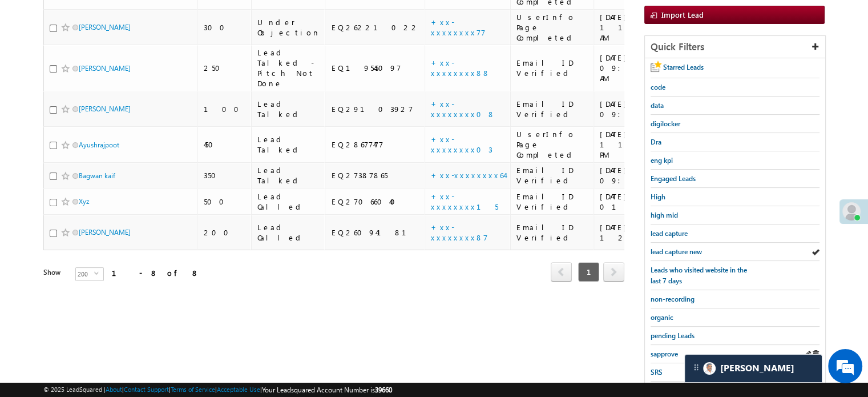
scroll to position [245, 0]
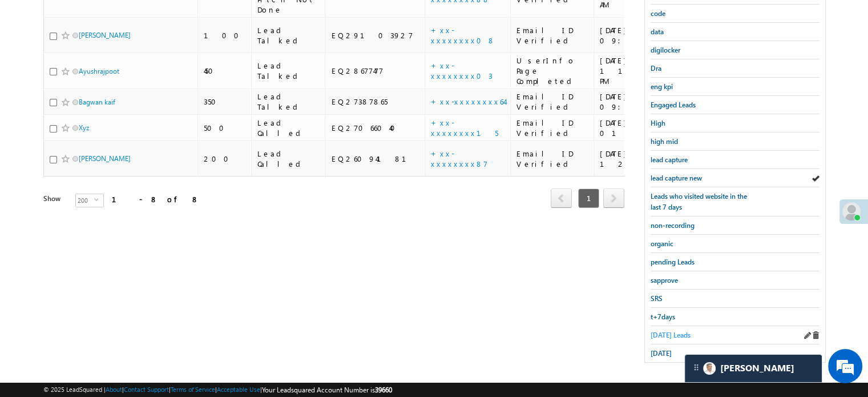
click at [683, 332] on span "Today's Leads" at bounding box center [671, 334] width 40 height 9
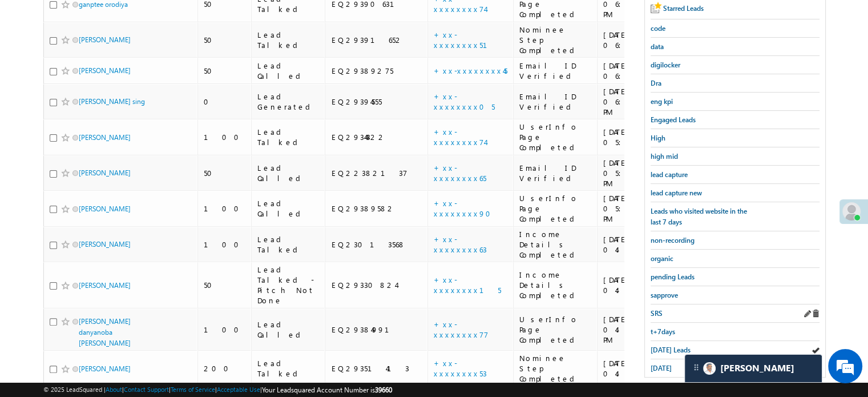
scroll to position [131, 0]
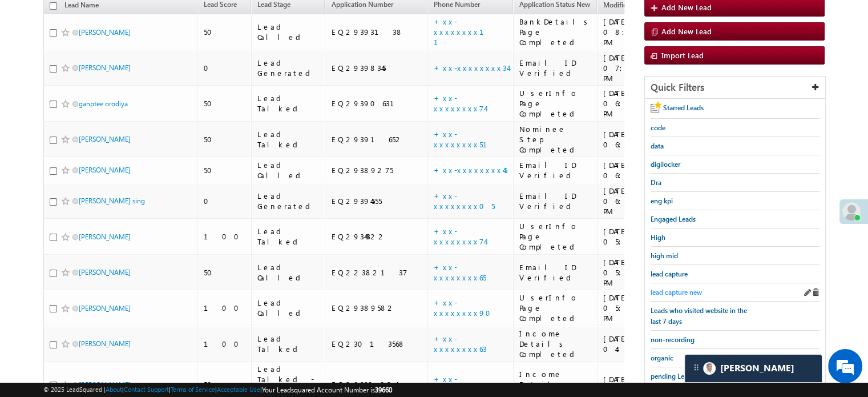
click at [681, 288] on span "lead capture new" at bounding box center [676, 292] width 51 height 9
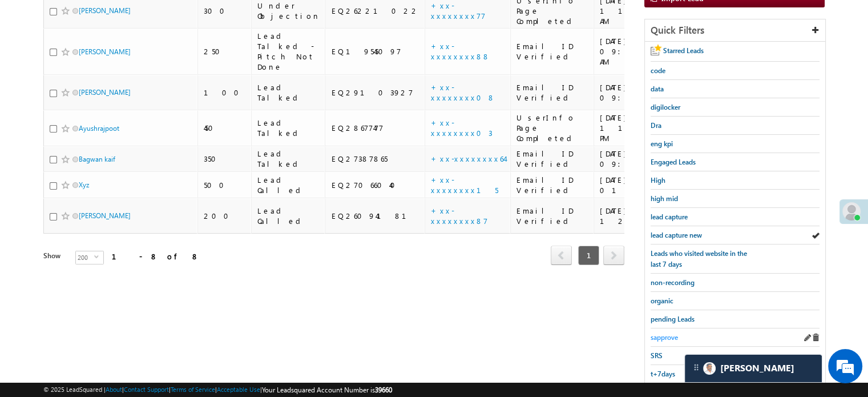
scroll to position [245, 0]
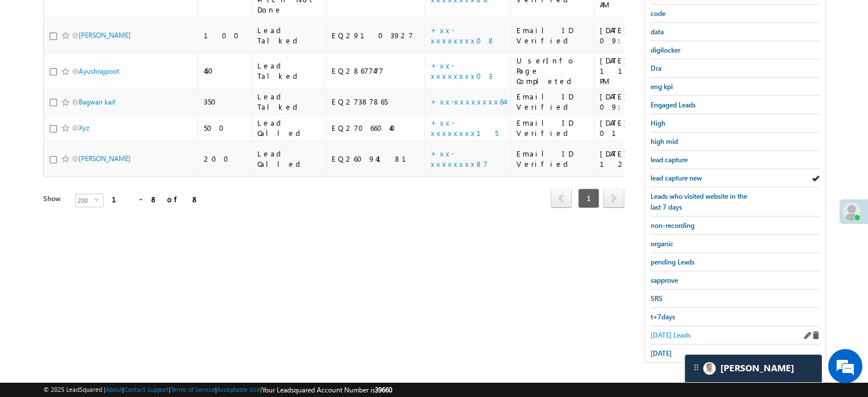
click at [676, 330] on span "Today's Leads" at bounding box center [671, 334] width 40 height 9
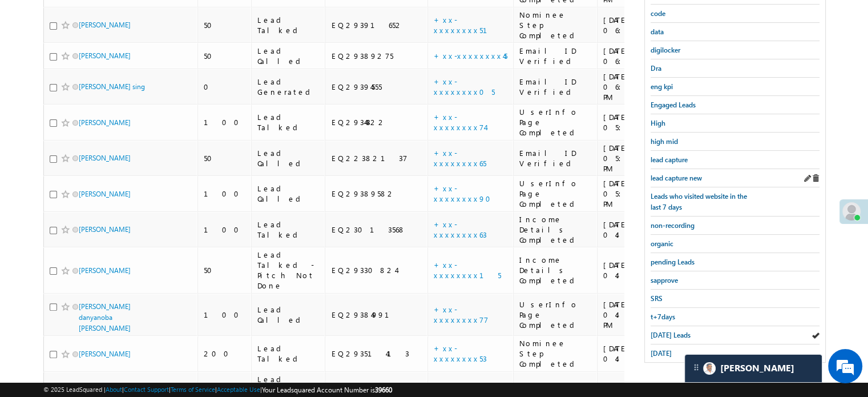
click at [672, 180] on div "lead capture new" at bounding box center [735, 178] width 169 height 18
click at [672, 179] on link "lead capture new" at bounding box center [676, 177] width 51 height 11
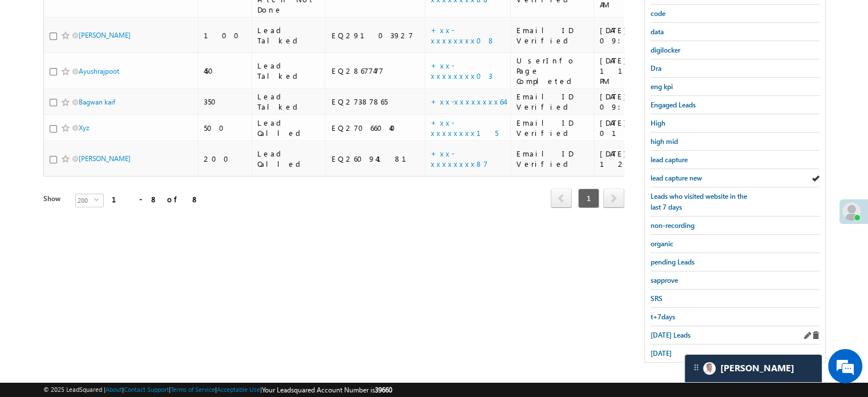
click at [683, 326] on div "Today's Leads" at bounding box center [735, 335] width 169 height 18
click at [679, 330] on span "Today's Leads" at bounding box center [671, 334] width 40 height 9
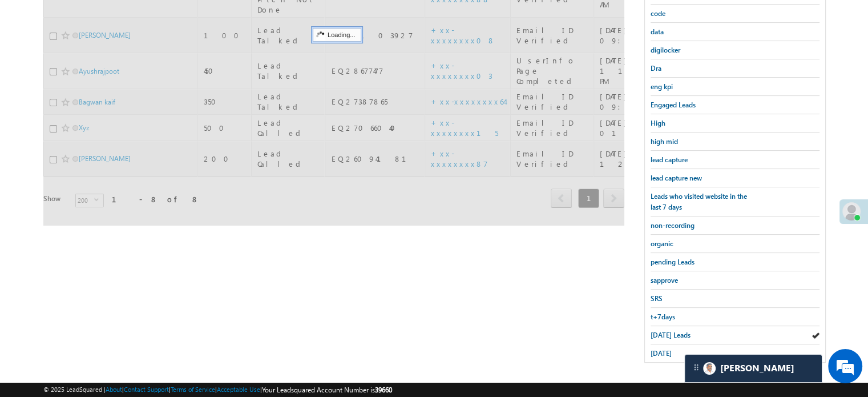
scroll to position [188, 0]
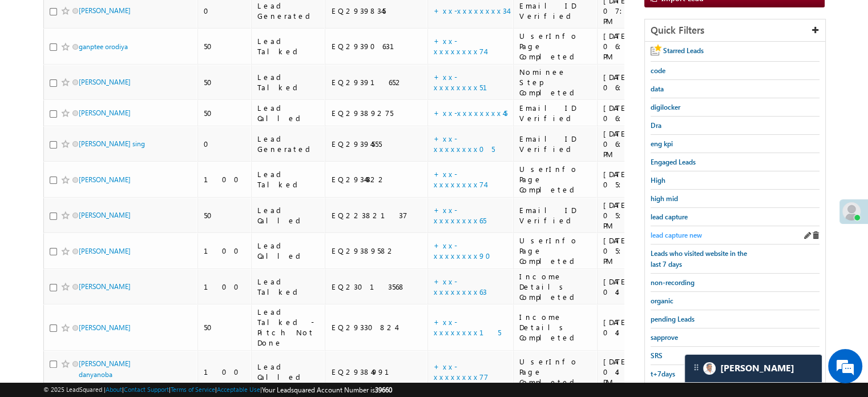
click at [683, 234] on span "lead capture new" at bounding box center [676, 235] width 51 height 9
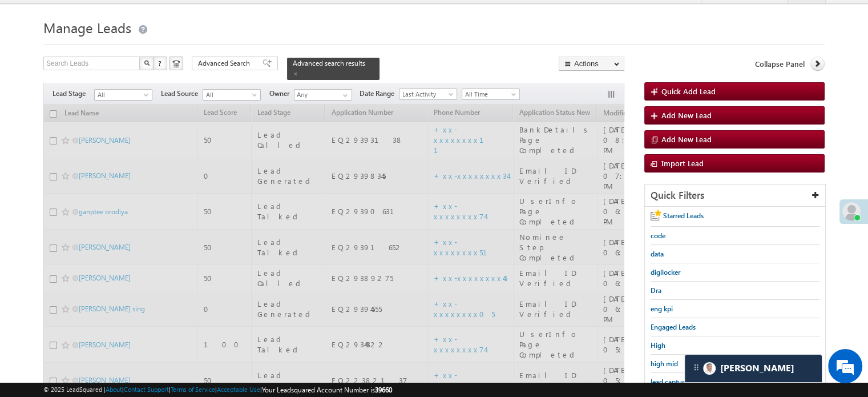
scroll to position [17, 0]
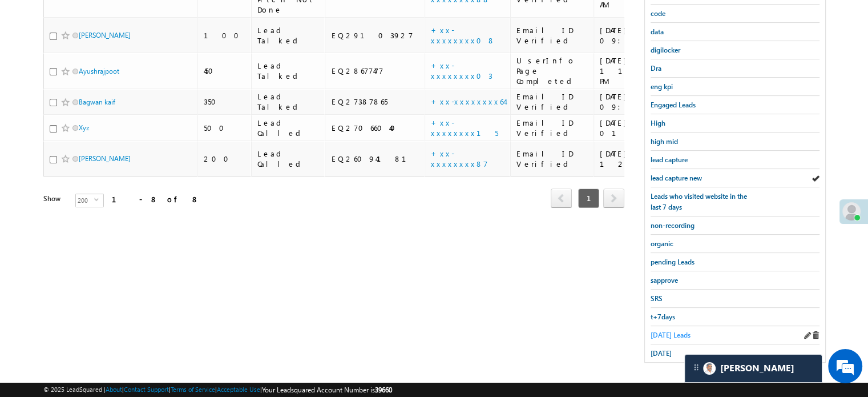
click at [660, 330] on span "Today's Leads" at bounding box center [671, 334] width 40 height 9
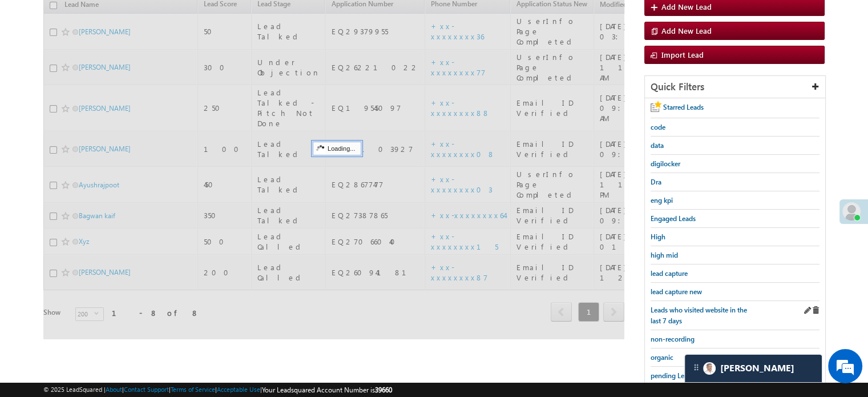
scroll to position [131, 0]
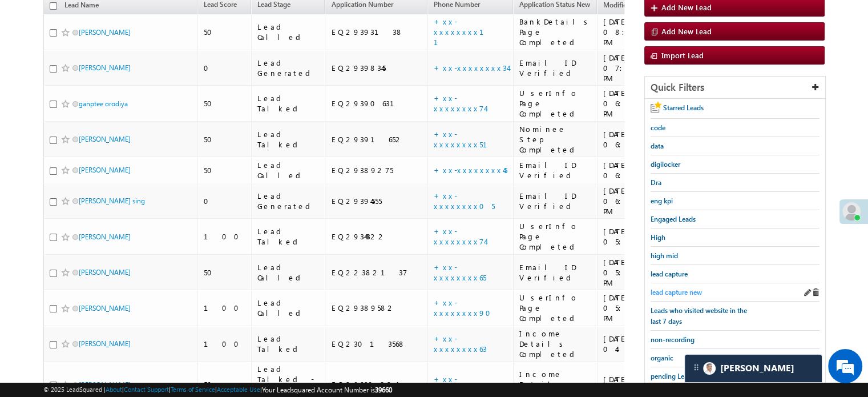
click at [671, 288] on span "lead capture new" at bounding box center [676, 292] width 51 height 9
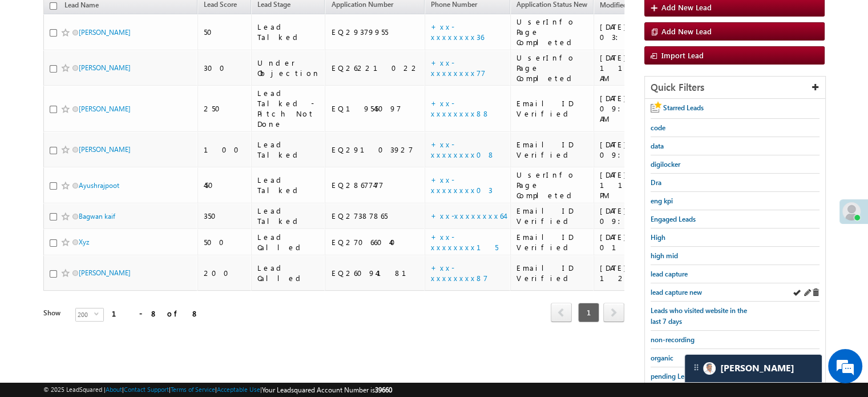
click at [679, 295] on div "lead capture new" at bounding box center [735, 292] width 169 height 18
click at [676, 293] on span "lead capture new" at bounding box center [676, 292] width 51 height 9
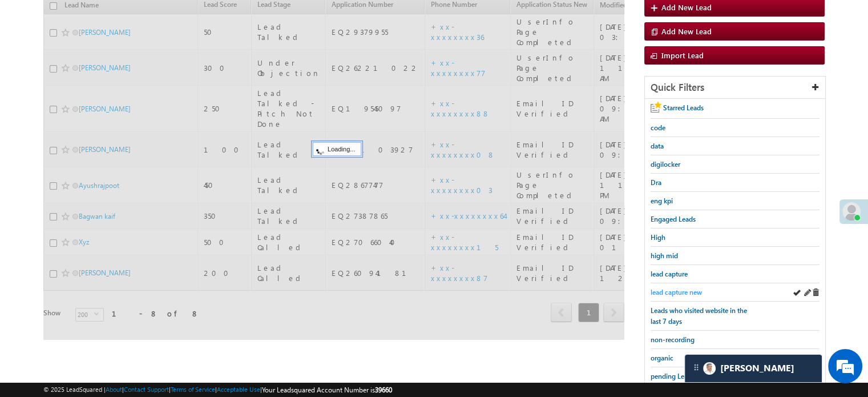
click at [675, 292] on span "lead capture new" at bounding box center [676, 292] width 51 height 9
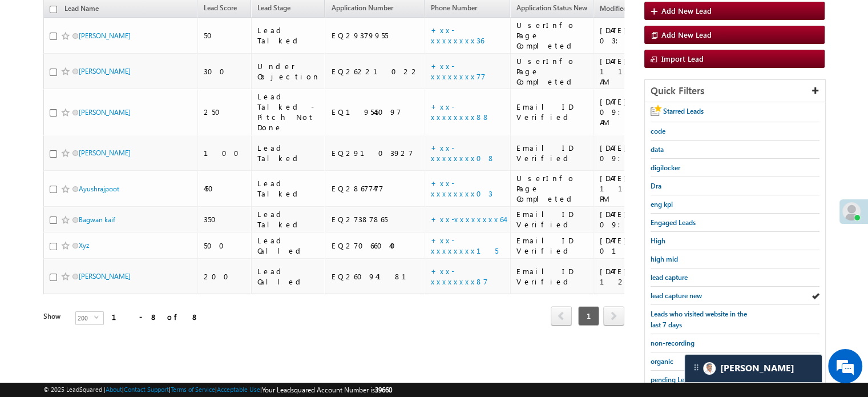
scroll to position [245, 0]
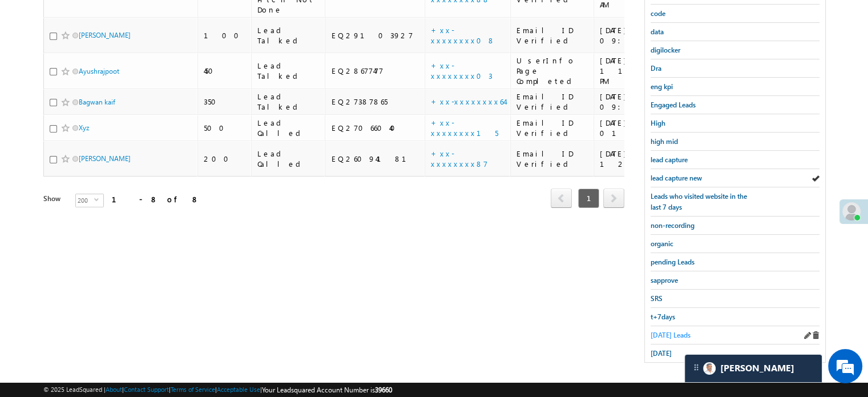
click at [667, 330] on span "Today's Leads" at bounding box center [671, 334] width 40 height 9
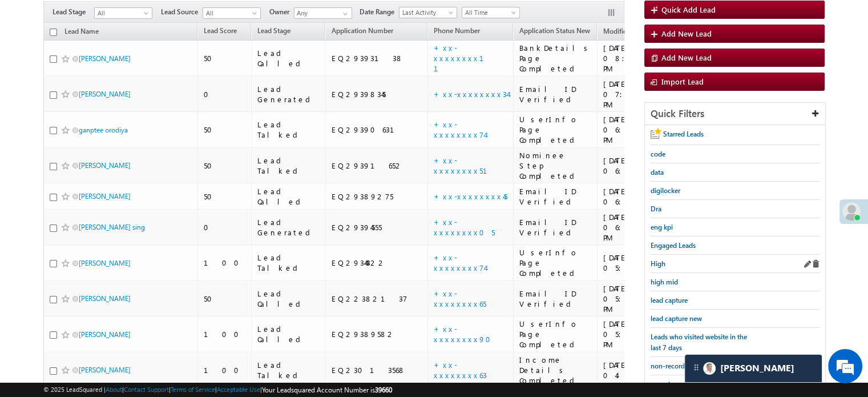
scroll to position [131, 0]
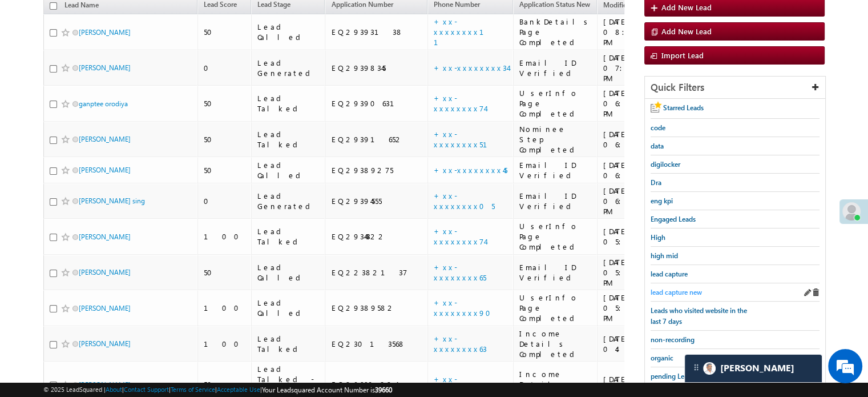
click at [683, 288] on span "lead capture new" at bounding box center [676, 292] width 51 height 9
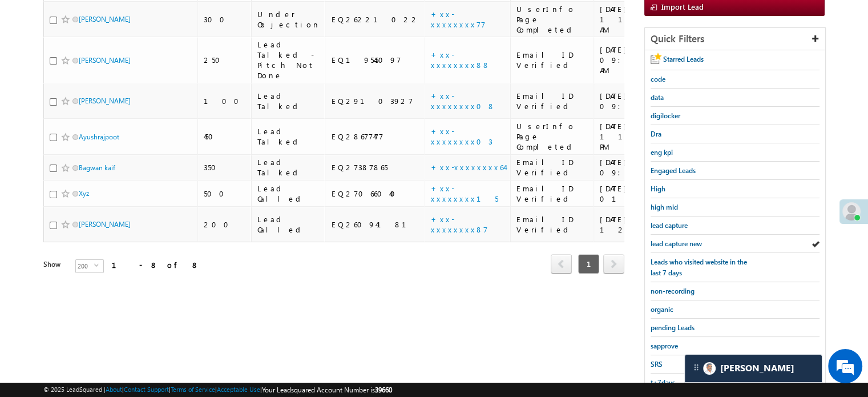
scroll to position [245, 0]
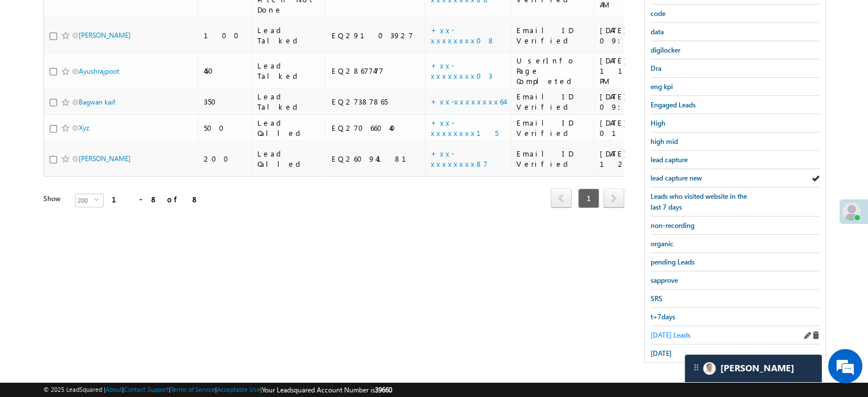
click at [676, 333] on span "Today's Leads" at bounding box center [671, 334] width 40 height 9
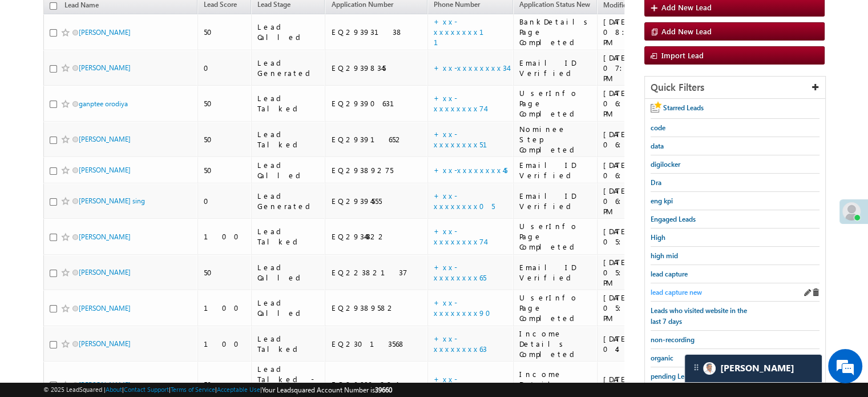
click at [666, 288] on span "lead capture new" at bounding box center [676, 292] width 51 height 9
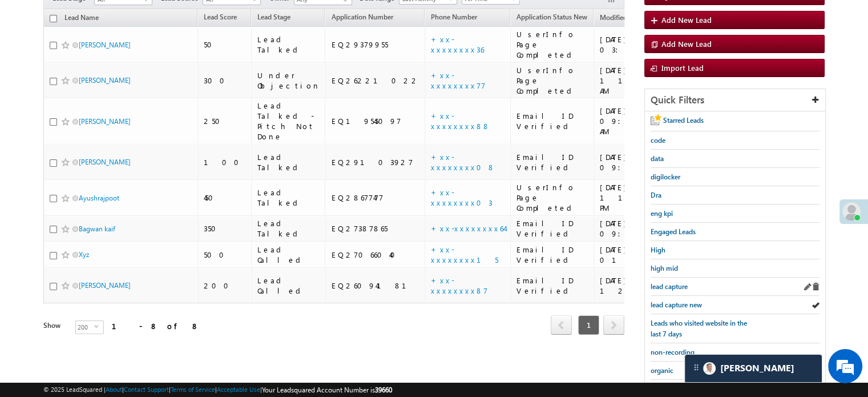
scroll to position [188, 0]
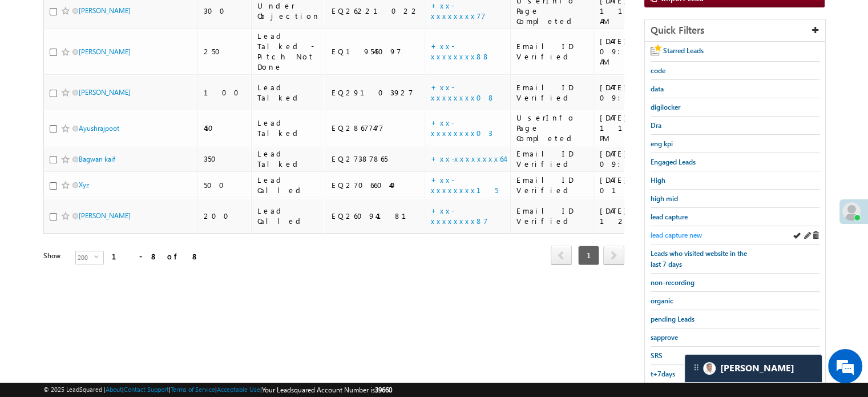
click at [680, 231] on span "lead capture new" at bounding box center [676, 235] width 51 height 9
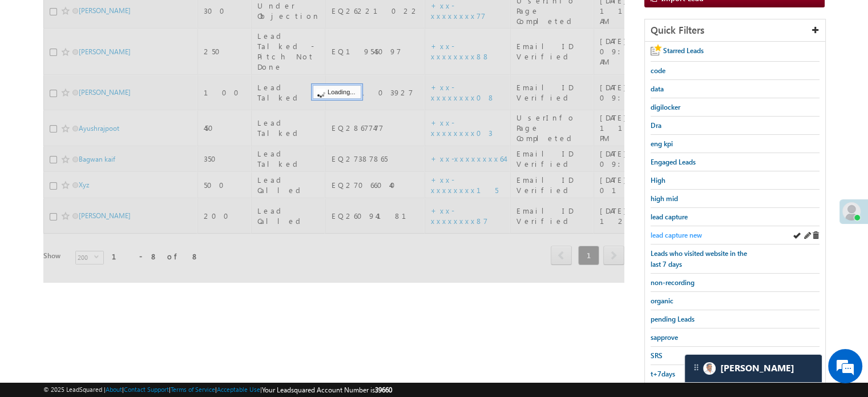
click at [682, 232] on span "lead capture new" at bounding box center [676, 235] width 51 height 9
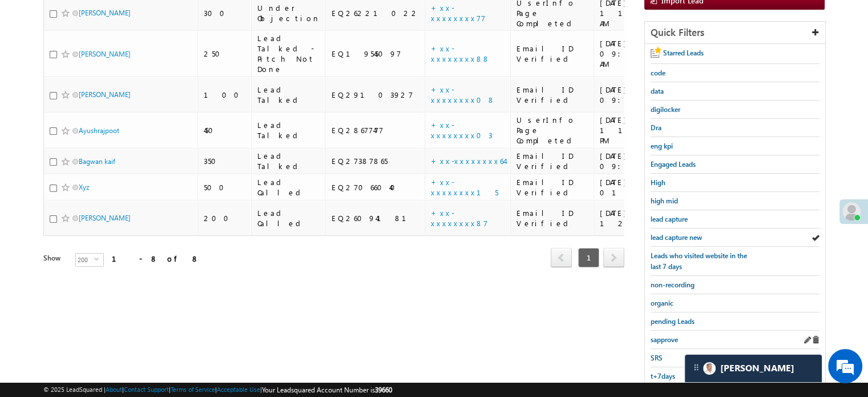
scroll to position [245, 0]
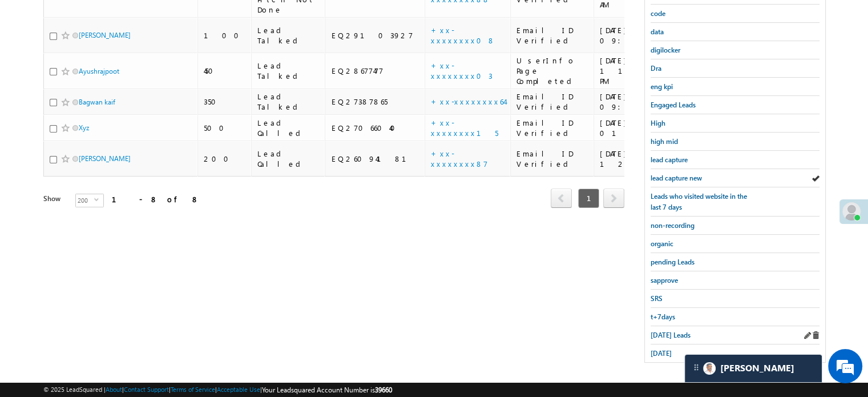
click at [675, 326] on div "Today's Leads" at bounding box center [735, 335] width 169 height 18
click at [673, 330] on span "Today's Leads" at bounding box center [671, 334] width 40 height 9
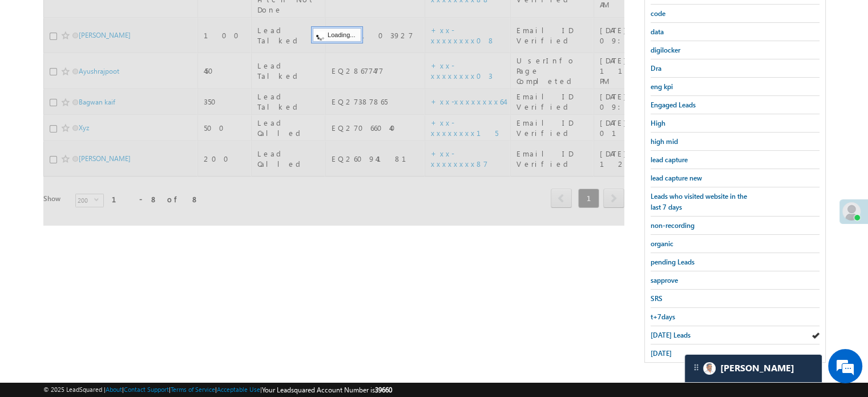
click at [673, 330] on span "Today's Leads" at bounding box center [671, 334] width 40 height 9
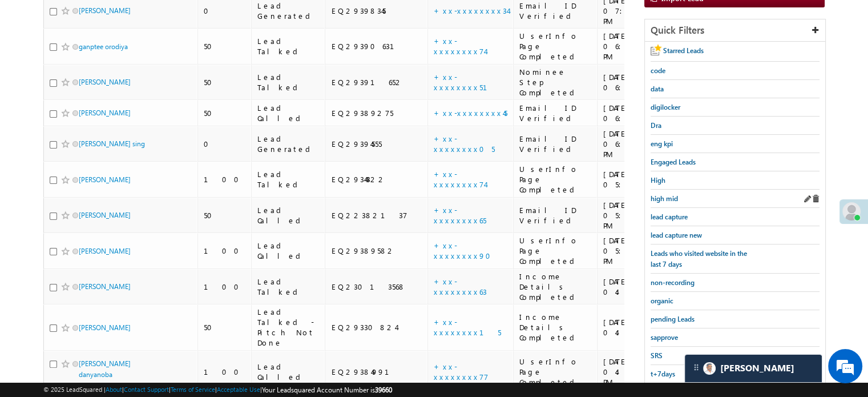
scroll to position [74, 0]
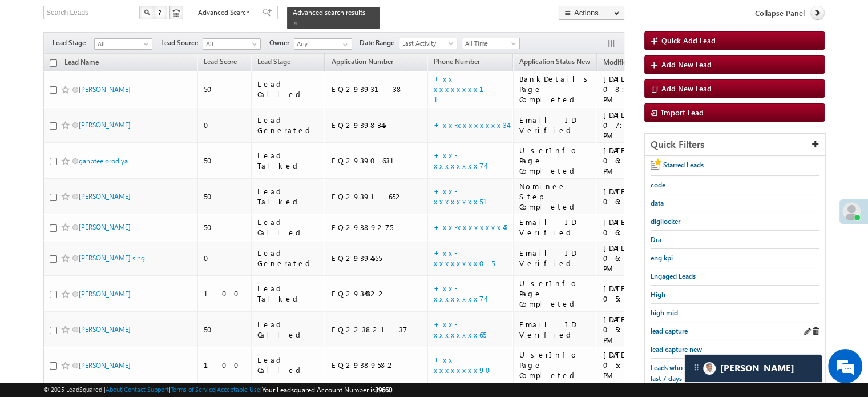
click at [674, 334] on div "lead capture" at bounding box center [735, 331] width 169 height 18
click at [675, 344] on link "lead capture new" at bounding box center [676, 349] width 51 height 11
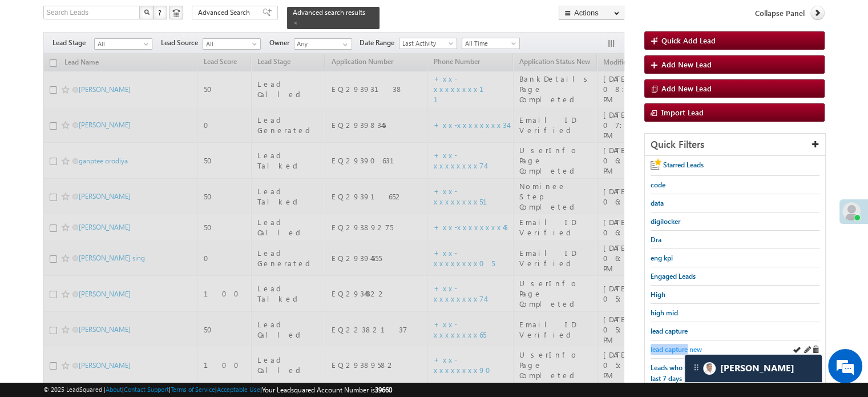
click at [676, 344] on link "lead capture new" at bounding box center [676, 349] width 51 height 11
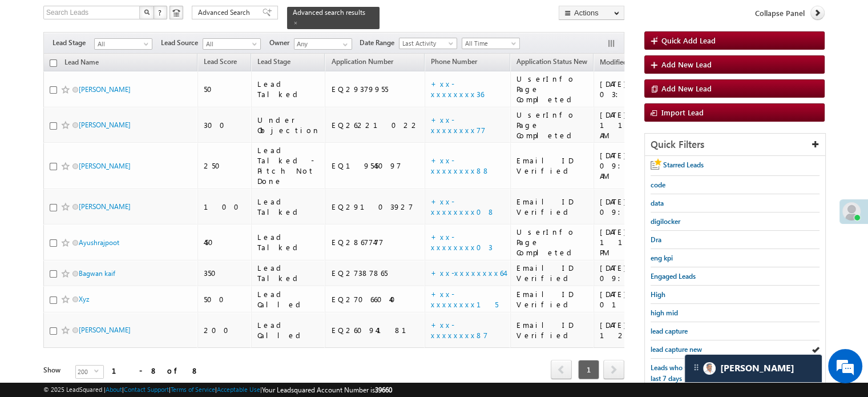
click at [676, 344] on link "lead capture new" at bounding box center [676, 349] width 51 height 11
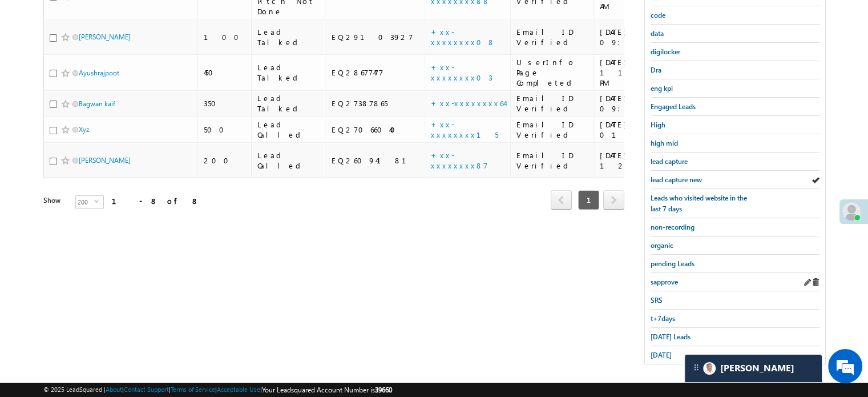
scroll to position [245, 0]
click at [654, 330] on span "Today's Leads" at bounding box center [671, 334] width 40 height 9
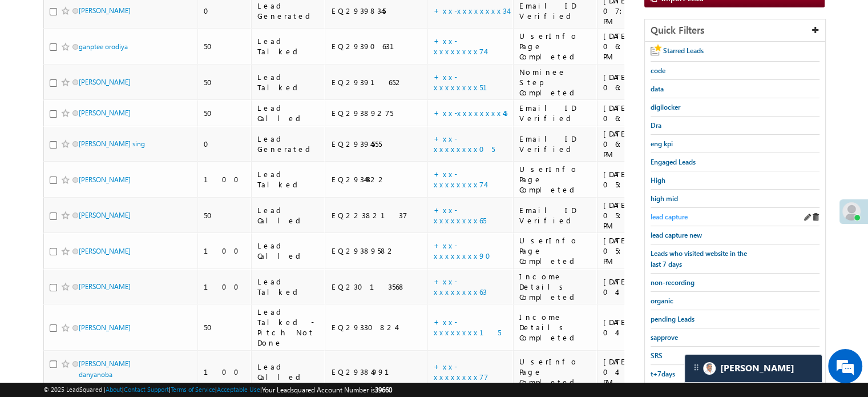
scroll to position [131, 0]
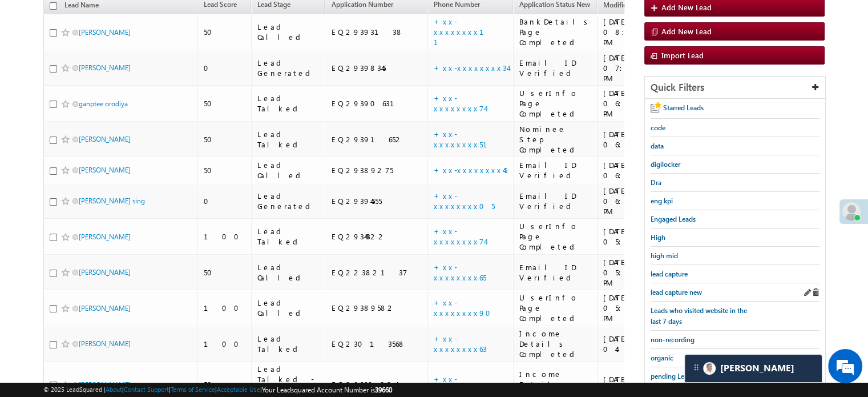
click at [676, 283] on div "lead capture new" at bounding box center [735, 292] width 169 height 18
click at [676, 288] on span "lead capture new" at bounding box center [676, 292] width 51 height 9
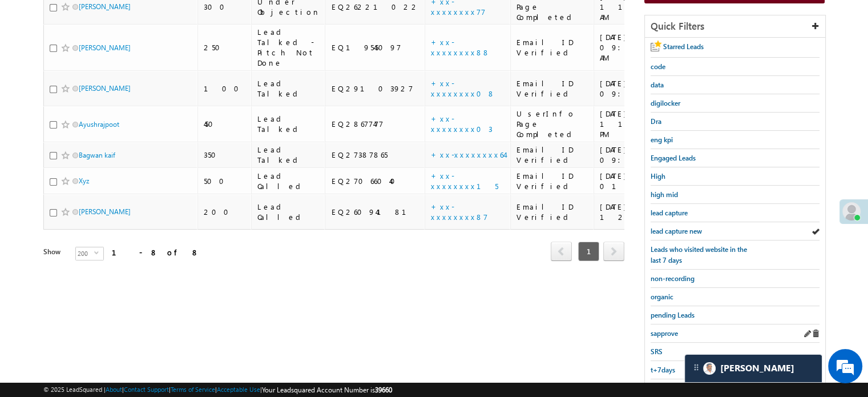
scroll to position [245, 0]
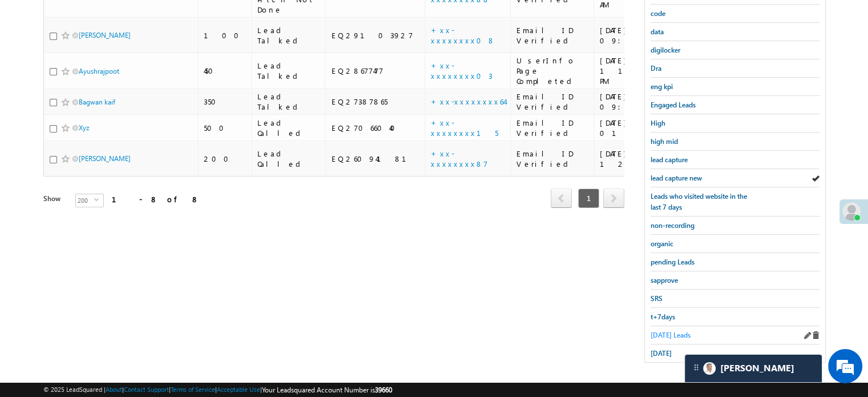
click at [687, 330] on span "Today's Leads" at bounding box center [671, 334] width 40 height 9
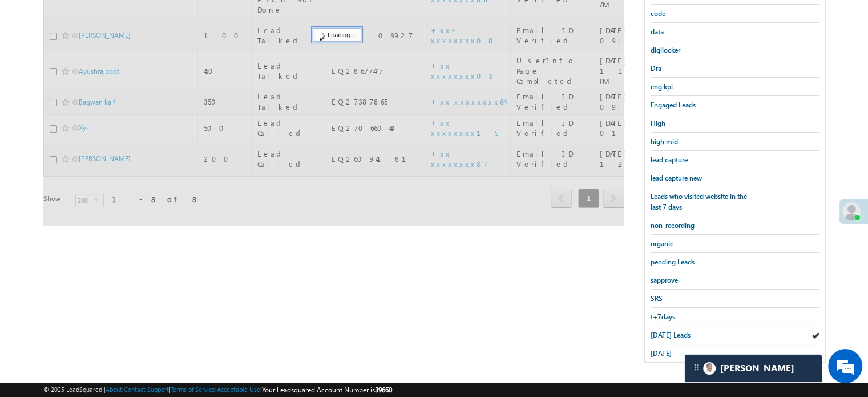
scroll to position [188, 0]
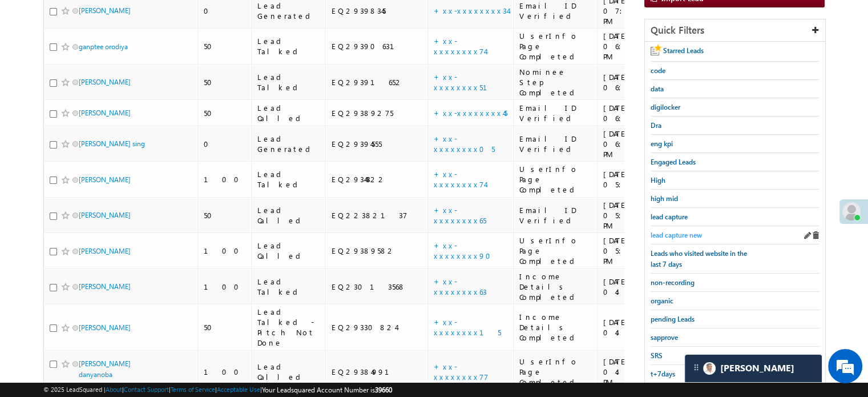
click at [687, 235] on span "lead capture new" at bounding box center [676, 235] width 51 height 9
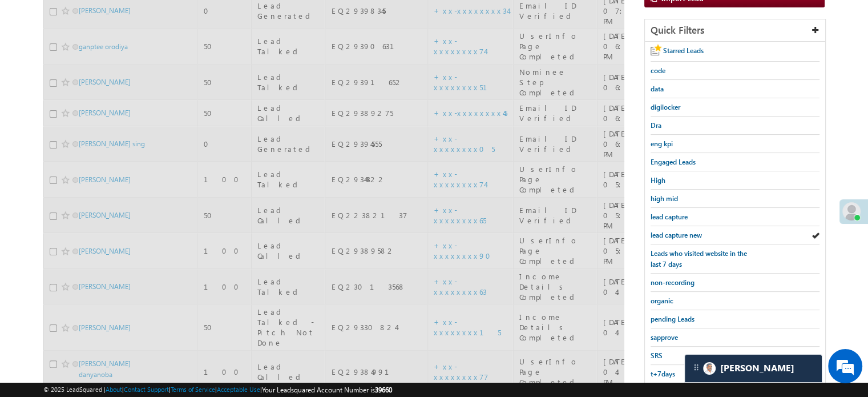
click at [687, 232] on span "lead capture new" at bounding box center [676, 235] width 51 height 9
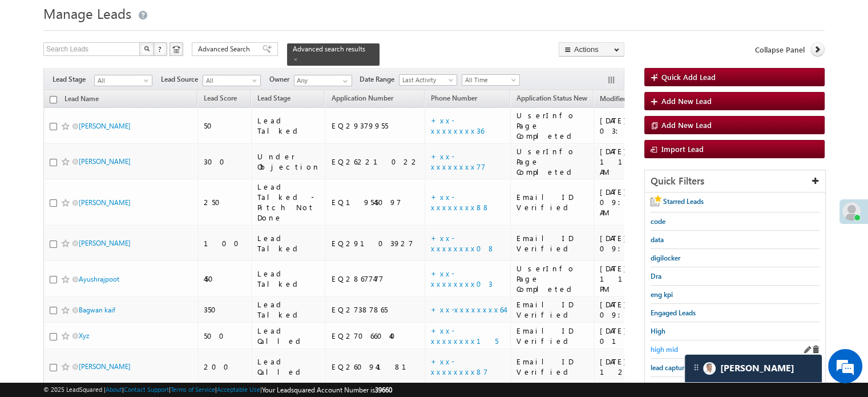
scroll to position [57, 0]
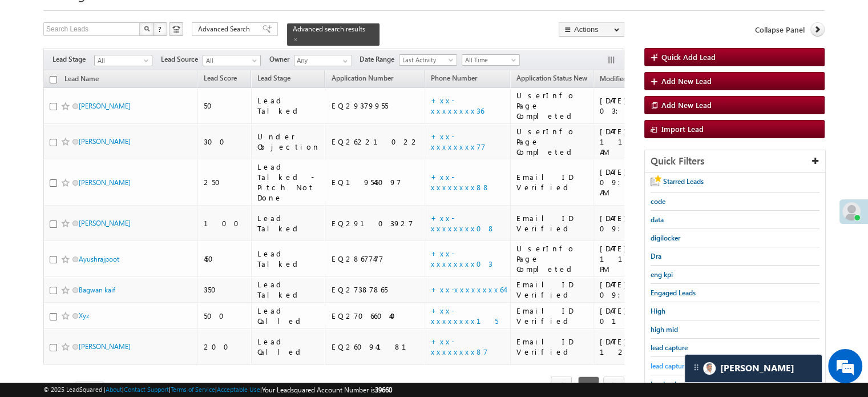
click at [672, 360] on link "lead capture new" at bounding box center [676, 365] width 51 height 11
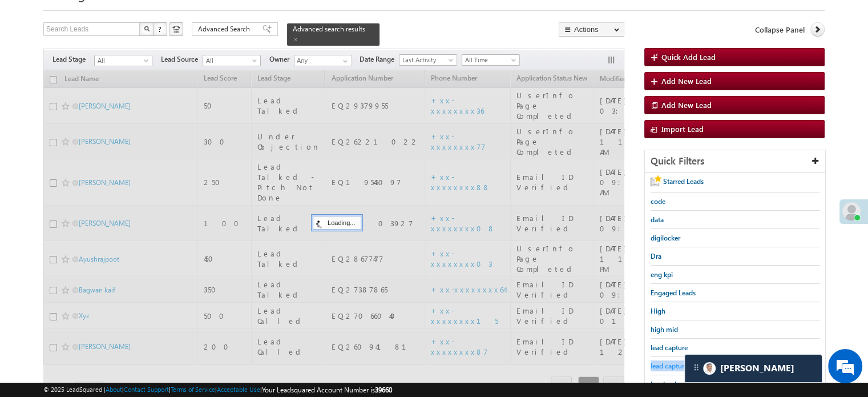
click at [672, 360] on link "lead capture new" at bounding box center [676, 365] width 51 height 11
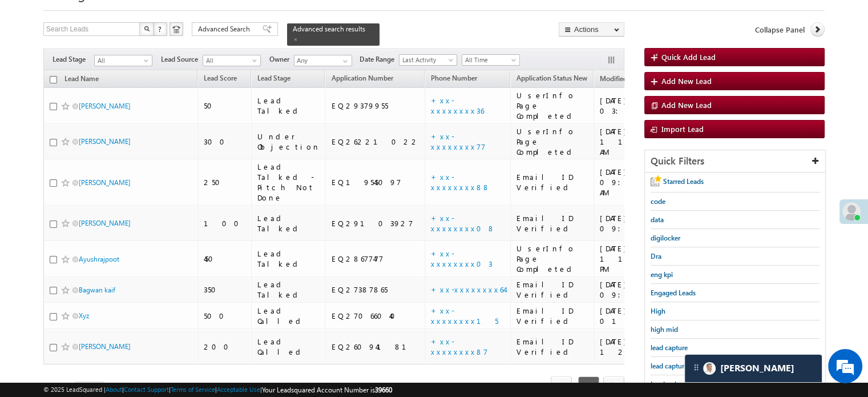
click at [672, 360] on link "lead capture new" at bounding box center [676, 365] width 51 height 11
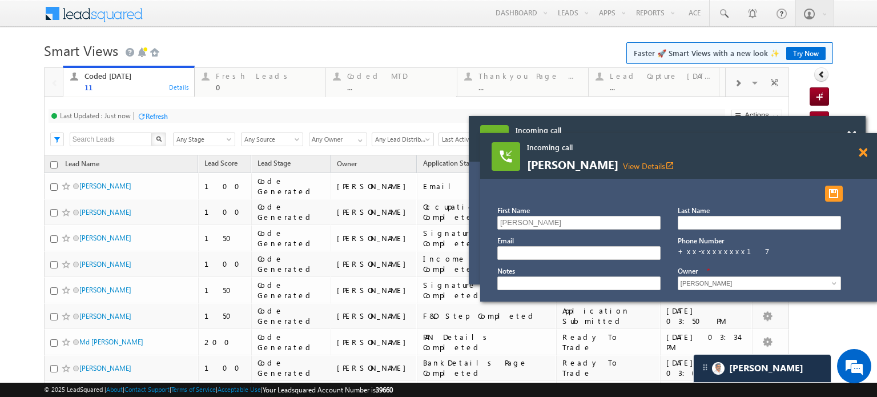
click at [860, 152] on span at bounding box center [862, 153] width 9 height 10
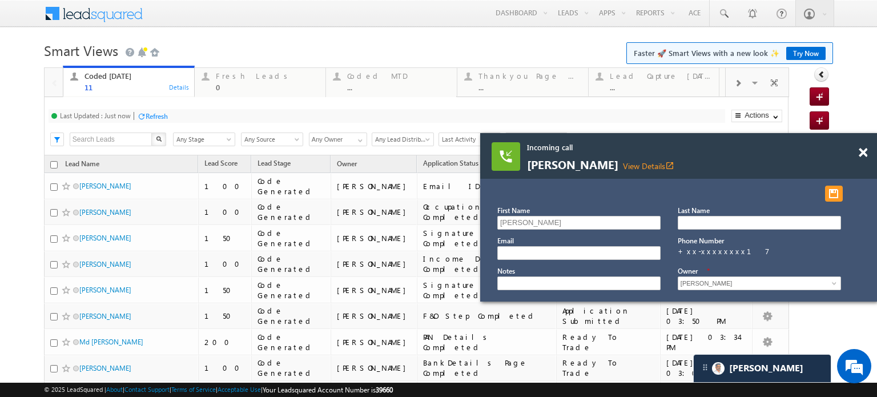
click at [860, 152] on span at bounding box center [862, 153] width 9 height 10
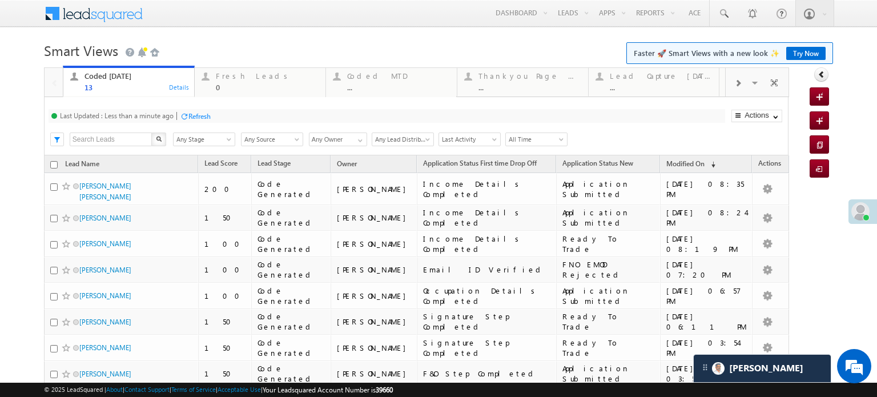
click at [203, 119] on div "Refresh" at bounding box center [199, 116] width 22 height 9
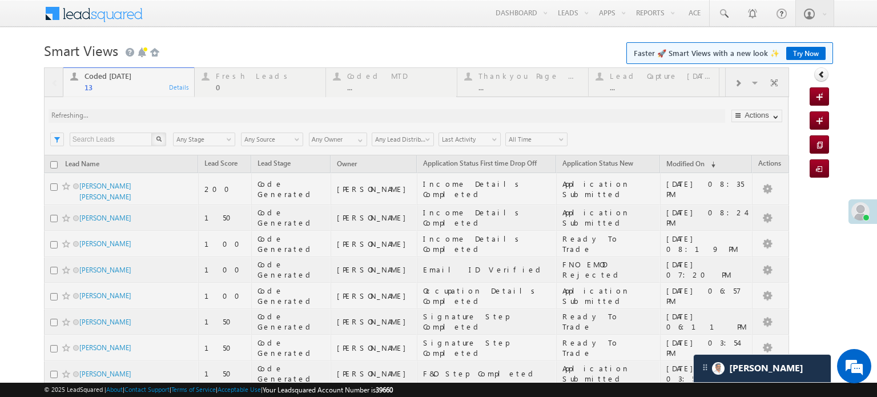
click at [203, 119] on div at bounding box center [416, 323] width 745 height 512
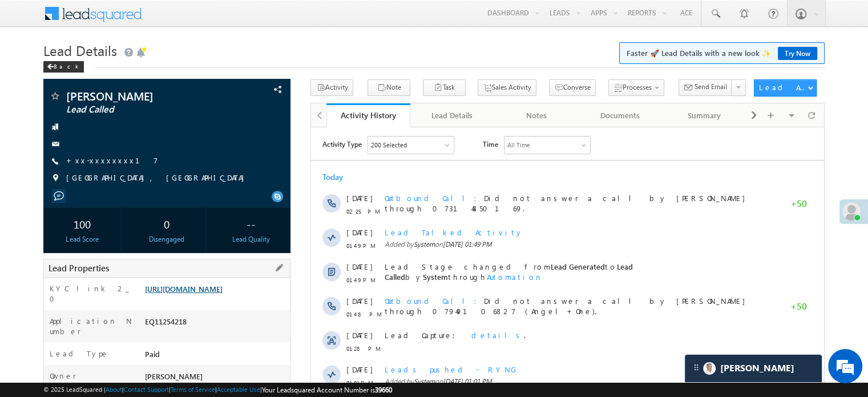
click at [215, 289] on link "https://angelbroking1-pk3em7sa.customui-test.leadsquared.com?leadId=10f862ef-6f…" at bounding box center [184, 289] width 78 height 10
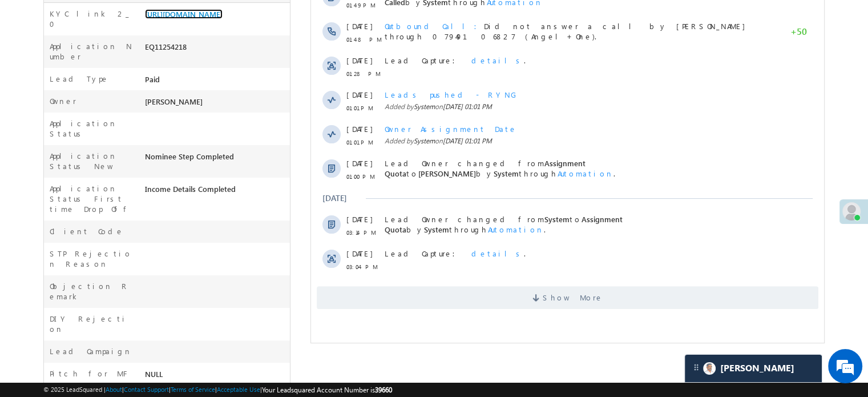
scroll to position [342, 0]
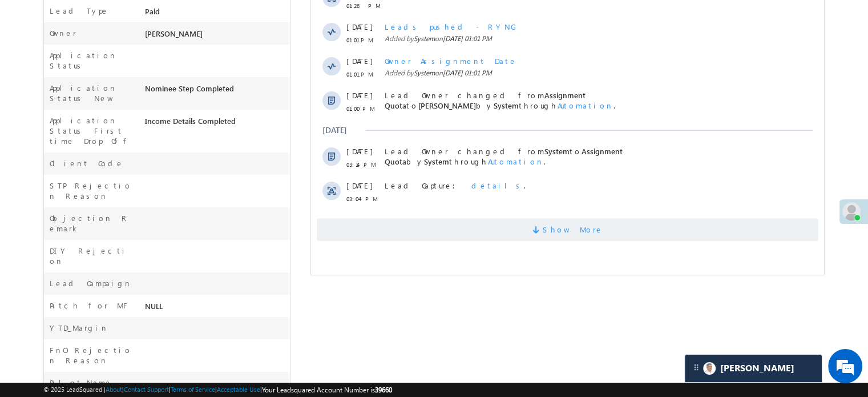
click at [407, 235] on span "Show More" at bounding box center [568, 229] width 502 height 23
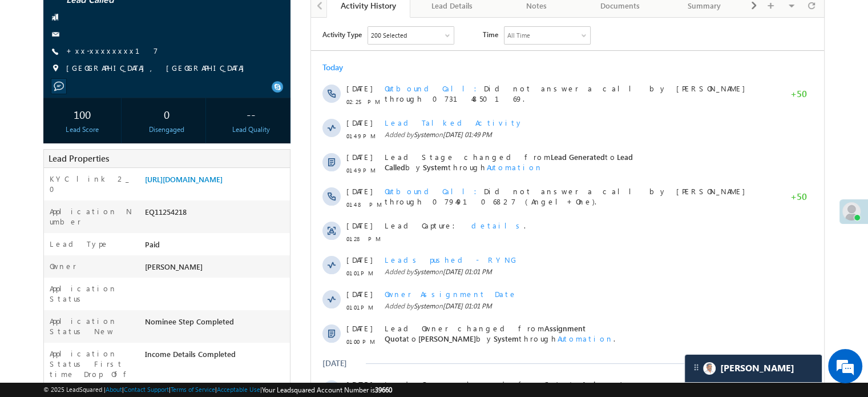
scroll to position [50, 0]
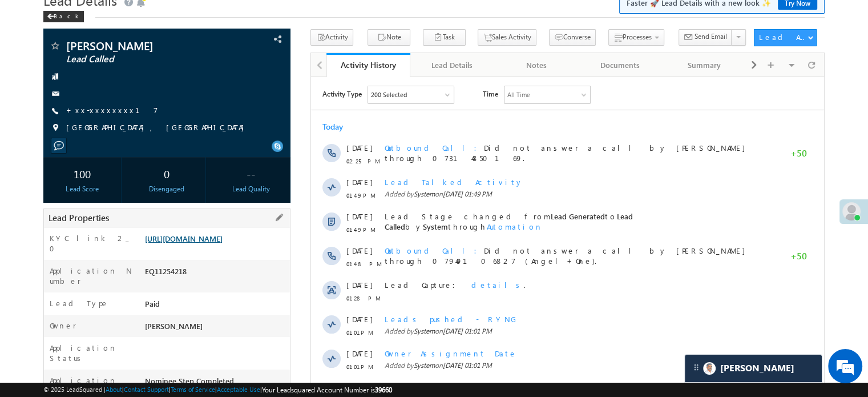
click at [211, 243] on link "https://angelbroking1-pk3em7sa.customui-test.leadsquared.com?leadId=10f862ef-6f…" at bounding box center [184, 238] width 78 height 10
click at [104, 111] on link "+xx-xxxxxxxx17" at bounding box center [112, 110] width 92 height 10
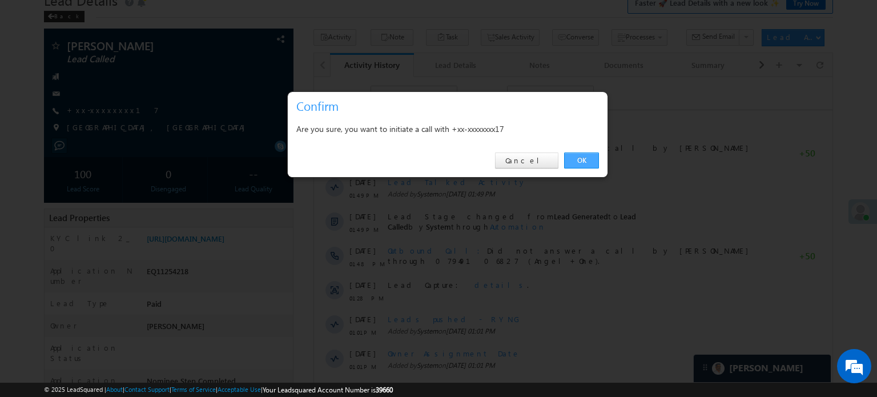
click at [588, 166] on link "OK" at bounding box center [581, 160] width 35 height 16
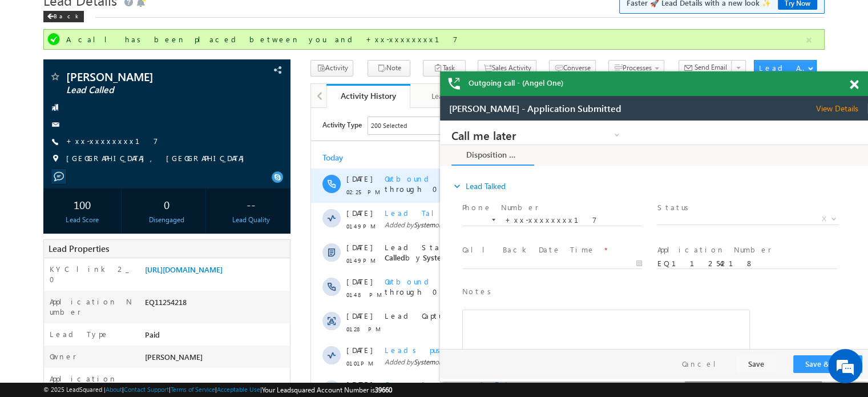
scroll to position [0, 0]
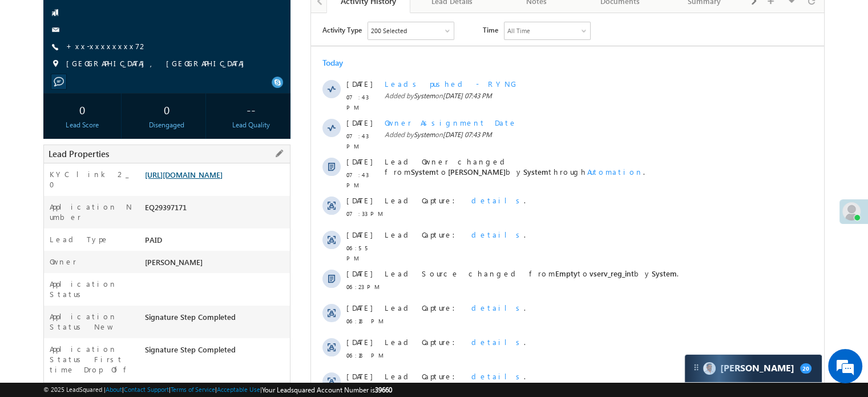
click at [223, 179] on link "https://angelbroking1-pk3em7sa.customui-test.leadsquared.com?leadId=afe2ebc8-a3…" at bounding box center [184, 175] width 78 height 10
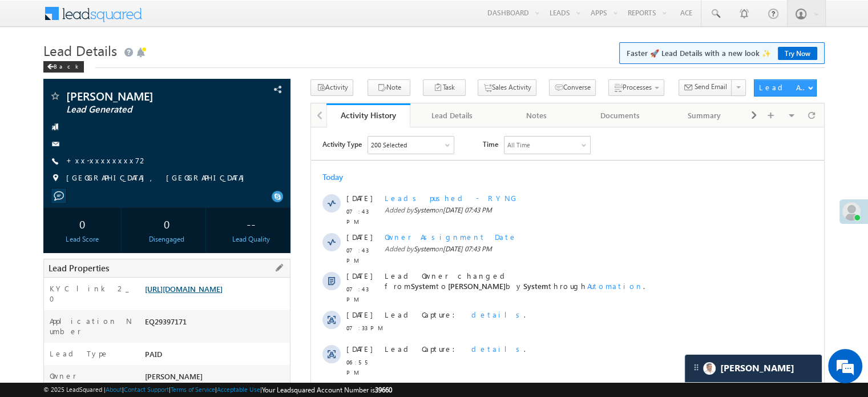
click at [223, 289] on link "https://angelbroking1-pk3em7sa.customui-test.leadsquared.com?leadId=afe2ebc8-a3…" at bounding box center [184, 289] width 78 height 10
click at [235, 282] on div "KYC link 2_0 https://angelbroking1-pk3em7sa.customui-test.leadsquared.com?leadI…" at bounding box center [167, 293] width 246 height 33
click at [223, 292] on link "https://angelbroking1-pk3em7sa.customui-test.leadsquared.com?leadId=afe2ebc8-a3…" at bounding box center [184, 289] width 78 height 10
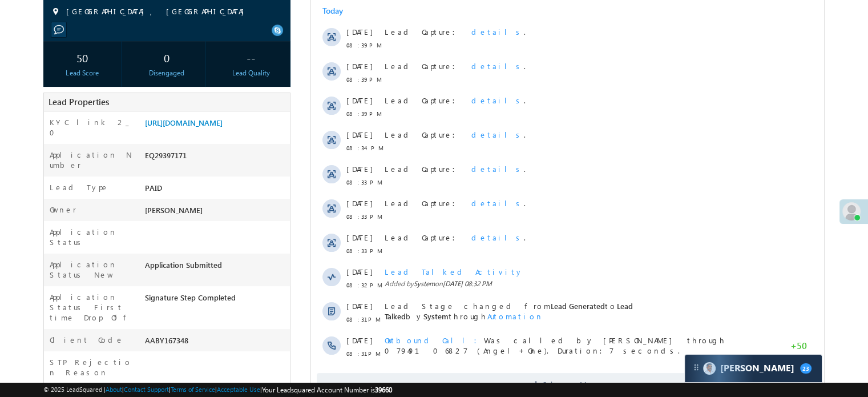
scroll to position [165, 0]
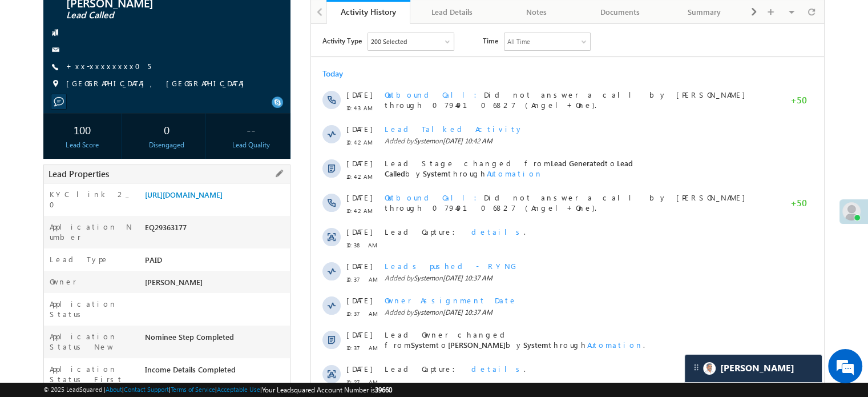
scroll to position [114, 0]
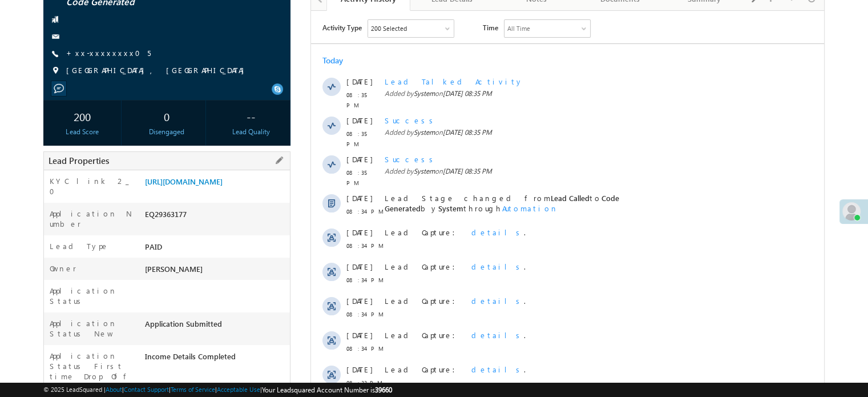
scroll to position [114, 0]
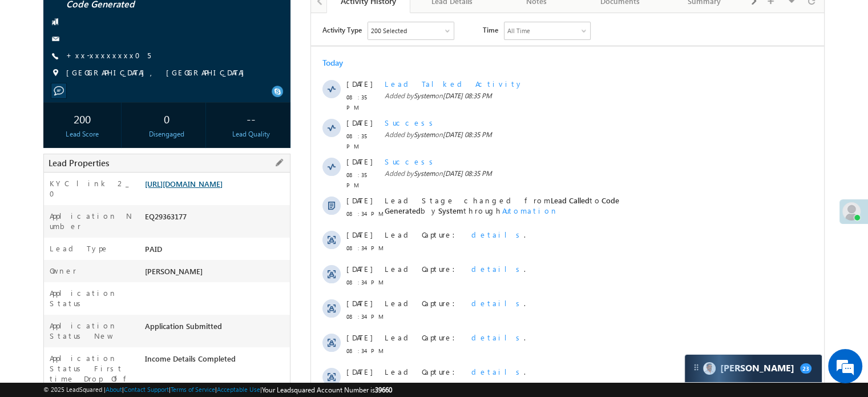
click at [223, 180] on link "[URL][DOMAIN_NAME]" at bounding box center [184, 184] width 78 height 10
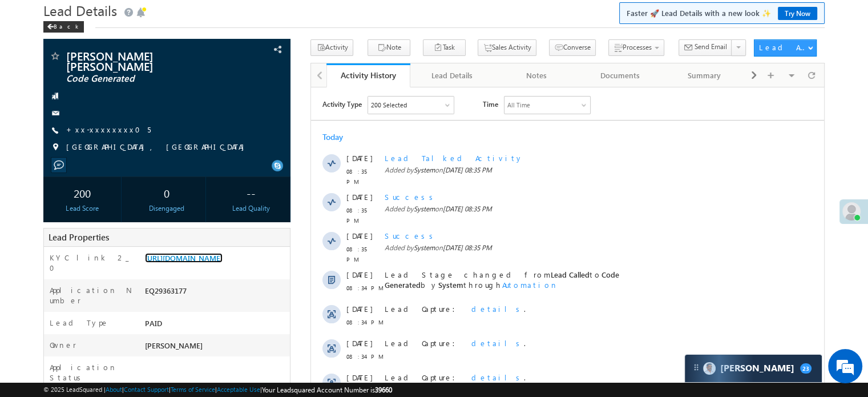
scroll to position [0, 0]
